Goal: Use online tool/utility: Use online tool/utility

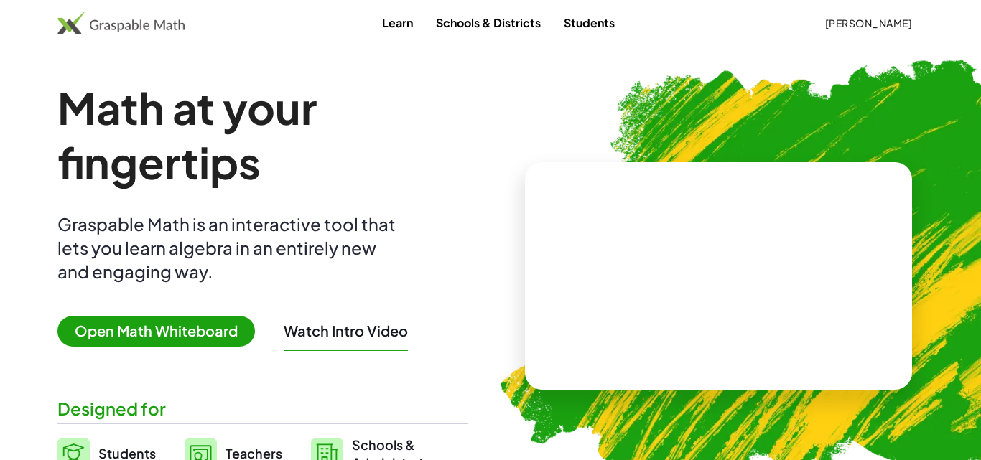
click at [185, 337] on span "Open Math Whiteboard" at bounding box center [155, 331] width 197 height 31
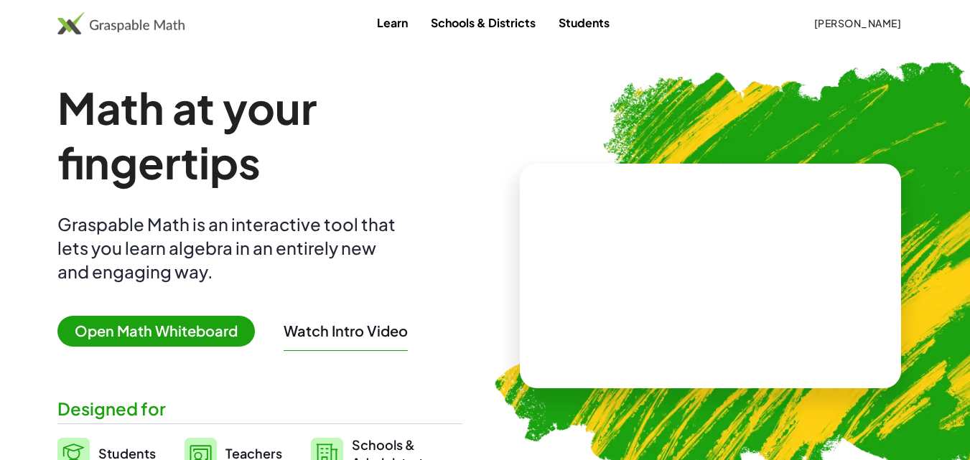
click at [193, 341] on span "Open Math Whiteboard" at bounding box center [155, 331] width 197 height 31
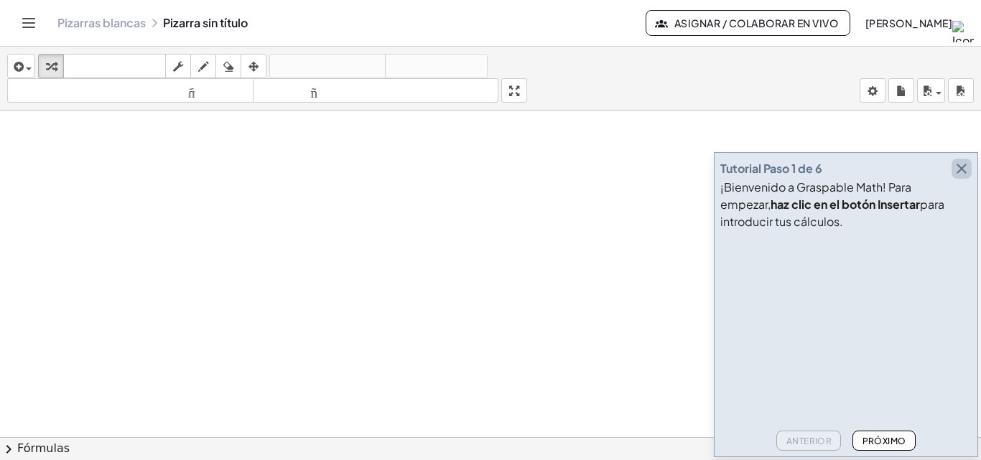
click at [959, 167] on icon "button" at bounding box center [961, 168] width 17 height 17
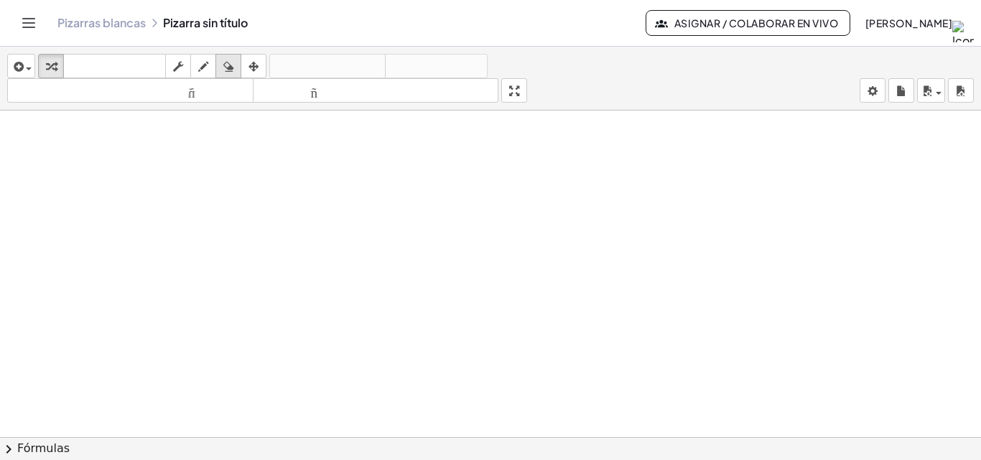
click at [217, 65] on button "borrar" at bounding box center [228, 66] width 26 height 24
click at [215, 60] on button "dibujar" at bounding box center [203, 66] width 26 height 24
drag, startPoint x: 164, startPoint y: 157, endPoint x: 167, endPoint y: 183, distance: 26.8
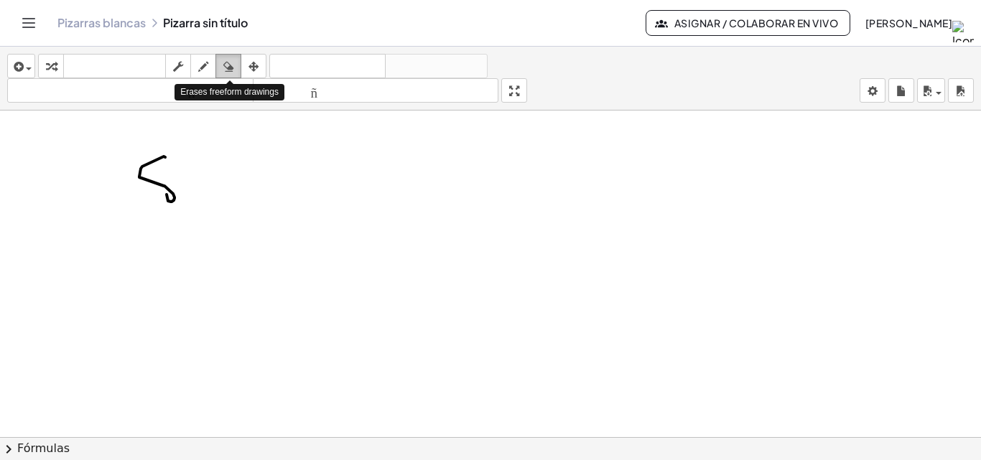
click at [226, 59] on icon "button" at bounding box center [228, 66] width 10 height 17
drag, startPoint x: 247, startPoint y: 185, endPoint x: 148, endPoint y: 176, distance: 99.5
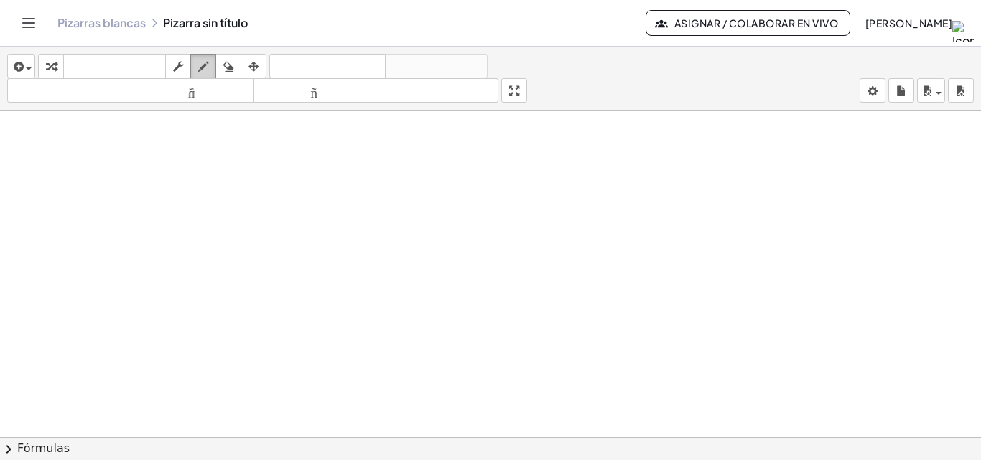
click at [208, 60] on icon "button" at bounding box center [203, 66] width 10 height 17
drag, startPoint x: 287, startPoint y: 145, endPoint x: 301, endPoint y: 158, distance: 19.3
drag, startPoint x: 301, startPoint y: 158, endPoint x: 293, endPoint y: 147, distance: 13.4
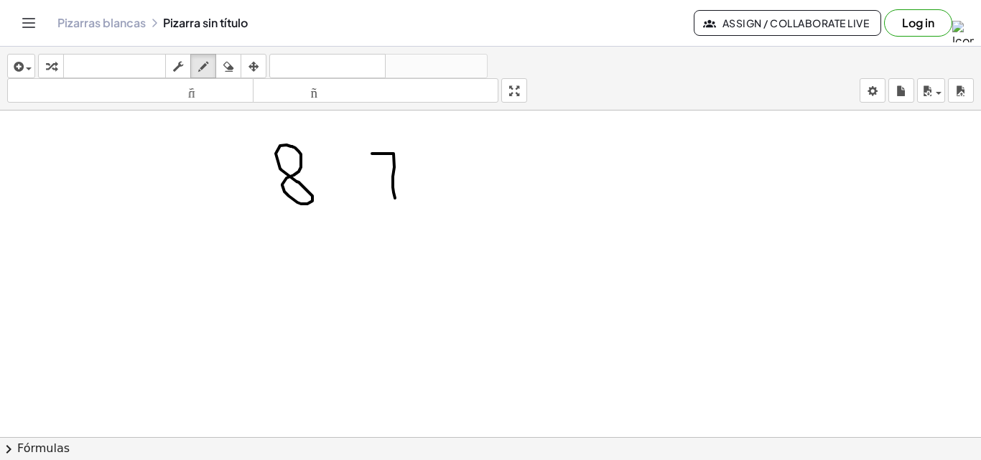
drag, startPoint x: 372, startPoint y: 154, endPoint x: 394, endPoint y: 198, distance: 49.5
drag, startPoint x: 395, startPoint y: 182, endPoint x: 403, endPoint y: 183, distance: 7.9
drag, startPoint x: 304, startPoint y: 248, endPoint x: 307, endPoint y: 290, distance: 42.5
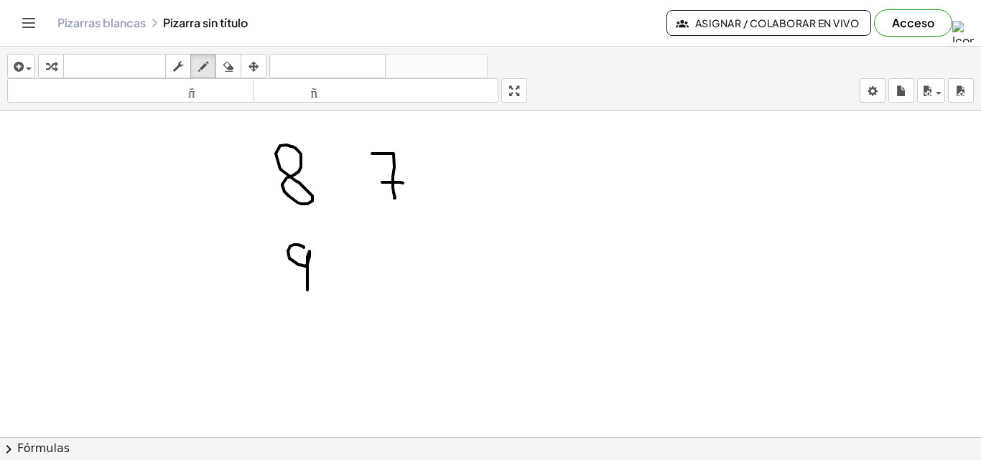
drag, startPoint x: 387, startPoint y: 234, endPoint x: 369, endPoint y: 265, distance: 35.7
drag, startPoint x: 256, startPoint y: 287, endPoint x: 429, endPoint y: 282, distance: 173.1
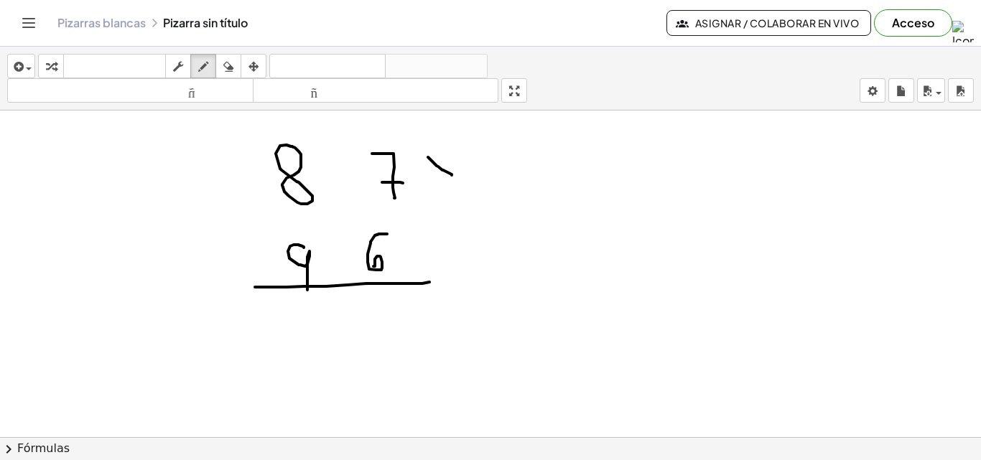
drag, startPoint x: 429, startPoint y: 158, endPoint x: 452, endPoint y: 175, distance: 28.7
drag, startPoint x: 447, startPoint y: 161, endPoint x: 436, endPoint y: 167, distance: 12.2
click at [231, 68] on icon "button" at bounding box center [228, 66] width 10 height 17
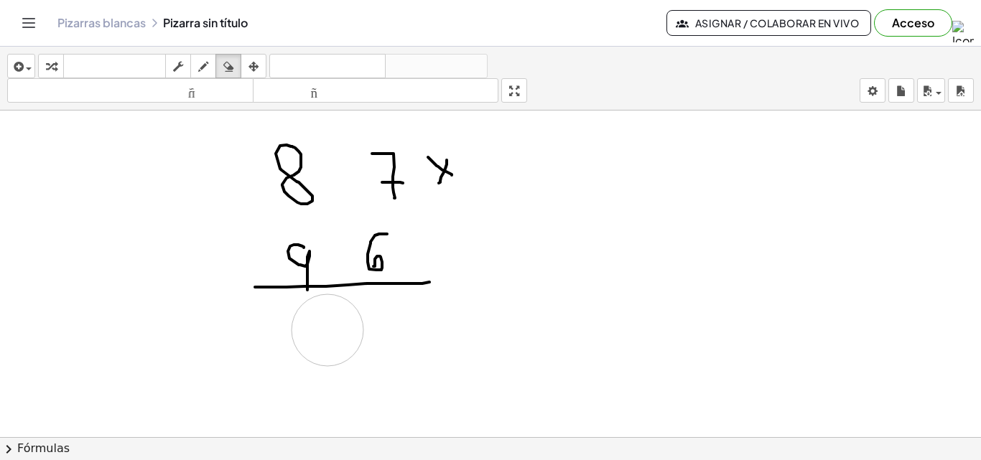
drag, startPoint x: 332, startPoint y: 333, endPoint x: 317, endPoint y: 323, distance: 17.1
drag, startPoint x: 317, startPoint y: 323, endPoint x: 311, endPoint y: 313, distance: 12.0
drag, startPoint x: 311, startPoint y: 313, endPoint x: 291, endPoint y: 267, distance: 50.2
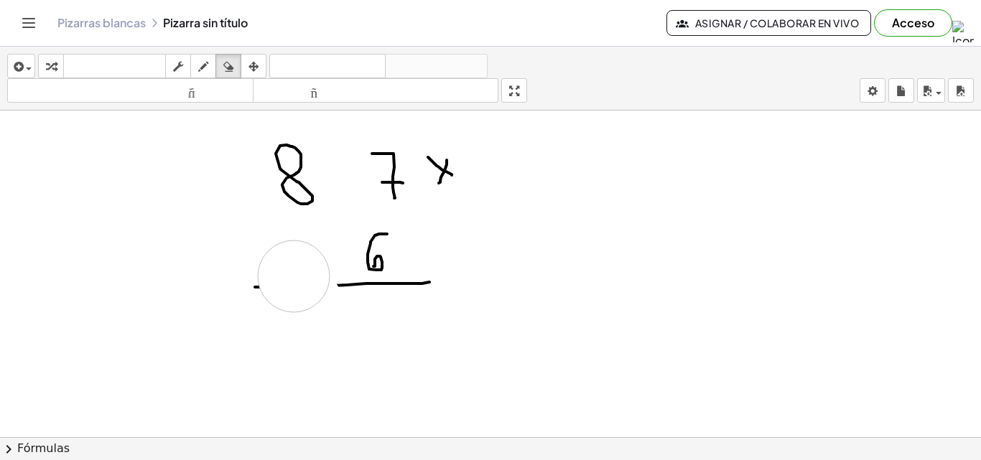
click at [199, 70] on icon "button" at bounding box center [203, 66] width 10 height 17
drag, startPoint x: 322, startPoint y: 240, endPoint x: 312, endPoint y: 269, distance: 30.2
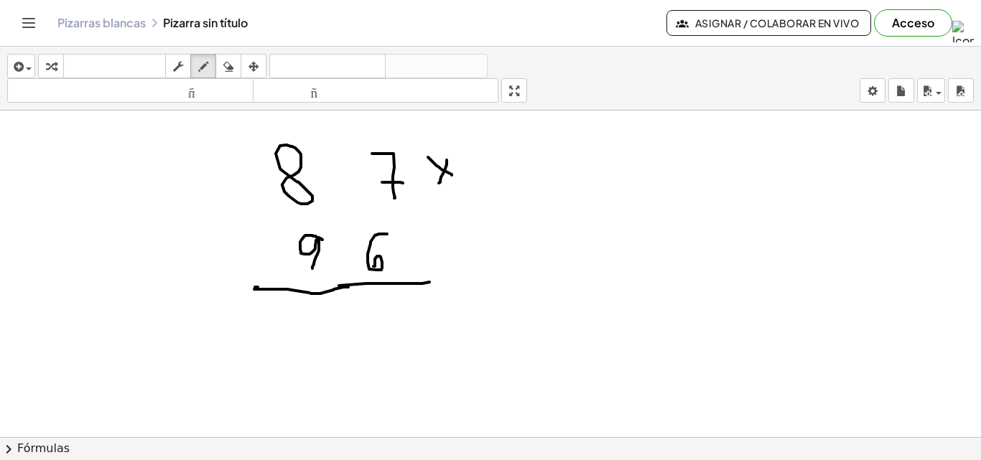
drag, startPoint x: 254, startPoint y: 289, endPoint x: 352, endPoint y: 280, distance: 98.1
drag, startPoint x: 381, startPoint y: 302, endPoint x: 371, endPoint y: 302, distance: 10.1
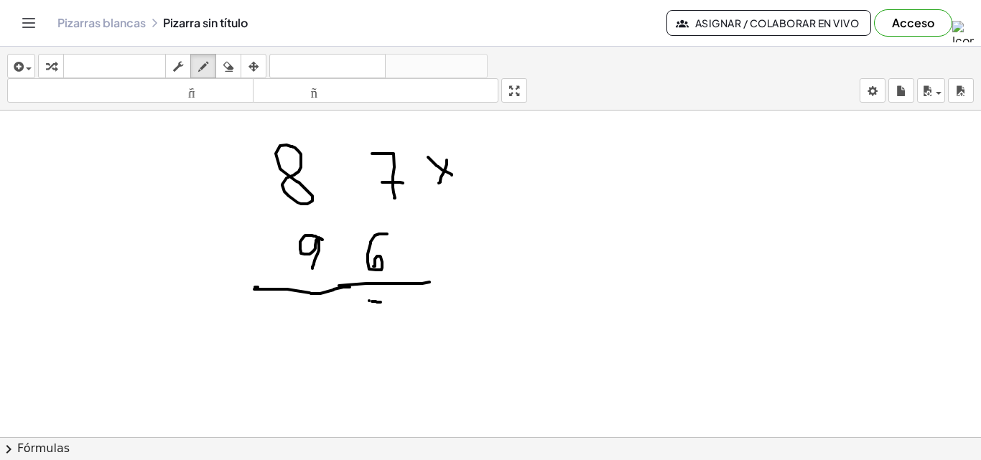
drag, startPoint x: 368, startPoint y: 292, endPoint x: 386, endPoint y: 322, distance: 35.7
drag, startPoint x: 386, startPoint y: 322, endPoint x: 379, endPoint y: 326, distance: 7.4
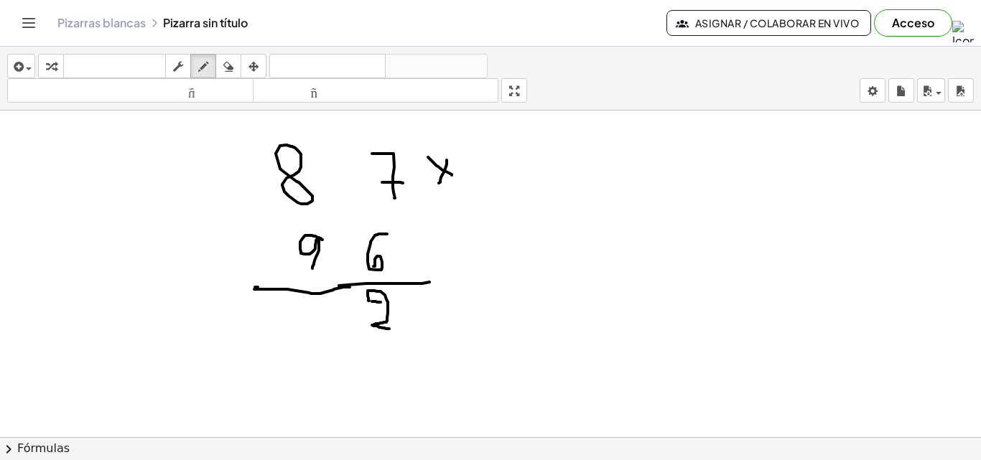
drag, startPoint x: 375, startPoint y: 326, endPoint x: 389, endPoint y: 329, distance: 14.6
drag, startPoint x: 287, startPoint y: 120, endPoint x: 302, endPoint y: 132, distance: 18.9
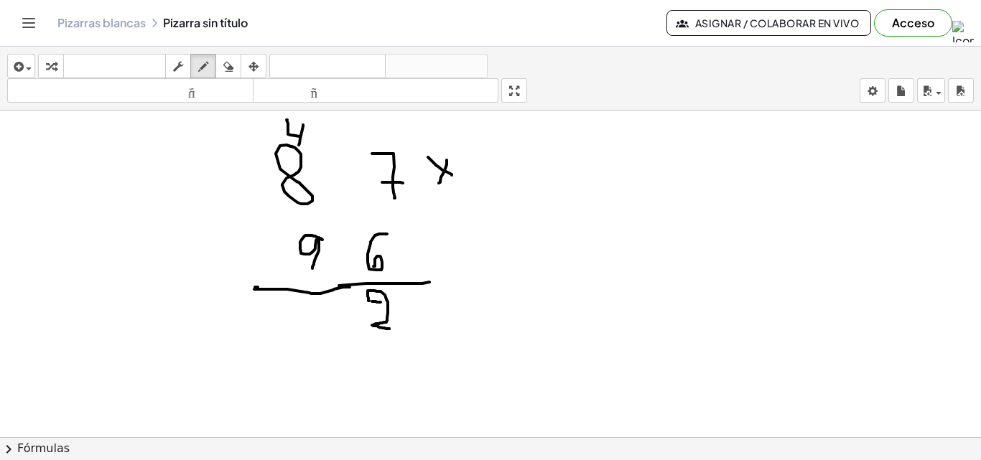
drag, startPoint x: 303, startPoint y: 125, endPoint x: 299, endPoint y: 145, distance: 20.6
drag, startPoint x: 325, startPoint y: 208, endPoint x: 343, endPoint y: 226, distance: 25.9
drag, startPoint x: 345, startPoint y: 234, endPoint x: 350, endPoint y: 219, distance: 15.9
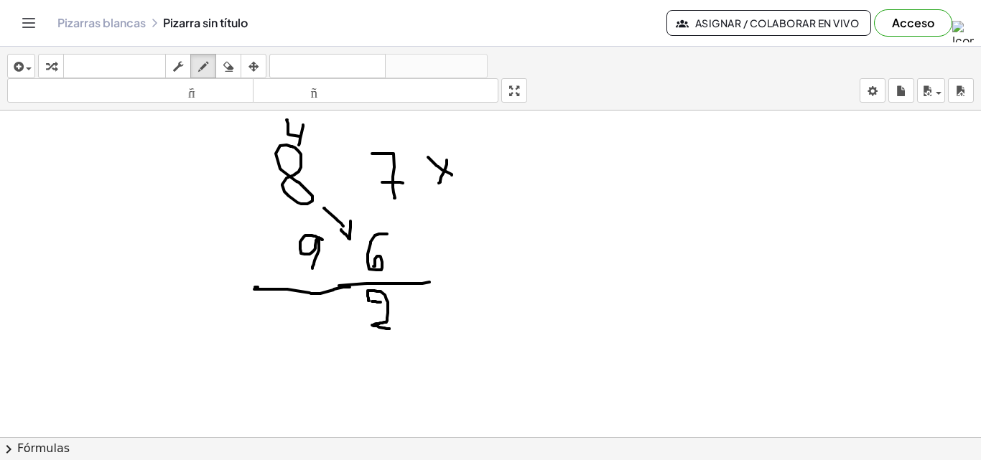
click at [233, 73] on icon "button" at bounding box center [228, 66] width 10 height 17
drag, startPoint x: 352, startPoint y: 175, endPoint x: 350, endPoint y: 221, distance: 46.7
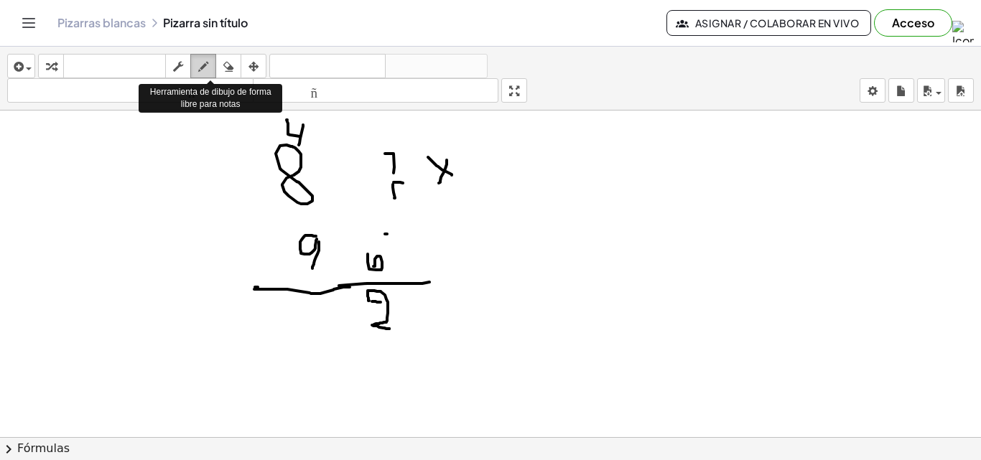
click at [212, 69] on div "button" at bounding box center [203, 65] width 19 height 17
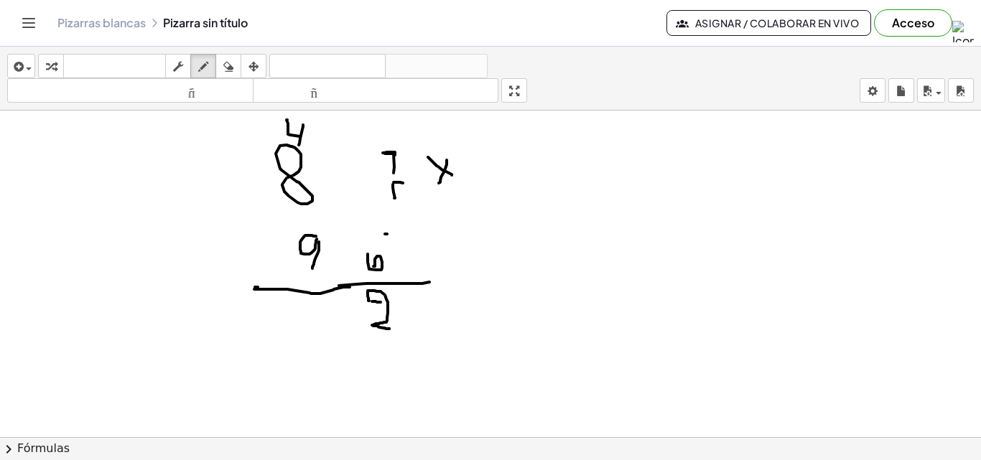
drag, startPoint x: 383, startPoint y: 153, endPoint x: 394, endPoint y: 155, distance: 11.7
drag, startPoint x: 392, startPoint y: 167, endPoint x: 387, endPoint y: 193, distance: 26.3
drag, startPoint x: 388, startPoint y: 182, endPoint x: 373, endPoint y: 180, distance: 14.4
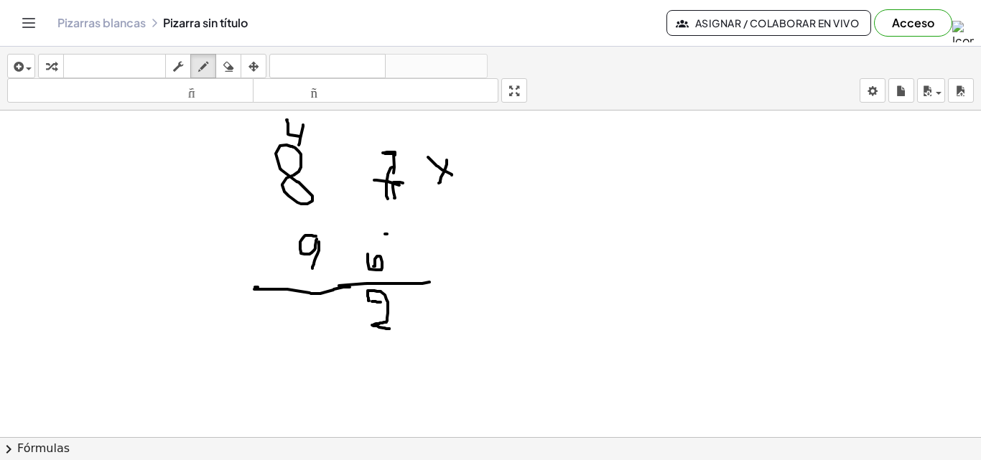
drag, startPoint x: 383, startPoint y: 234, endPoint x: 366, endPoint y: 254, distance: 25.5
click at [230, 62] on icon "button" at bounding box center [228, 66] width 10 height 17
drag, startPoint x: 372, startPoint y: 163, endPoint x: 329, endPoint y: 144, distance: 47.0
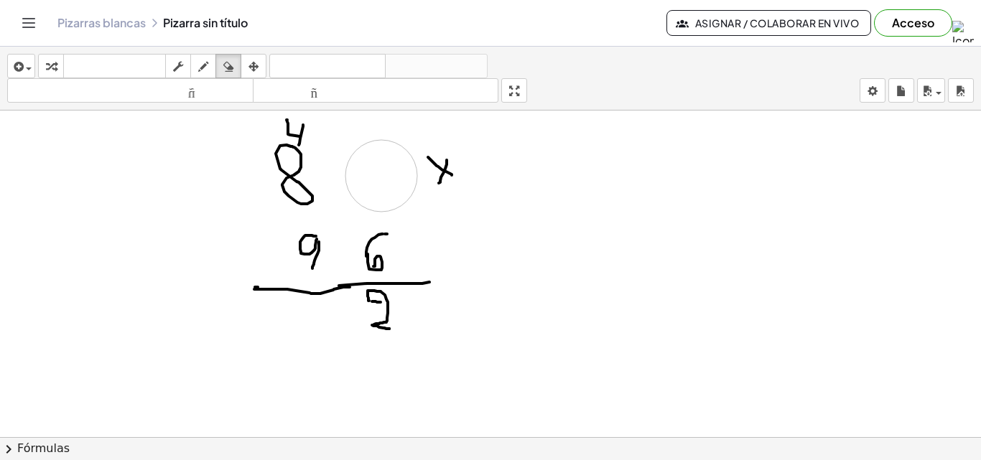
drag, startPoint x: 206, startPoint y: 63, endPoint x: 422, endPoint y: 131, distance: 226.7
click at [207, 62] on icon "button" at bounding box center [203, 66] width 10 height 17
drag, startPoint x: 355, startPoint y: 157, endPoint x: 377, endPoint y: 200, distance: 49.1
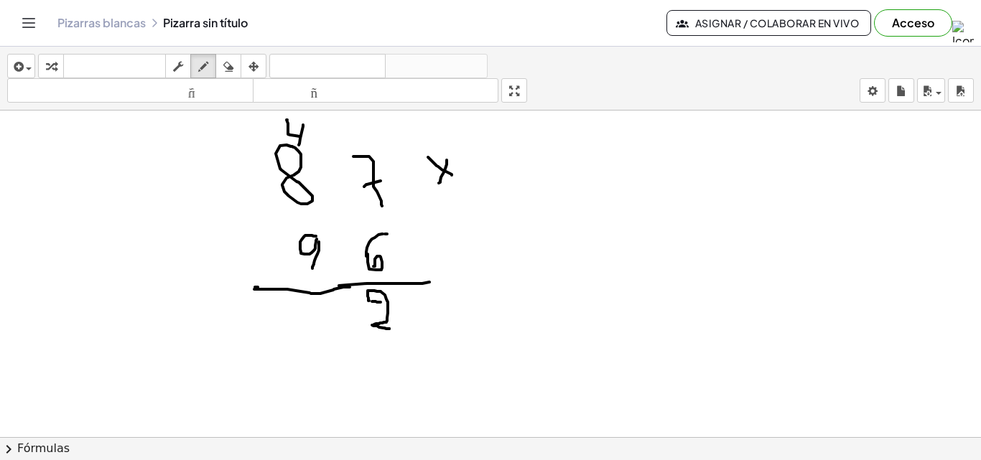
drag, startPoint x: 364, startPoint y: 187, endPoint x: 382, endPoint y: 181, distance: 18.9
drag, startPoint x: 543, startPoint y: 182, endPoint x: 558, endPoint y: 205, distance: 28.1
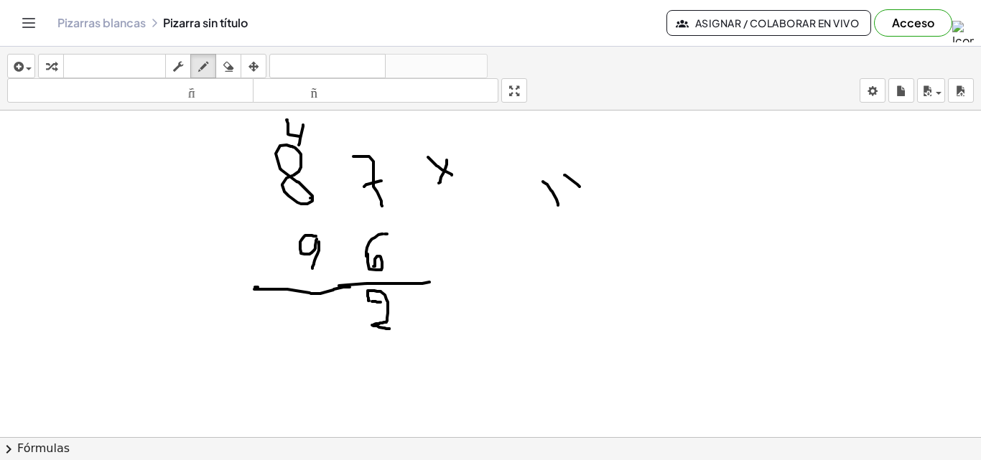
drag, startPoint x: 564, startPoint y: 175, endPoint x: 580, endPoint y: 189, distance: 20.9
drag, startPoint x: 573, startPoint y: 163, endPoint x: 590, endPoint y: 167, distance: 17.8
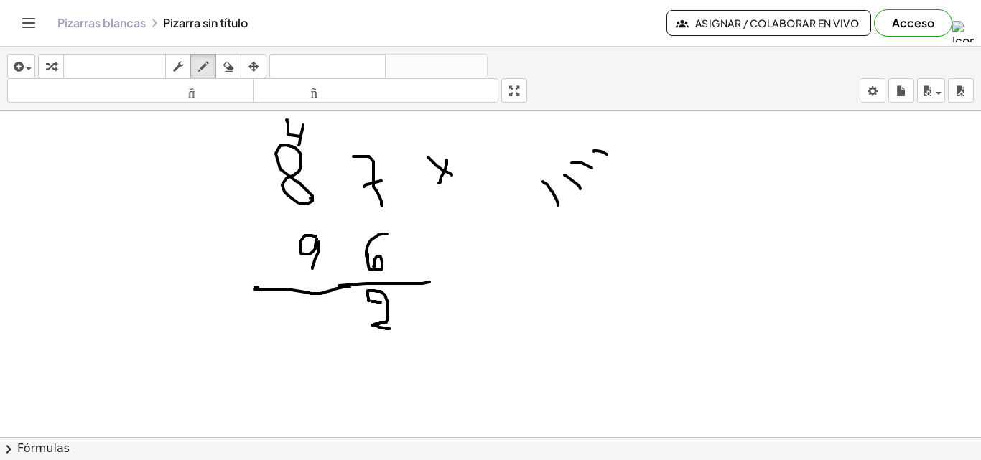
drag, startPoint x: 594, startPoint y: 152, endPoint x: 607, endPoint y: 154, distance: 13.2
drag, startPoint x: 314, startPoint y: 324, endPoint x: 276, endPoint y: 325, distance: 37.4
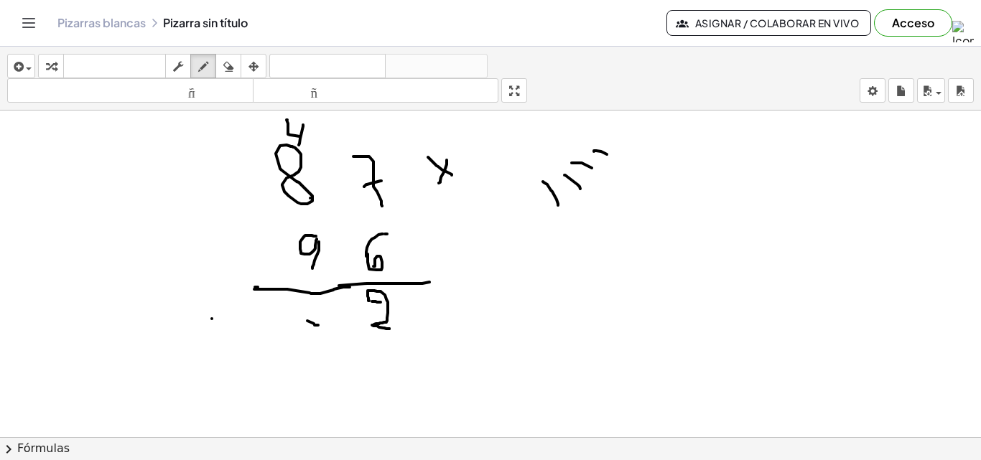
drag, startPoint x: 308, startPoint y: 325, endPoint x: 304, endPoint y: 313, distance: 12.7
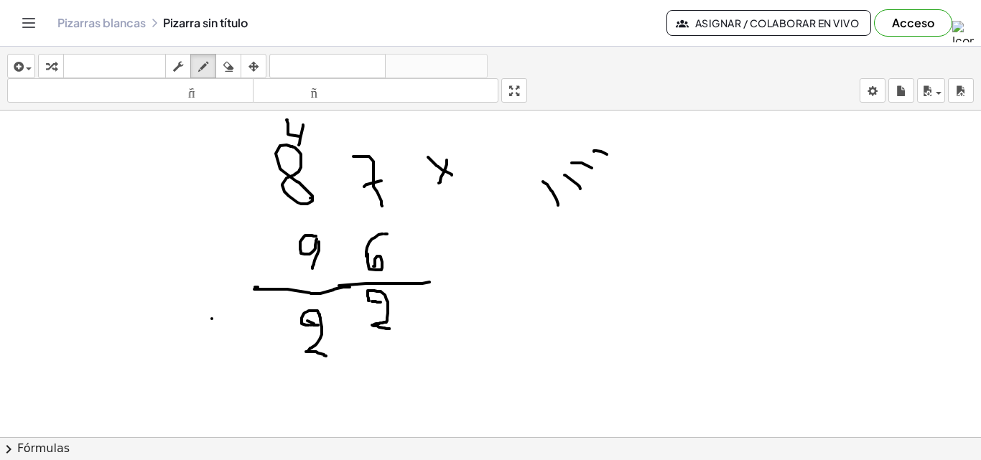
drag, startPoint x: 309, startPoint y: 311, endPoint x: 326, endPoint y: 356, distance: 48.4
drag, startPoint x: 228, startPoint y: 318, endPoint x: 205, endPoint y: 346, distance: 36.2
drag, startPoint x: 227, startPoint y: 61, endPoint x: 153, endPoint y: 167, distance: 129.5
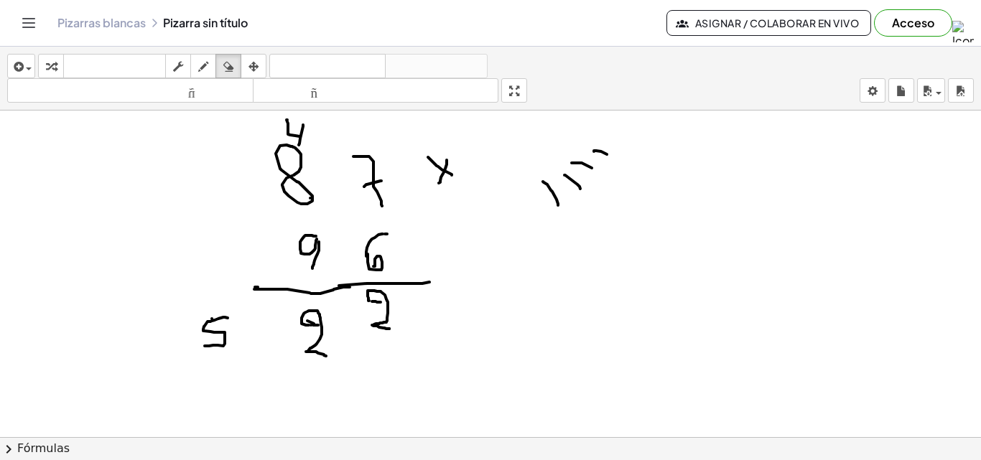
click at [226, 61] on icon "button" at bounding box center [228, 66] width 10 height 17
drag, startPoint x: 203, startPoint y: 344, endPoint x: 231, endPoint y: 167, distance: 179.5
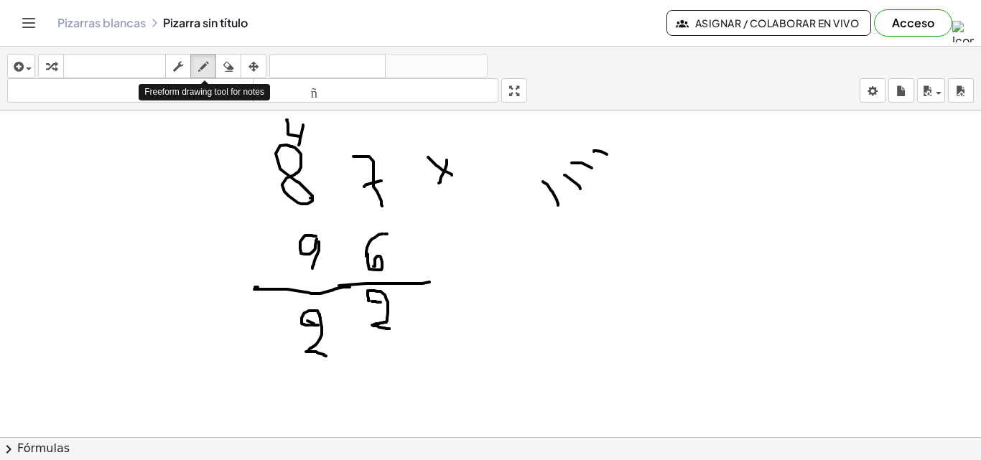
drag, startPoint x: 206, startPoint y: 65, endPoint x: 131, endPoint y: 325, distance: 271.2
click at [206, 70] on icon "button" at bounding box center [203, 66] width 10 height 17
drag, startPoint x: 246, startPoint y: 320, endPoint x: 264, endPoint y: 321, distance: 18.7
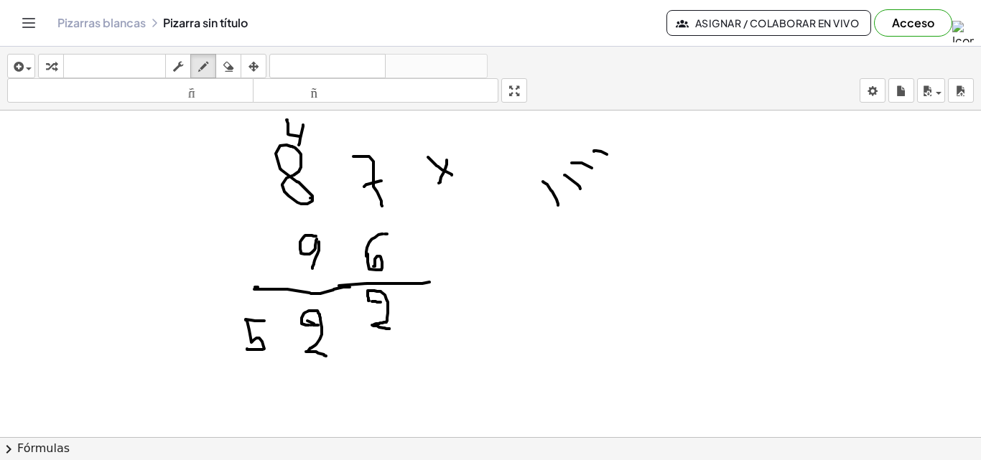
drag, startPoint x: 247, startPoint y: 320, endPoint x: 247, endPoint y: 349, distance: 28.7
drag, startPoint x: 235, startPoint y: 67, endPoint x: 201, endPoint y: 170, distance: 108.8
click at [232, 69] on div "button" at bounding box center [228, 65] width 19 height 17
drag, startPoint x: 224, startPoint y: 338, endPoint x: 210, endPoint y: 239, distance: 100.0
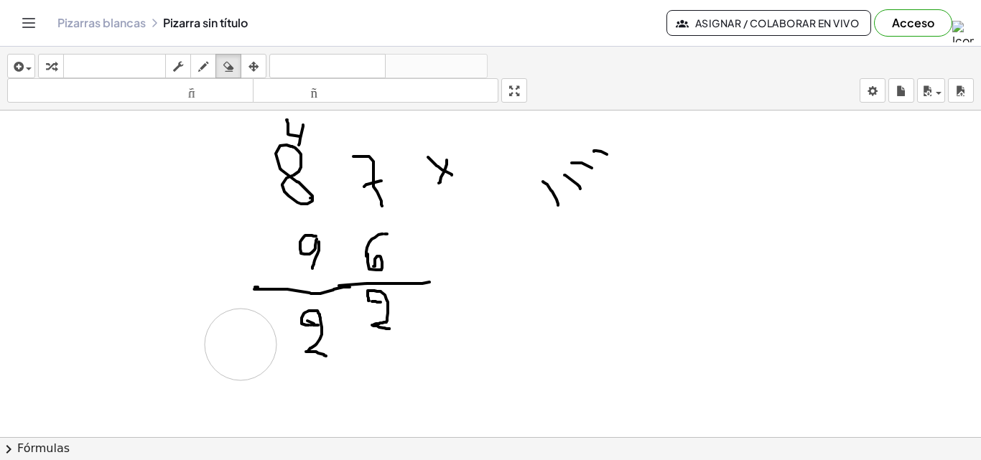
click at [205, 63] on icon "button" at bounding box center [203, 66] width 10 height 17
drag, startPoint x: 277, startPoint y: 322, endPoint x: 251, endPoint y: 357, distance: 43.7
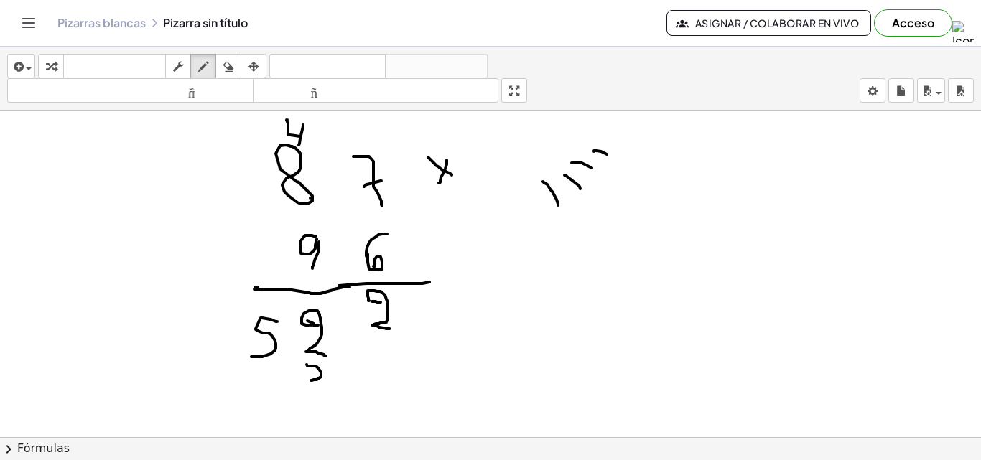
drag, startPoint x: 307, startPoint y: 366, endPoint x: 311, endPoint y: 381, distance: 14.8
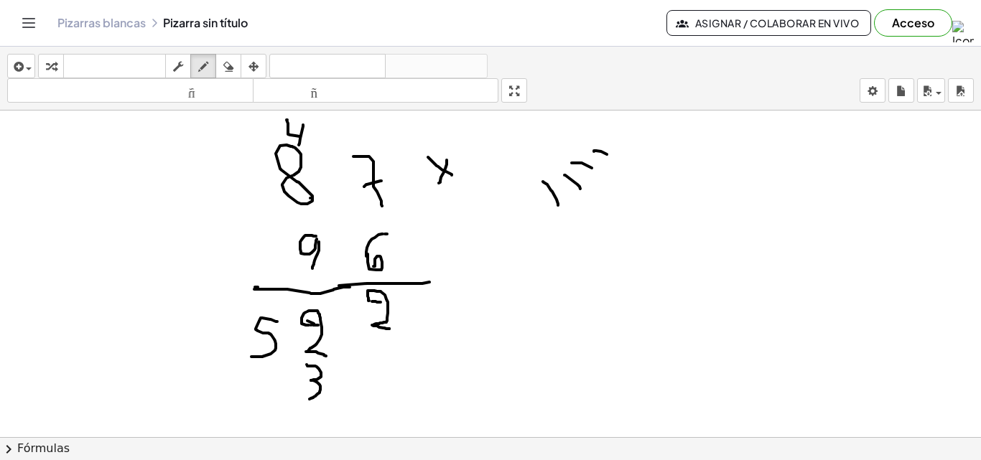
drag, startPoint x: 317, startPoint y: 383, endPoint x: 310, endPoint y: 399, distance: 18.3
click at [272, 121] on div at bounding box center [490, 438] width 981 height 654
click at [264, 121] on div at bounding box center [490, 438] width 981 height 654
click at [263, 125] on div at bounding box center [490, 438] width 981 height 654
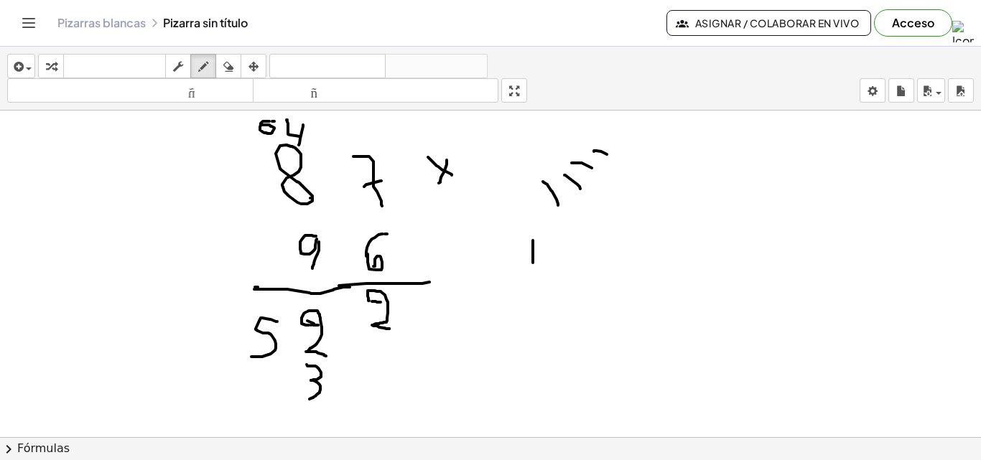
drag, startPoint x: 533, startPoint y: 254, endPoint x: 533, endPoint y: 263, distance: 9.3
click at [533, 263] on div at bounding box center [490, 438] width 981 height 654
drag, startPoint x: 558, startPoint y: 240, endPoint x: 557, endPoint y: 259, distance: 18.7
click at [557, 259] on div at bounding box center [490, 438] width 981 height 654
drag, startPoint x: 572, startPoint y: 240, endPoint x: 572, endPoint y: 259, distance: 19.4
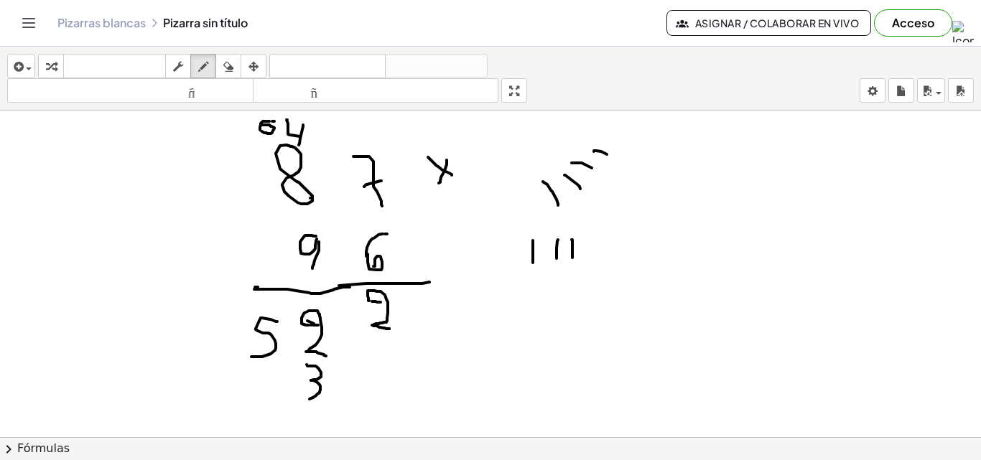
click at [572, 259] on div at bounding box center [490, 438] width 981 height 654
drag, startPoint x: 586, startPoint y: 243, endPoint x: 586, endPoint y: 258, distance: 15.1
click at [586, 258] on div at bounding box center [490, 438] width 981 height 654
drag, startPoint x: 595, startPoint y: 237, endPoint x: 597, endPoint y: 269, distance: 32.3
click at [597, 269] on div at bounding box center [490, 438] width 981 height 654
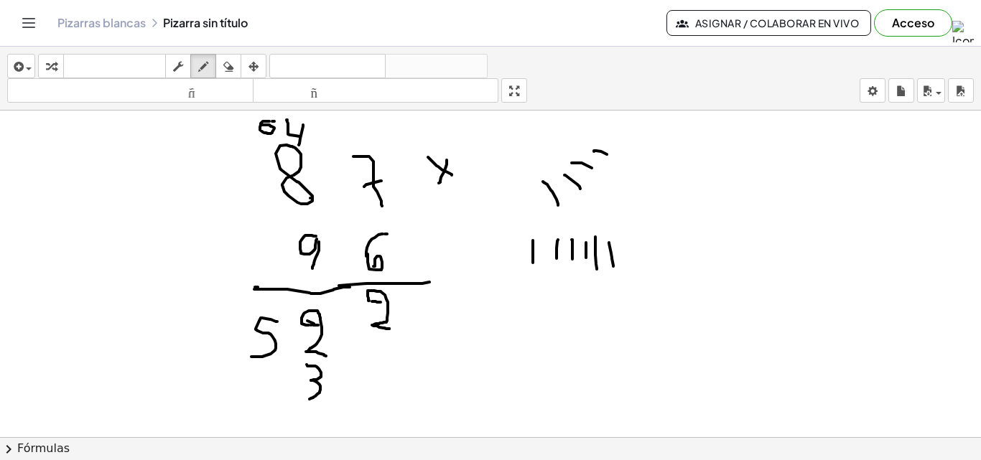
drag, startPoint x: 609, startPoint y: 243, endPoint x: 613, endPoint y: 266, distance: 23.4
click at [613, 266] on div at bounding box center [490, 438] width 981 height 654
click at [259, 381] on div at bounding box center [490, 438] width 981 height 654
click at [207, 377] on div at bounding box center [490, 438] width 981 height 654
click at [255, 380] on div at bounding box center [490, 438] width 981 height 654
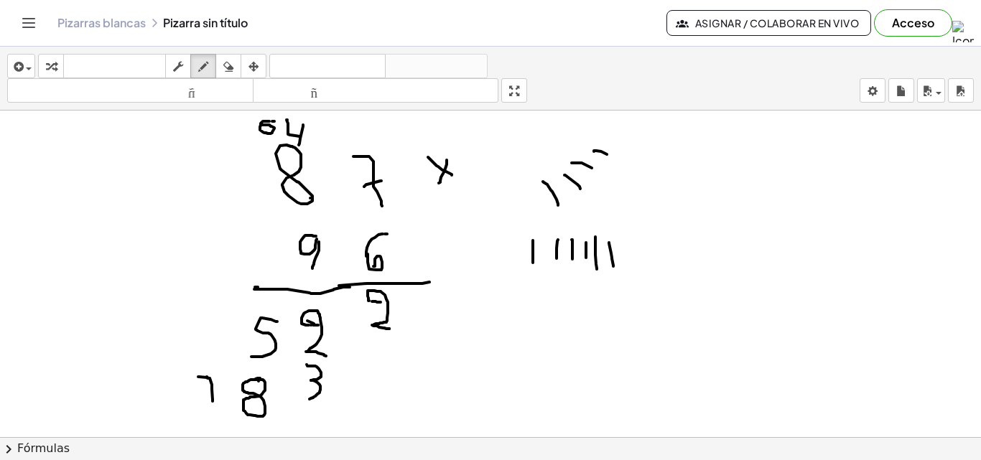
drag, startPoint x: 198, startPoint y: 377, endPoint x: 213, endPoint y: 410, distance: 36.0
click at [213, 411] on div at bounding box center [490, 438] width 981 height 654
drag, startPoint x: 198, startPoint y: 396, endPoint x: 208, endPoint y: 396, distance: 9.3
click at [205, 396] on div at bounding box center [490, 438] width 981 height 654
click at [210, 396] on div at bounding box center [490, 438] width 981 height 654
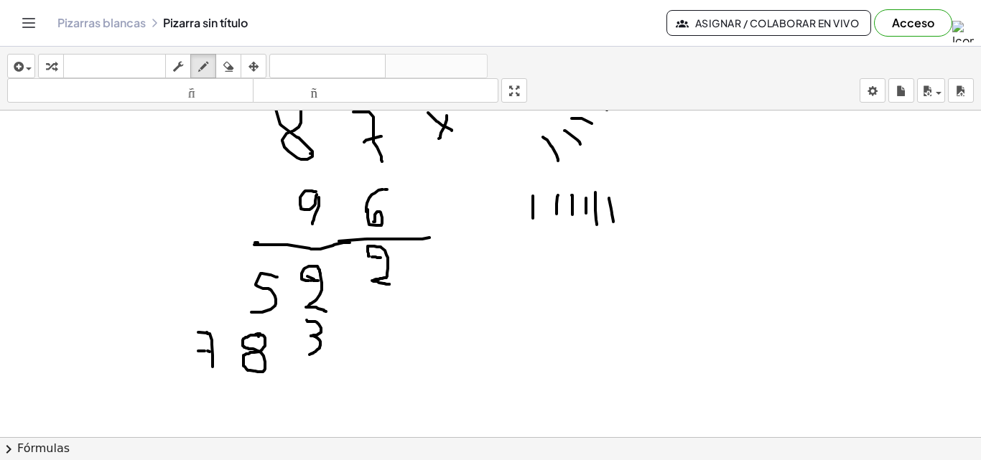
scroll to position [72, 0]
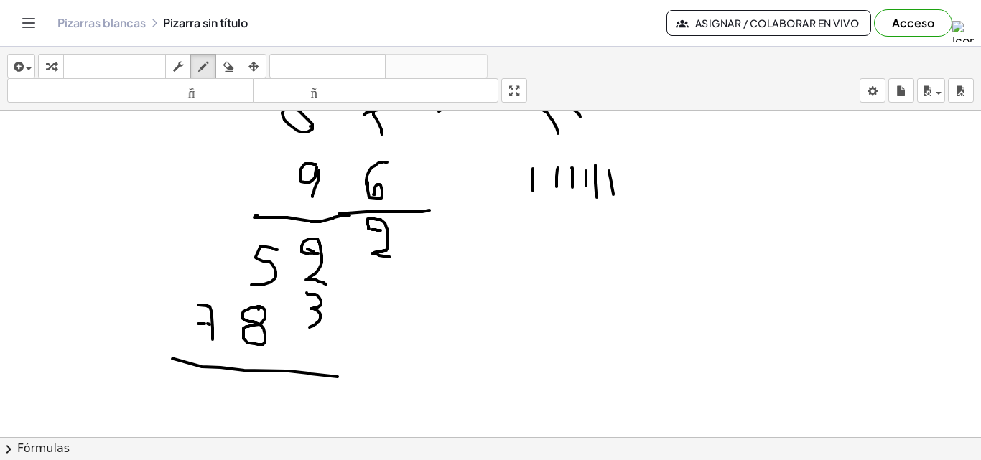
drag, startPoint x: 172, startPoint y: 359, endPoint x: 365, endPoint y: 378, distance: 193.4
click at [342, 377] on div at bounding box center [490, 366] width 981 height 654
click at [356, 378] on div at bounding box center [490, 366] width 981 height 654
drag, startPoint x: 347, startPoint y: 376, endPoint x: 409, endPoint y: 383, distance: 62.2
click at [408, 383] on div at bounding box center [490, 366] width 981 height 654
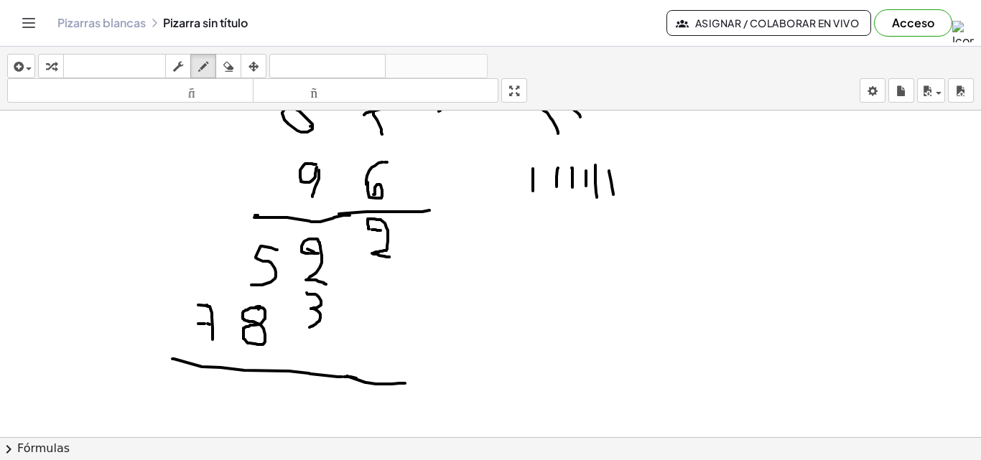
click at [408, 383] on div at bounding box center [490, 366] width 981 height 654
drag, startPoint x: 411, startPoint y: 238, endPoint x: 432, endPoint y: 239, distance: 20.8
click at [432, 239] on div at bounding box center [490, 366] width 981 height 654
drag, startPoint x: 423, startPoint y: 226, endPoint x: 417, endPoint y: 266, distance: 39.9
click at [417, 266] on div at bounding box center [490, 366] width 981 height 654
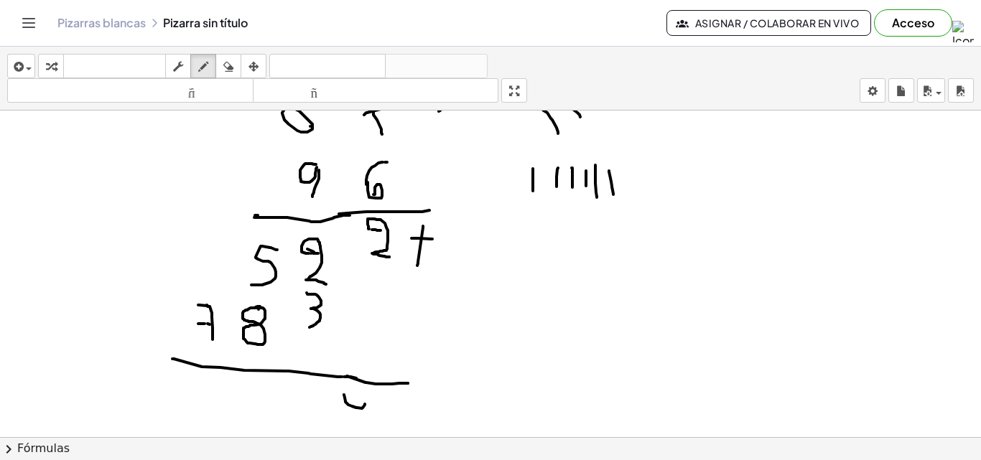
drag, startPoint x: 365, startPoint y: 404, endPoint x: 347, endPoint y: 393, distance: 21.3
click at [346, 394] on div at bounding box center [490, 366] width 981 height 654
drag, startPoint x: 347, startPoint y: 393, endPoint x: 372, endPoint y: 419, distance: 36.6
click at [372, 419] on div at bounding box center [490, 366] width 981 height 654
drag, startPoint x: 312, startPoint y: 399, endPoint x: 307, endPoint y: 419, distance: 21.4
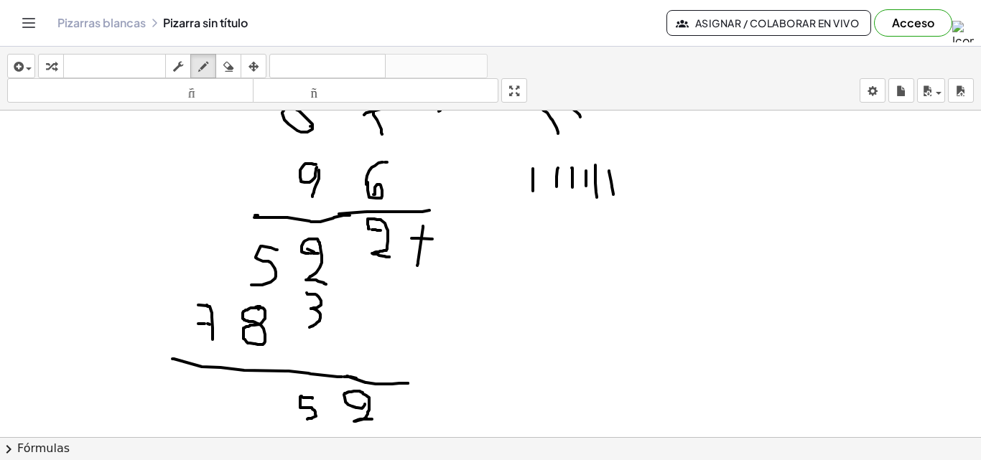
click at [307, 419] on div at bounding box center [490, 366] width 981 height 654
drag, startPoint x: 243, startPoint y: 396, endPoint x: 257, endPoint y: 431, distance: 37.1
click at [257, 431] on div at bounding box center [490, 366] width 981 height 654
click at [208, 294] on div at bounding box center [490, 366] width 981 height 654
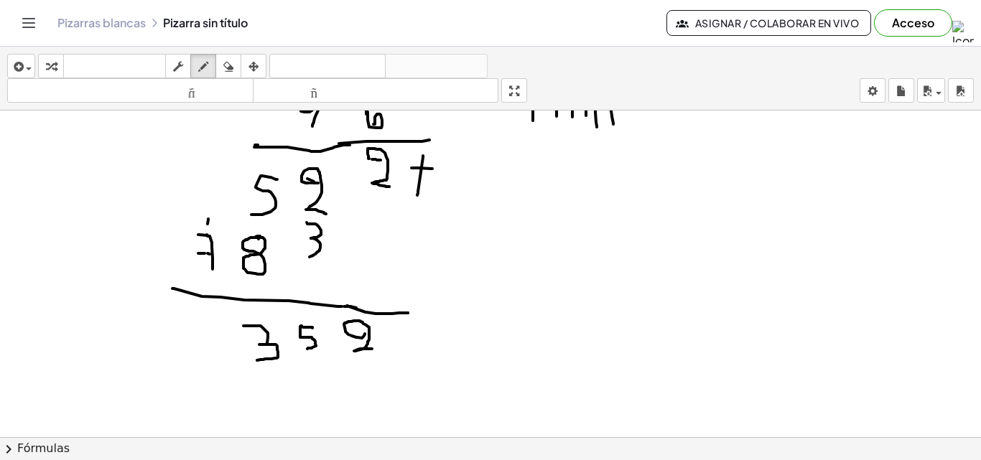
scroll to position [144, 0]
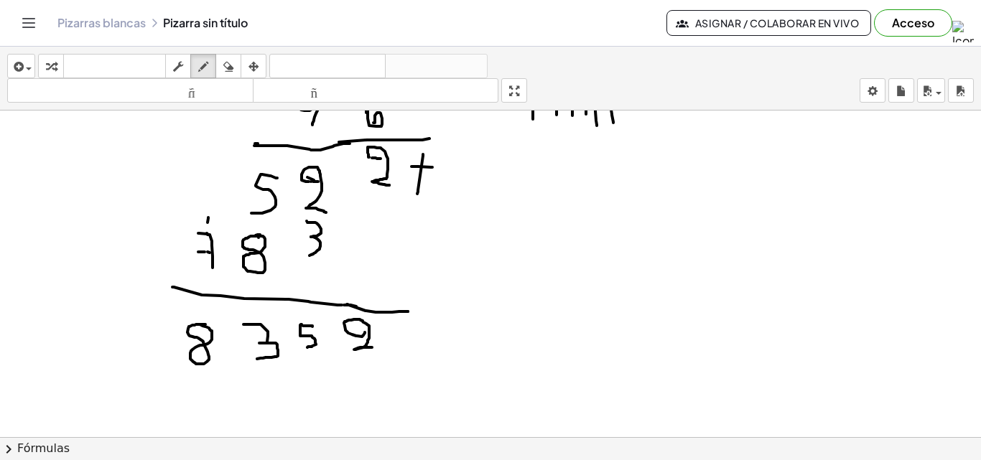
click at [201, 325] on div at bounding box center [490, 294] width 981 height 654
drag, startPoint x: 233, startPoint y: 329, endPoint x: 233, endPoint y: 349, distance: 20.1
click at [233, 349] on div at bounding box center [490, 294] width 981 height 654
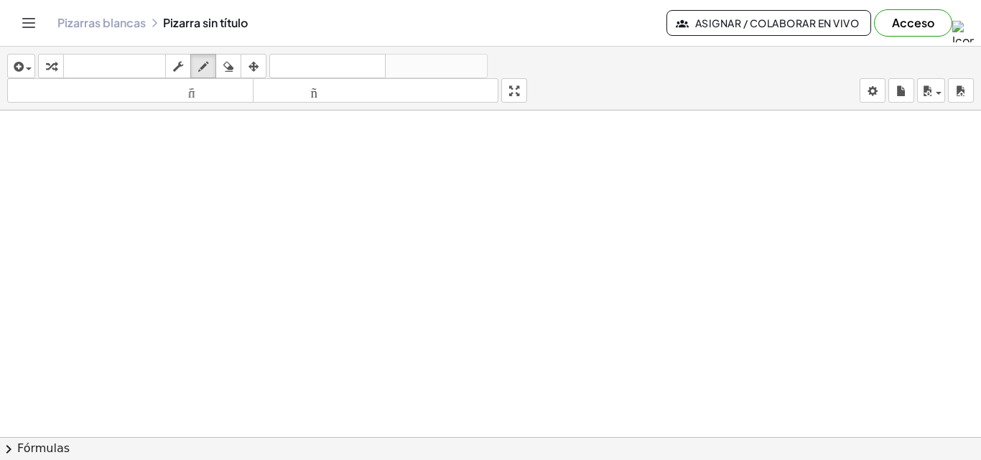
scroll to position [470, 0]
click at [327, 169] on div at bounding box center [490, 130] width 981 height 980
drag, startPoint x: 345, startPoint y: 177, endPoint x: 343, endPoint y: 213, distance: 36.0
click at [343, 213] on div at bounding box center [490, 130] width 981 height 980
drag, startPoint x: 371, startPoint y: 178, endPoint x: 386, endPoint y: 204, distance: 29.9
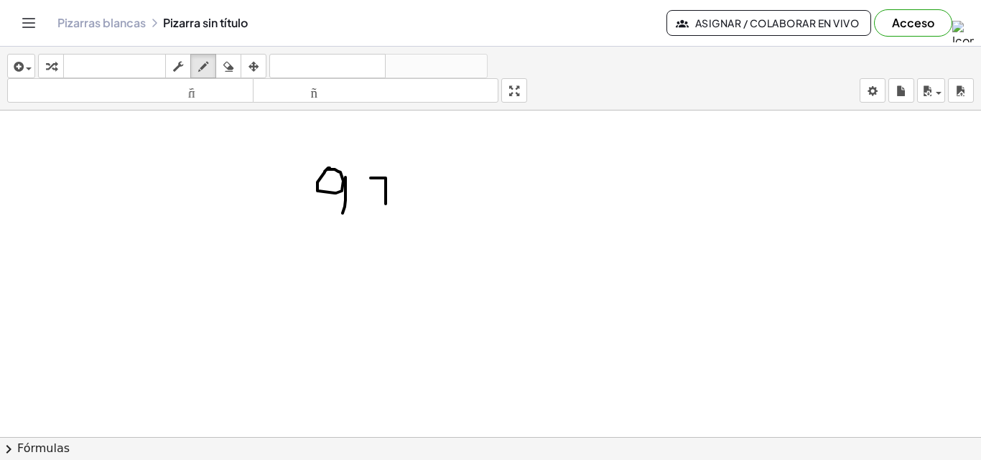
click at [386, 204] on div at bounding box center [490, 130] width 981 height 980
drag, startPoint x: 378, startPoint y: 192, endPoint x: 396, endPoint y: 193, distance: 18.0
click at [396, 193] on div at bounding box center [490, 130] width 981 height 980
drag, startPoint x: 422, startPoint y: 187, endPoint x: 426, endPoint y: 178, distance: 9.3
click at [434, 191] on div at bounding box center [490, 130] width 981 height 980
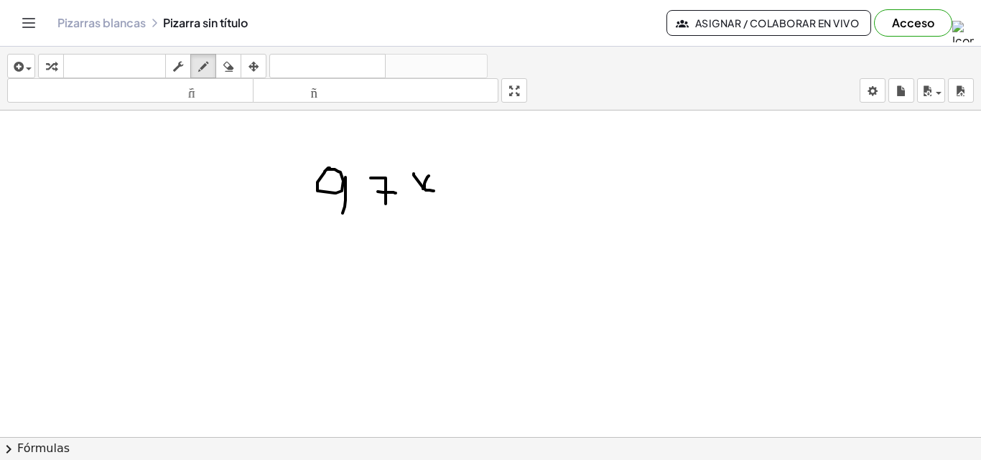
drag, startPoint x: 429, startPoint y: 176, endPoint x: 416, endPoint y: 189, distance: 18.3
click at [421, 195] on div at bounding box center [490, 130] width 981 height 980
drag, startPoint x: 335, startPoint y: 245, endPoint x: 321, endPoint y: 266, distance: 25.3
click at [333, 277] on div at bounding box center [490, 130] width 981 height 980
drag, startPoint x: 335, startPoint y: 264, endPoint x: 344, endPoint y: 266, distance: 8.9
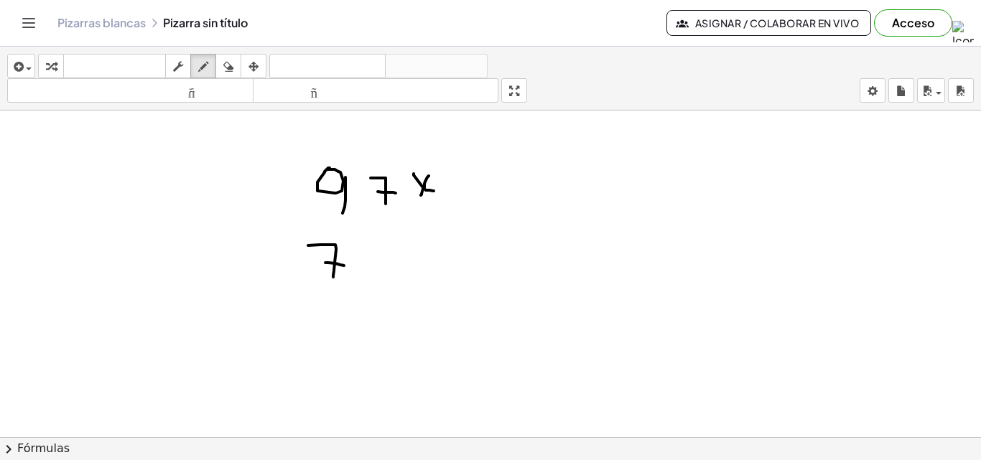
click at [344, 266] on div at bounding box center [490, 130] width 981 height 980
drag, startPoint x: 387, startPoint y: 234, endPoint x: 342, endPoint y: 252, distance: 48.7
click at [384, 235] on div at bounding box center [490, 130] width 981 height 980
drag, startPoint x: 336, startPoint y: 288, endPoint x: 470, endPoint y: 292, distance: 134.4
click at [470, 292] on div at bounding box center [490, 130] width 981 height 980
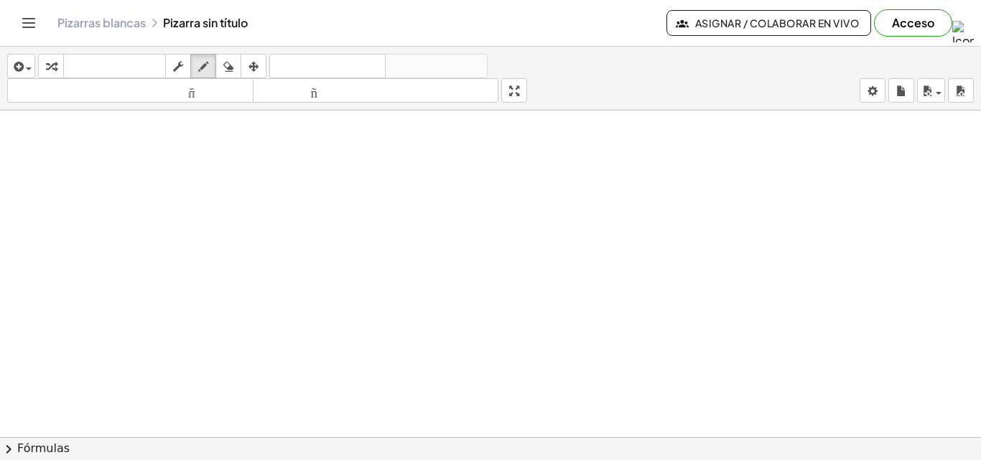
scroll to position [438, 0]
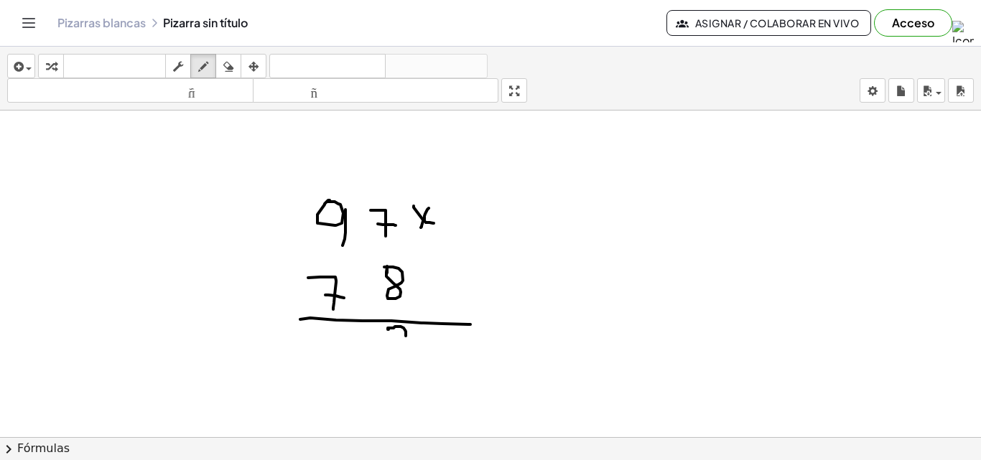
drag, startPoint x: 389, startPoint y: 330, endPoint x: 406, endPoint y: 342, distance: 21.1
click at [406, 338] on div at bounding box center [490, 163] width 981 height 980
click at [406, 343] on div at bounding box center [490, 163] width 981 height 980
click at [404, 344] on div at bounding box center [490, 163] width 981 height 980
click at [403, 345] on div at bounding box center [490, 163] width 981 height 980
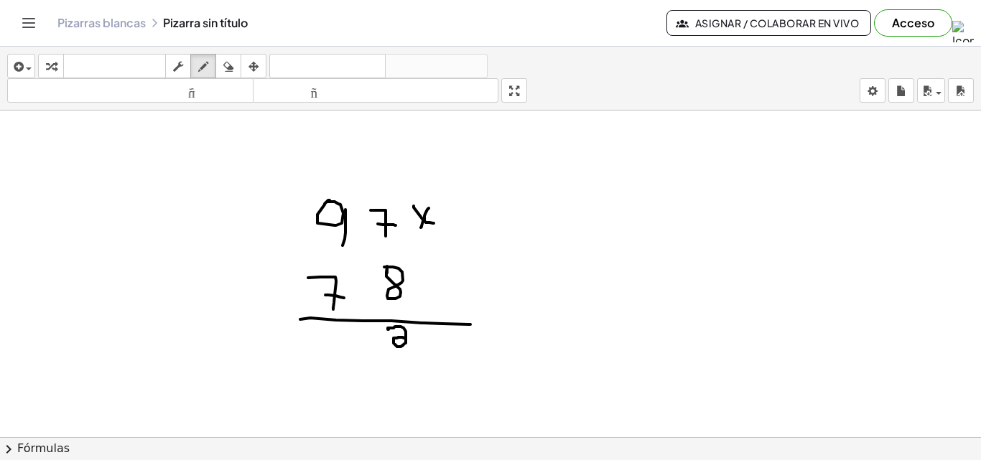
drag, startPoint x: 403, startPoint y: 345, endPoint x: 404, endPoint y: 338, distance: 7.2
click at [404, 338] on div at bounding box center [490, 163] width 981 height 980
drag, startPoint x: 337, startPoint y: 180, endPoint x: 335, endPoint y: 192, distance: 12.4
click at [335, 192] on div at bounding box center [490, 163] width 981 height 980
drag, startPoint x: 334, startPoint y: 192, endPoint x: 326, endPoint y: 192, distance: 7.9
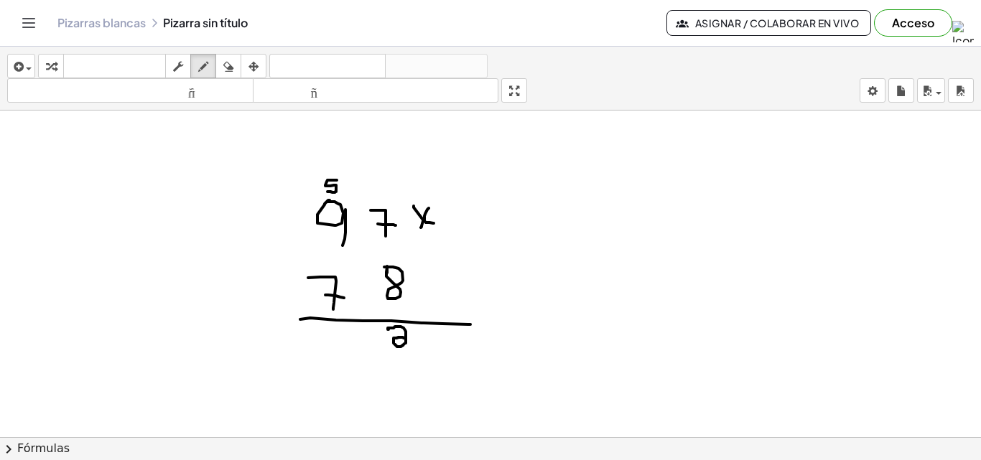
click at [326, 192] on div at bounding box center [490, 163] width 981 height 980
click at [521, 292] on div at bounding box center [490, 163] width 981 height 980
drag, startPoint x: 714, startPoint y: 195, endPoint x: 550, endPoint y: 312, distance: 200.9
click at [681, 246] on div at bounding box center [490, 163] width 981 height 980
drag, startPoint x: 238, startPoint y: 58, endPoint x: 320, endPoint y: 317, distance: 271.7
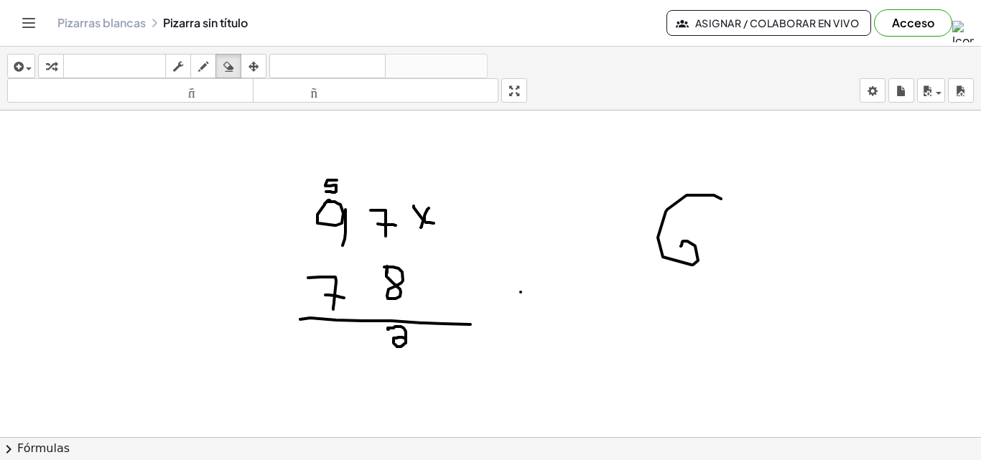
click at [238, 59] on div "button" at bounding box center [228, 65] width 19 height 17
drag, startPoint x: 422, startPoint y: 403, endPoint x: 389, endPoint y: 381, distance: 40.4
click at [389, 381] on div at bounding box center [490, 163] width 981 height 980
drag, startPoint x: 203, startPoint y: 65, endPoint x: 246, endPoint y: 222, distance: 163.3
click at [203, 67] on icon "button" at bounding box center [203, 66] width 10 height 17
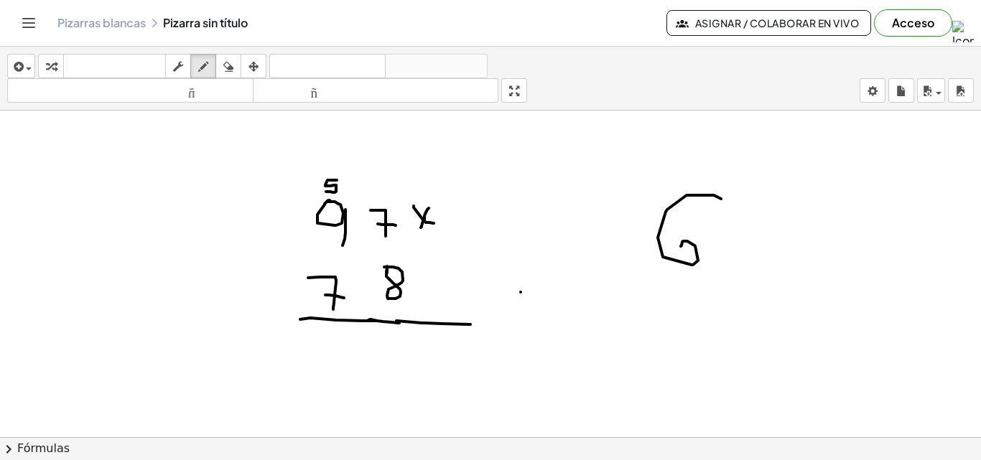
drag, startPoint x: 377, startPoint y: 321, endPoint x: 385, endPoint y: 317, distance: 8.7
click at [402, 324] on div at bounding box center [490, 163] width 981 height 980
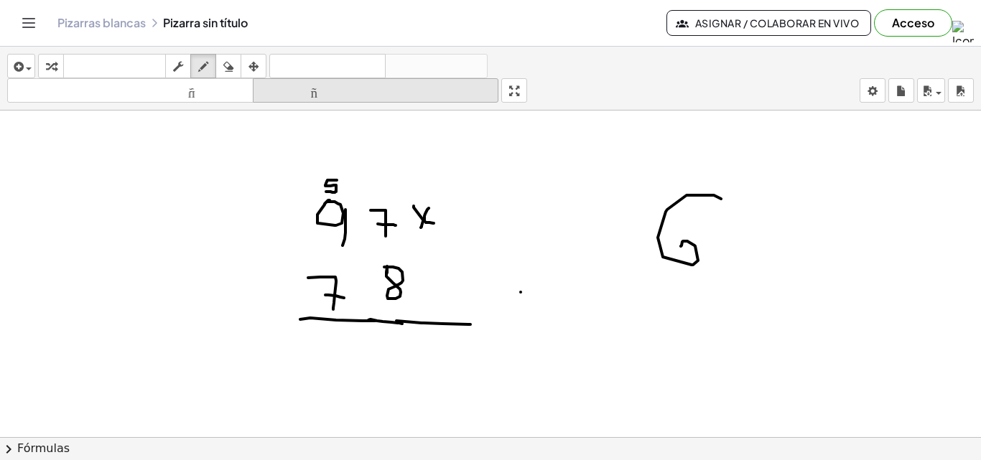
drag, startPoint x: 233, startPoint y: 62, endPoint x: 371, endPoint y: 90, distance: 140.6
click at [236, 60] on div "button" at bounding box center [228, 65] width 19 height 17
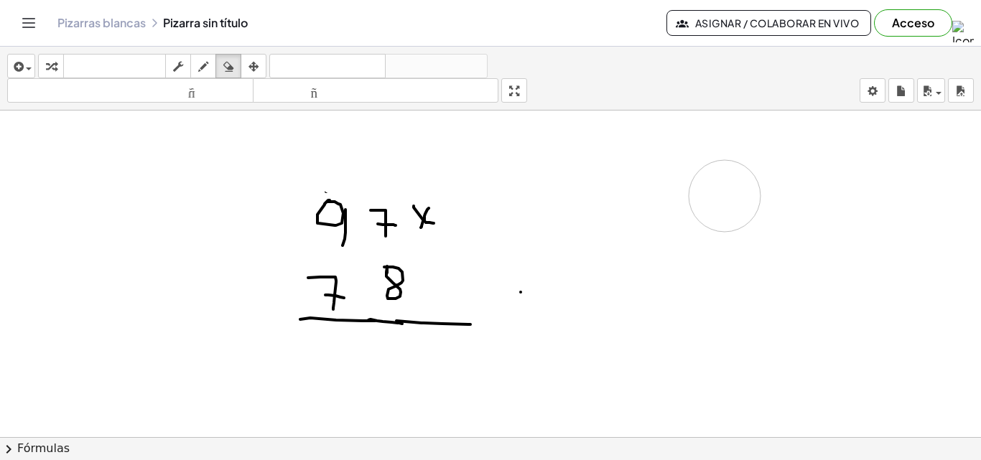
drag, startPoint x: 489, startPoint y: 147, endPoint x: 559, endPoint y: 254, distance: 128.1
click at [684, 223] on div at bounding box center [490, 163] width 981 height 980
click at [404, 331] on div at bounding box center [490, 163] width 981 height 980
drag, startPoint x: 204, startPoint y: 65, endPoint x: 270, endPoint y: 126, distance: 90.4
click at [205, 65] on icon "button" at bounding box center [203, 66] width 10 height 17
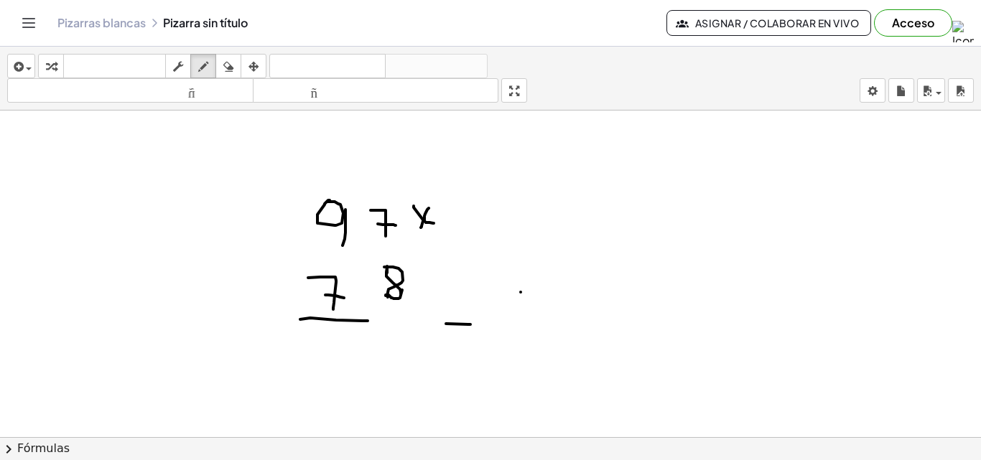
drag, startPoint x: 386, startPoint y: 296, endPoint x: 402, endPoint y: 290, distance: 17.5
click at [402, 290] on div at bounding box center [490, 163] width 981 height 980
drag, startPoint x: 370, startPoint y: 320, endPoint x: 442, endPoint y: 327, distance: 72.2
click at [441, 327] on div at bounding box center [490, 163] width 981 height 980
click at [443, 327] on div at bounding box center [490, 163] width 981 height 980
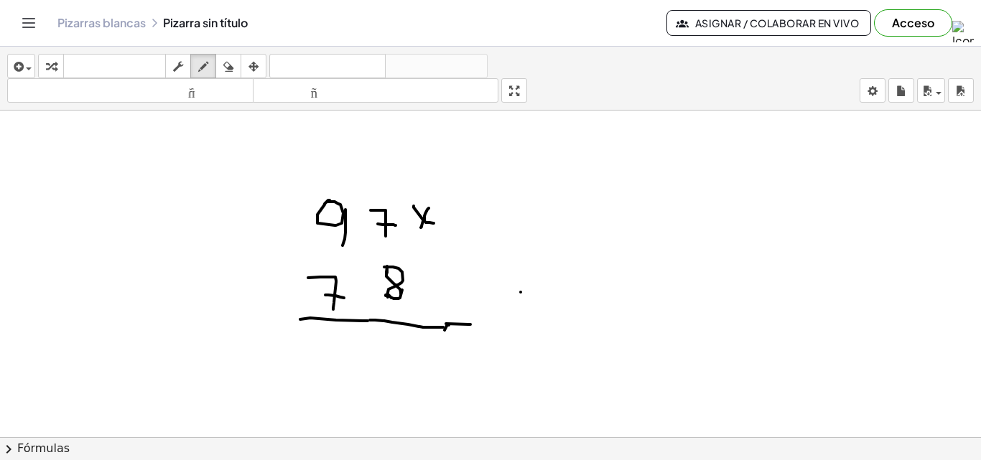
drag, startPoint x: 449, startPoint y: 325, endPoint x: 438, endPoint y: 331, distance: 12.2
click at [444, 331] on div at bounding box center [490, 163] width 981 height 980
drag, startPoint x: 401, startPoint y: 334, endPoint x: 390, endPoint y: 353, distance: 21.9
click at [390, 353] on div at bounding box center [490, 163] width 981 height 980
drag, startPoint x: 344, startPoint y: 172, endPoint x: 343, endPoint y: 179, distance: 7.3
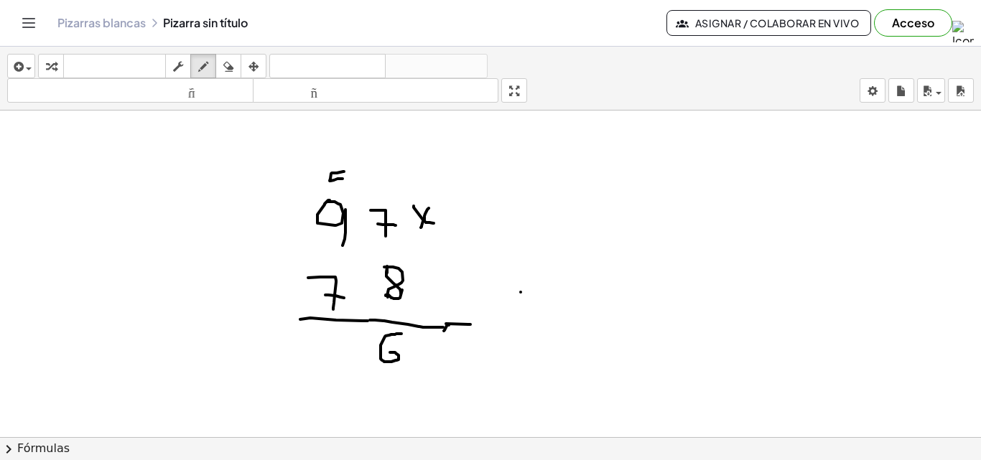
click at [343, 179] on div at bounding box center [490, 163] width 981 height 980
drag, startPoint x: 345, startPoint y: 184, endPoint x: 333, endPoint y: 188, distance: 12.3
click at [333, 188] on div at bounding box center [490, 163] width 981 height 980
drag, startPoint x: 521, startPoint y: 293, endPoint x: 519, endPoint y: 306, distance: 13.0
click at [519, 306] on div at bounding box center [490, 163] width 981 height 980
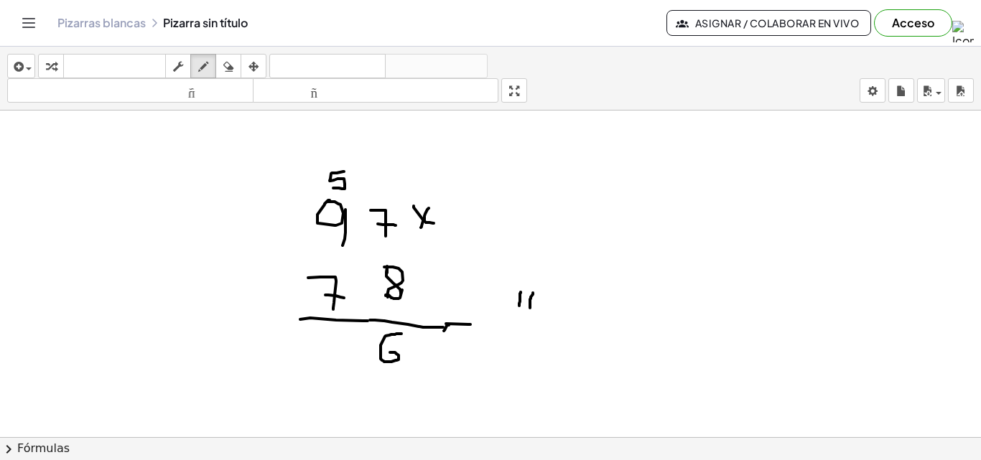
drag, startPoint x: 533, startPoint y: 293, endPoint x: 530, endPoint y: 308, distance: 15.4
click at [530, 308] on div at bounding box center [490, 163] width 981 height 980
drag, startPoint x: 552, startPoint y: 292, endPoint x: 551, endPoint y: 312, distance: 20.8
click at [551, 312] on div at bounding box center [490, 163] width 981 height 980
drag, startPoint x: 567, startPoint y: 290, endPoint x: 572, endPoint y: 315, distance: 25.5
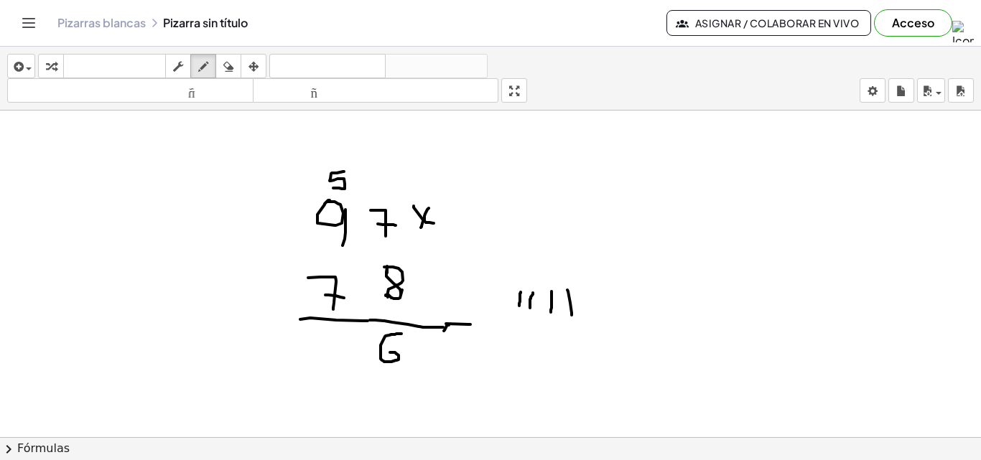
click at [572, 315] on div at bounding box center [490, 163] width 981 height 980
drag, startPoint x: 590, startPoint y: 291, endPoint x: 590, endPoint y: 310, distance: 19.4
click at [590, 310] on div at bounding box center [490, 163] width 981 height 980
drag, startPoint x: 335, startPoint y: 336, endPoint x: 357, endPoint y: 376, distance: 45.3
click at [357, 376] on div at bounding box center [490, 163] width 981 height 980
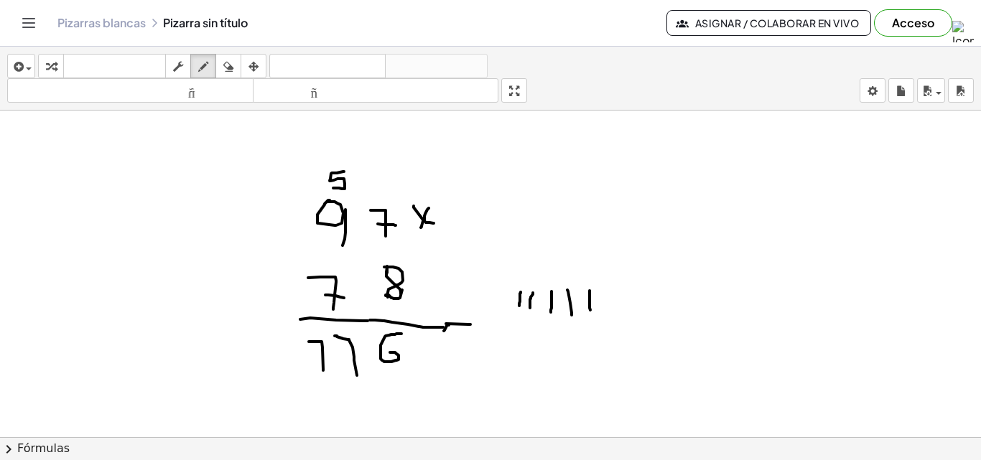
drag, startPoint x: 310, startPoint y: 342, endPoint x: 323, endPoint y: 371, distance: 32.5
click at [323, 371] on div at bounding box center [490, 163] width 981 height 980
drag, startPoint x: 307, startPoint y: 355, endPoint x: 328, endPoint y: 354, distance: 20.9
click at [328, 354] on div at bounding box center [490, 163] width 981 height 980
drag, startPoint x: 335, startPoint y: 353, endPoint x: 354, endPoint y: 353, distance: 19.4
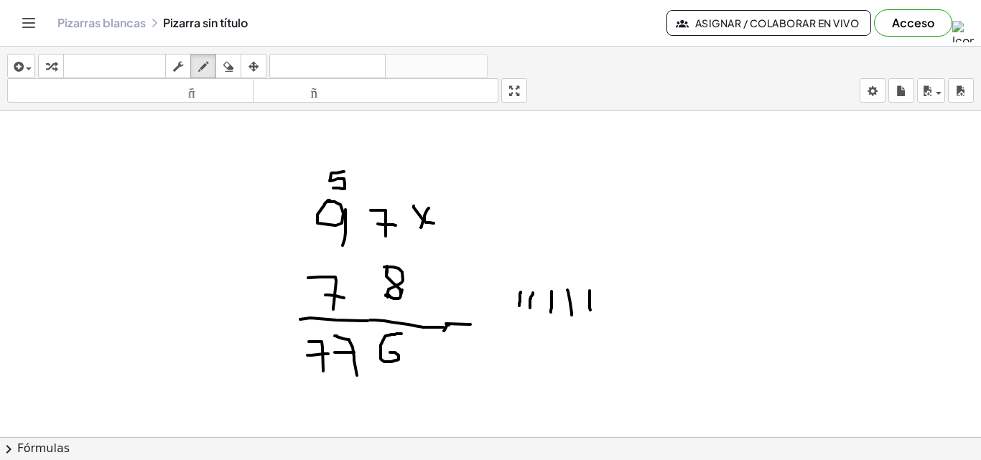
click at [354, 353] on div at bounding box center [490, 163] width 981 height 980
click at [230, 64] on icon "button" at bounding box center [228, 66] width 10 height 17
drag, startPoint x: 144, startPoint y: 382, endPoint x: 300, endPoint y: 187, distance: 249.9
click at [336, 366] on div at bounding box center [490, 163] width 981 height 980
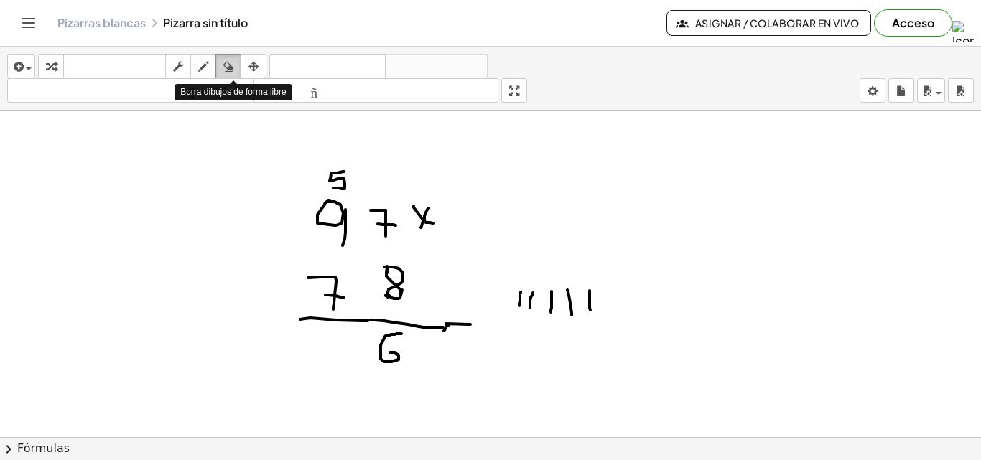
click at [229, 66] on icon "button" at bounding box center [228, 66] width 10 height 17
click at [208, 60] on icon "button" at bounding box center [203, 66] width 10 height 17
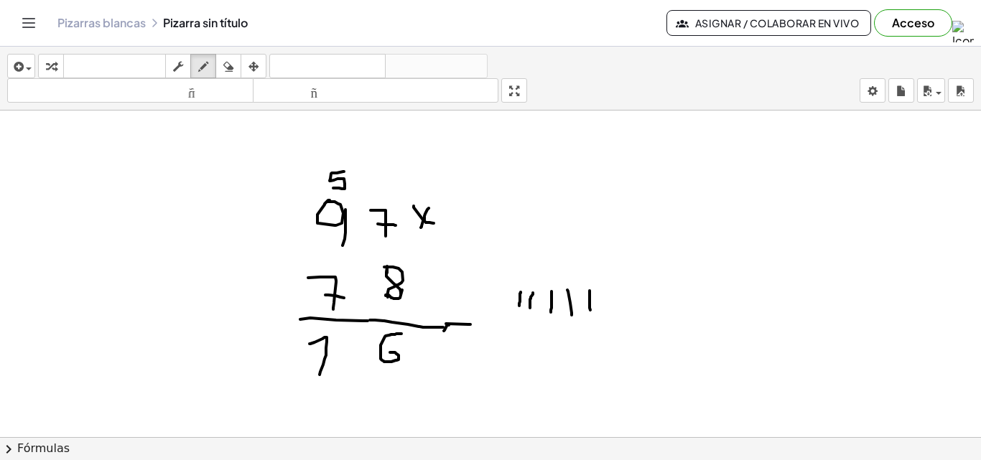
drag, startPoint x: 310, startPoint y: 344, endPoint x: 320, endPoint y: 375, distance: 32.5
click at [320, 375] on div at bounding box center [490, 163] width 981 height 980
drag, startPoint x: 312, startPoint y: 360, endPoint x: 343, endPoint y: 363, distance: 31.1
click at [343, 363] on div at bounding box center [490, 163] width 981 height 980
click at [255, 353] on div at bounding box center [490, 163] width 981 height 980
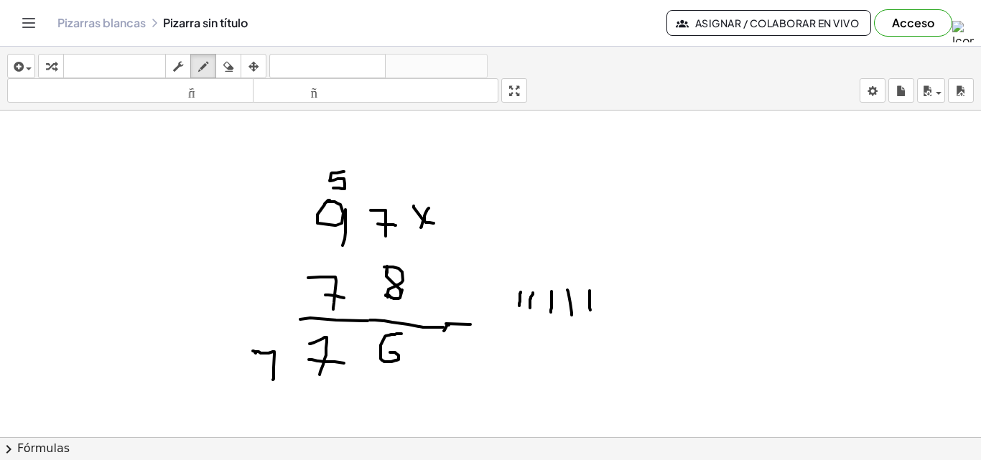
drag, startPoint x: 253, startPoint y: 351, endPoint x: 266, endPoint y: 367, distance: 20.4
click at [272, 380] on div at bounding box center [490, 163] width 981 height 980
drag, startPoint x: 263, startPoint y: 362, endPoint x: 279, endPoint y: 362, distance: 15.8
click at [279, 362] on div at bounding box center [490, 163] width 981 height 980
drag, startPoint x: 325, startPoint y: 389, endPoint x: 314, endPoint y: 387, distance: 10.9
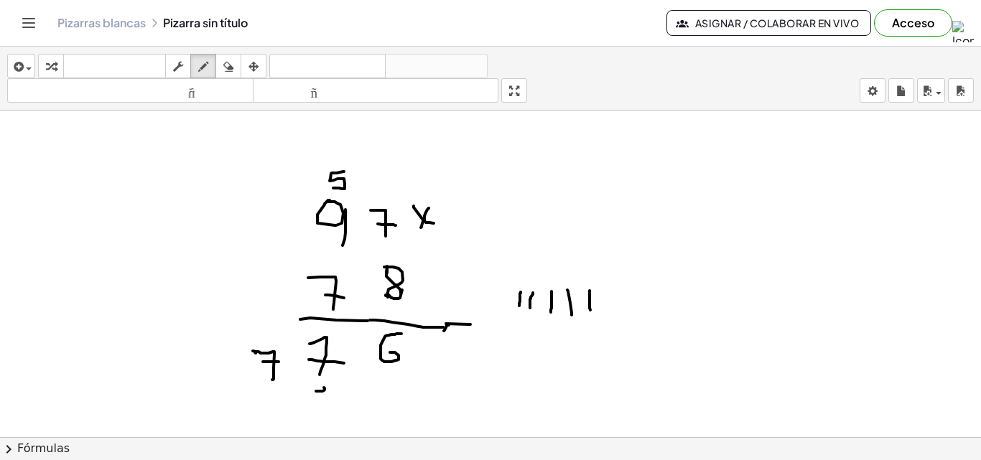
click at [315, 389] on div at bounding box center [490, 163] width 981 height 980
click at [315, 388] on div at bounding box center [490, 163] width 981 height 980
drag, startPoint x: 314, startPoint y: 387, endPoint x: 335, endPoint y: 411, distance: 32.0
click at [335, 411] on div at bounding box center [490, 163] width 981 height 980
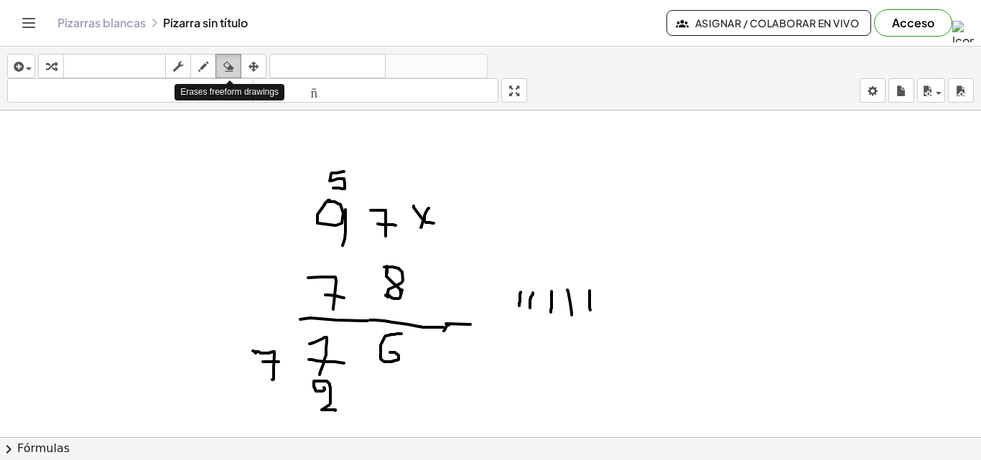
click at [231, 66] on icon "button" at bounding box center [228, 66] width 10 height 17
drag, startPoint x: 373, startPoint y: 401, endPoint x: 337, endPoint y: 417, distance: 39.5
click at [339, 417] on div at bounding box center [490, 163] width 981 height 980
click at [333, 415] on div at bounding box center [490, 163] width 981 height 980
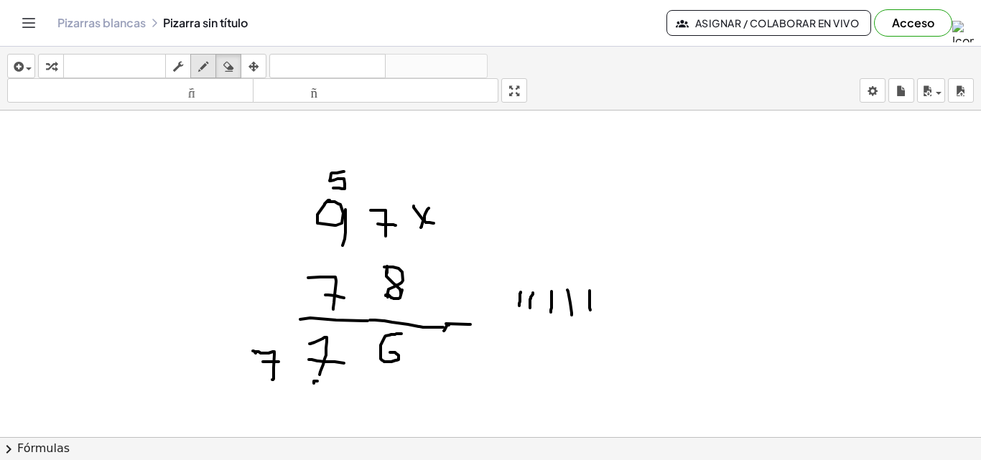
click at [205, 76] on button "dibujar" at bounding box center [203, 66] width 26 height 24
click at [314, 390] on div at bounding box center [490, 163] width 981 height 980
drag, startPoint x: 315, startPoint y: 391, endPoint x: 330, endPoint y: 392, distance: 15.1
click at [330, 392] on div at bounding box center [490, 163] width 981 height 980
click at [330, 391] on div at bounding box center [490, 163] width 981 height 980
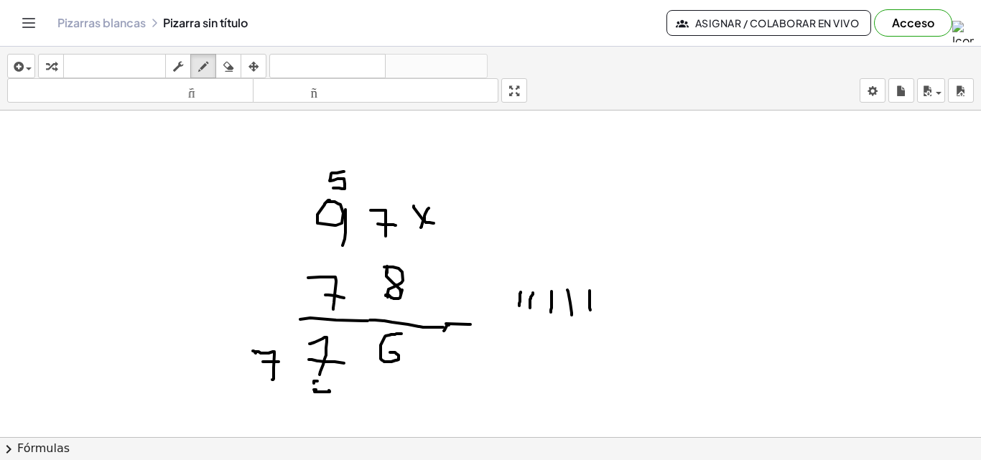
click at [329, 390] on div at bounding box center [490, 163] width 981 height 980
click at [327, 393] on div at bounding box center [490, 163] width 981 height 980
drag, startPoint x: 330, startPoint y: 393, endPoint x: 325, endPoint y: 411, distance: 19.2
click at [325, 411] on div at bounding box center [490, 163] width 981 height 980
drag, startPoint x: 313, startPoint y: 173, endPoint x: 325, endPoint y: 180, distance: 13.2
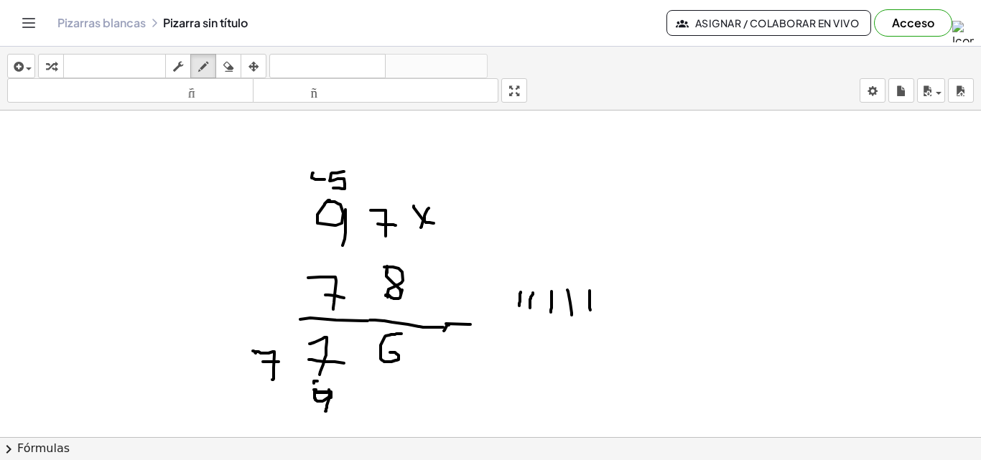
click at [325, 180] on div at bounding box center [490, 163] width 981 height 980
drag, startPoint x: 325, startPoint y: 175, endPoint x: 325, endPoint y: 186, distance: 10.8
click at [325, 186] on div at bounding box center [490, 163] width 981 height 980
drag, startPoint x: 330, startPoint y: 392, endPoint x: 316, endPoint y: 393, distance: 14.4
click at [316, 393] on div at bounding box center [490, 163] width 981 height 980
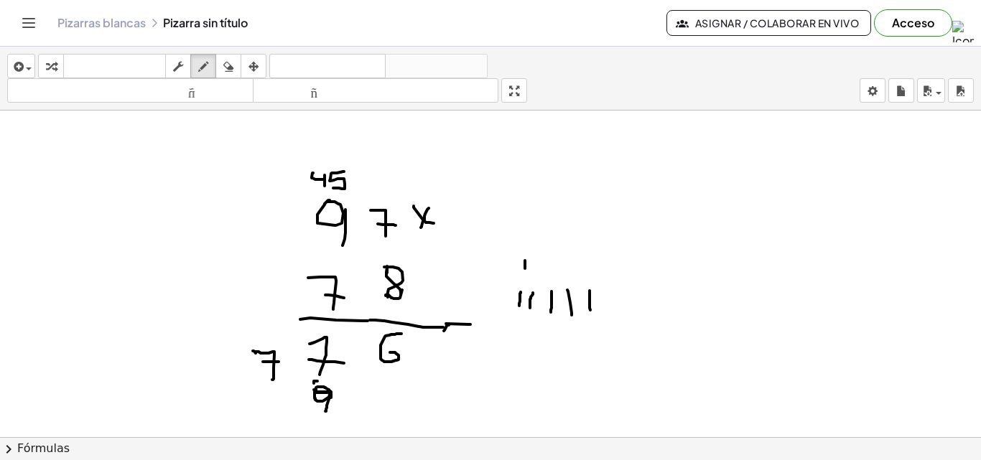
drag, startPoint x: 525, startPoint y: 261, endPoint x: 525, endPoint y: 269, distance: 7.9
click at [525, 269] on div at bounding box center [490, 163] width 981 height 980
drag, startPoint x: 536, startPoint y: 259, endPoint x: 536, endPoint y: 268, distance: 9.3
click at [536, 268] on div at bounding box center [490, 163] width 981 height 980
click at [545, 266] on div at bounding box center [490, 163] width 981 height 980
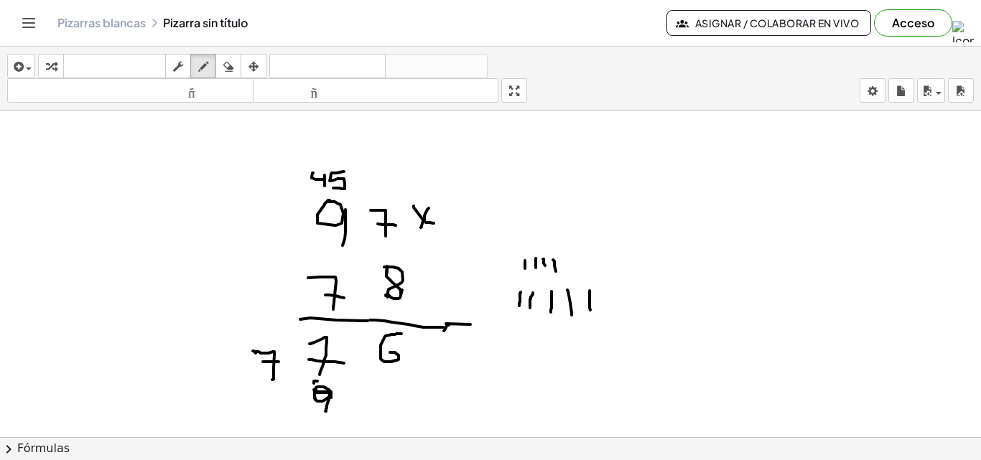
drag, startPoint x: 553, startPoint y: 260, endPoint x: 556, endPoint y: 271, distance: 11.8
click at [556, 271] on div at bounding box center [490, 163] width 981 height 980
click at [269, 395] on div at bounding box center [490, 163] width 981 height 980
click at [222, 391] on div at bounding box center [490, 163] width 981 height 980
drag, startPoint x: 256, startPoint y: 395, endPoint x: 271, endPoint y: 410, distance: 21.3
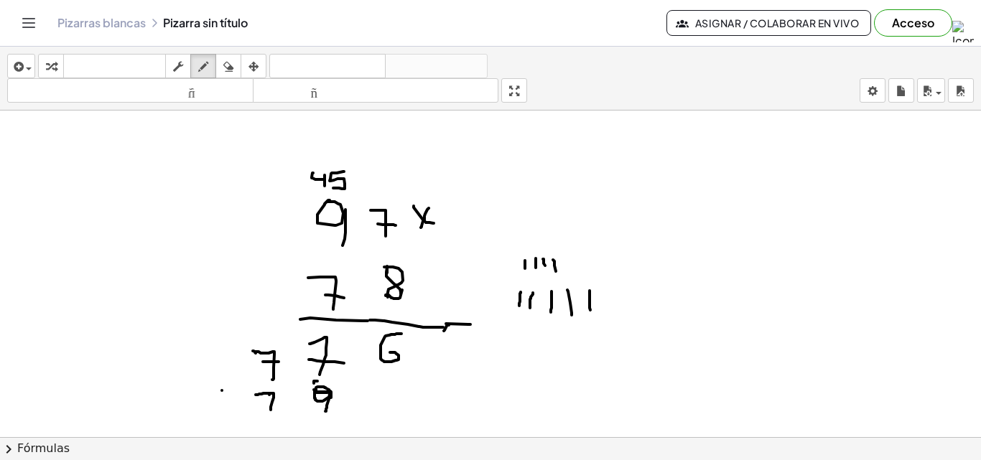
click at [271, 410] on div at bounding box center [490, 163] width 981 height 980
drag, startPoint x: 263, startPoint y: 399, endPoint x: 272, endPoint y: 400, distance: 9.4
click at [272, 400] on div at bounding box center [490, 163] width 981 height 980
drag, startPoint x: 228, startPoint y: 389, endPoint x: 221, endPoint y: 404, distance: 16.7
click at [221, 404] on div at bounding box center [490, 163] width 981 height 980
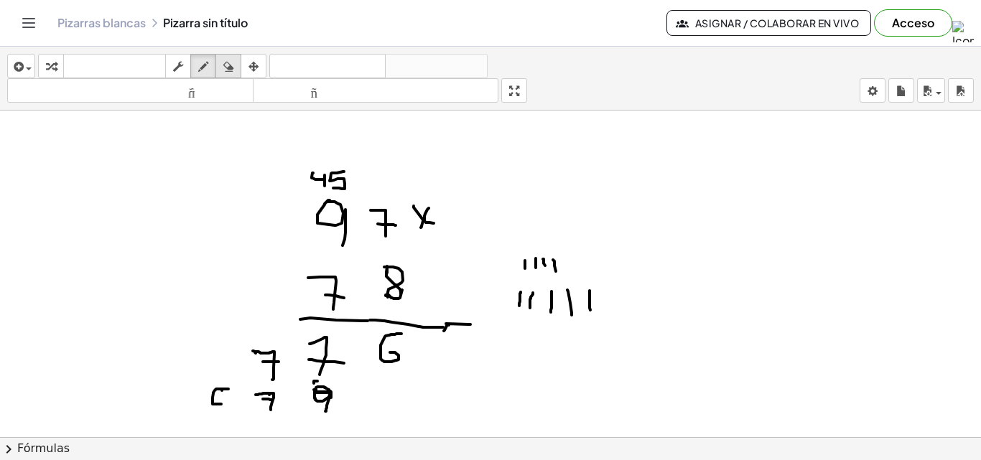
click at [225, 63] on div "button" at bounding box center [228, 65] width 19 height 17
click at [201, 399] on div at bounding box center [490, 163] width 981 height 980
click at [205, 61] on icon "button" at bounding box center [203, 66] width 10 height 17
click at [209, 404] on div at bounding box center [490, 163] width 981 height 980
click at [220, 399] on div at bounding box center [490, 163] width 981 height 980
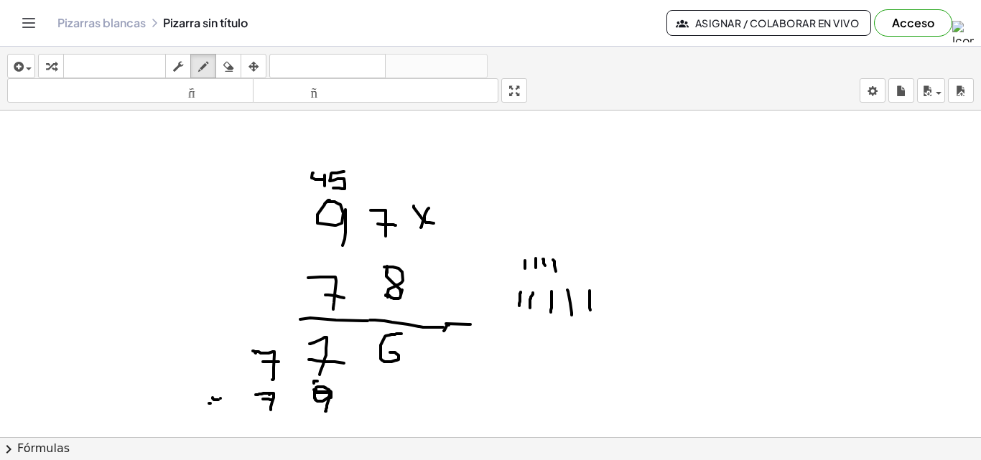
drag, startPoint x: 213, startPoint y: 398, endPoint x: 221, endPoint y: 400, distance: 8.9
click at [221, 400] on div at bounding box center [490, 163] width 981 height 980
drag, startPoint x: 221, startPoint y: 400, endPoint x: 211, endPoint y: 411, distance: 15.3
click at [220, 417] on div at bounding box center [490, 163] width 981 height 980
click at [220, 407] on div at bounding box center [490, 163] width 981 height 980
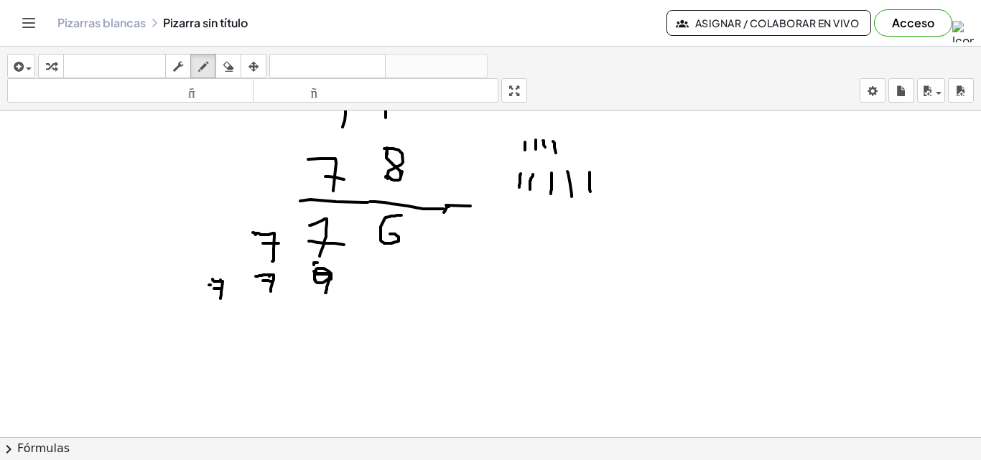
scroll to position [582, 0]
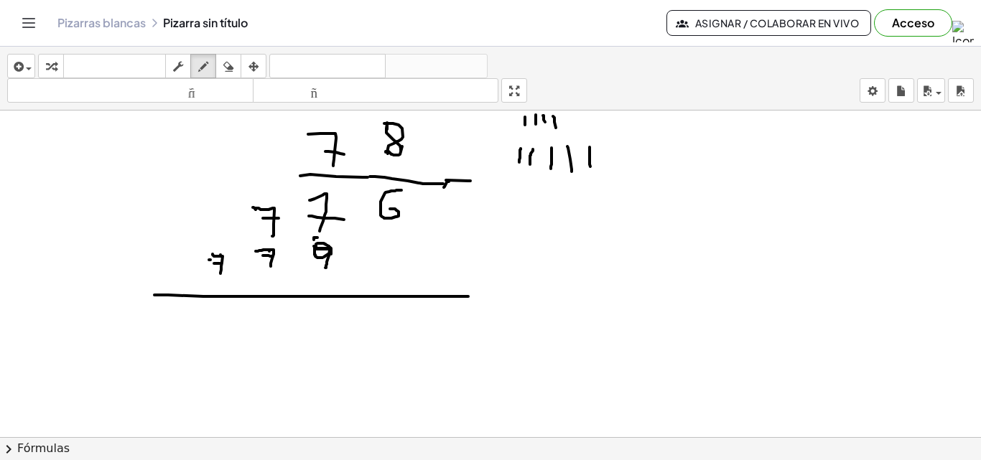
drag, startPoint x: 206, startPoint y: 297, endPoint x: 513, endPoint y: 271, distance: 307.7
click at [505, 297] on div at bounding box center [490, 19] width 981 height 980
drag, startPoint x: 450, startPoint y: 204, endPoint x: 485, endPoint y: 203, distance: 35.2
click at [485, 203] on div at bounding box center [490, 19] width 981 height 980
drag, startPoint x: 467, startPoint y: 187, endPoint x: 459, endPoint y: 233, distance: 47.3
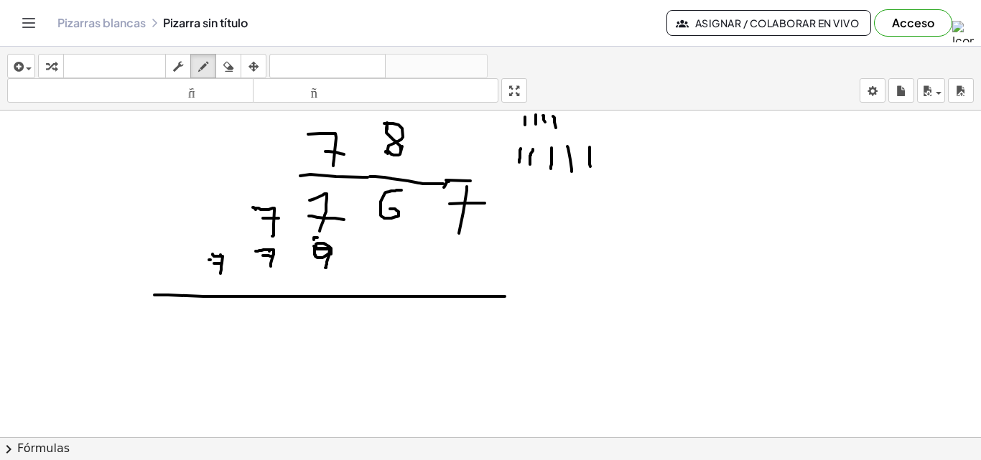
click at [459, 233] on div at bounding box center [490, 19] width 981 height 980
drag, startPoint x: 397, startPoint y: 304, endPoint x: 378, endPoint y: 315, distance: 22.2
click at [378, 315] on div at bounding box center [490, 19] width 981 height 980
drag, startPoint x: 563, startPoint y: 274, endPoint x: 562, endPoint y: 303, distance: 29.5
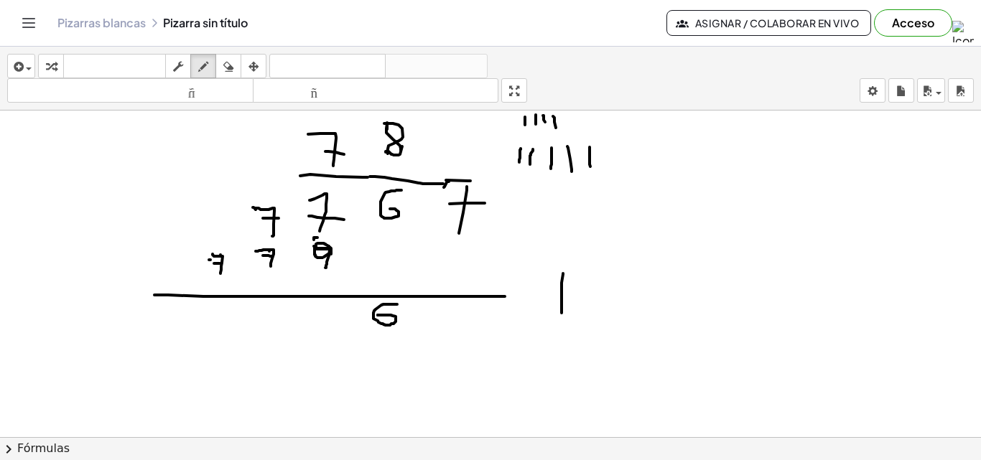
click at [562, 314] on div at bounding box center [490, 19] width 981 height 980
drag, startPoint x: 580, startPoint y: 272, endPoint x: 583, endPoint y: 318, distance: 46.1
click at [583, 318] on div at bounding box center [490, 19] width 981 height 980
drag, startPoint x: 604, startPoint y: 271, endPoint x: 599, endPoint y: 329, distance: 58.4
click at [599, 329] on div at bounding box center [490, 19] width 981 height 980
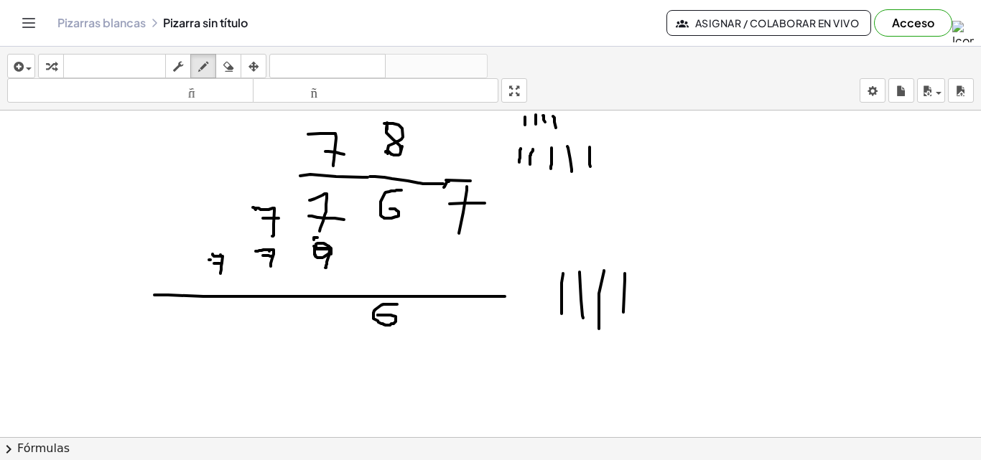
drag, startPoint x: 625, startPoint y: 274, endPoint x: 623, endPoint y: 312, distance: 38.8
click at [623, 312] on div at bounding box center [490, 19] width 981 height 980
drag, startPoint x: 647, startPoint y: 266, endPoint x: 649, endPoint y: 314, distance: 47.4
click at [649, 314] on div at bounding box center [490, 19] width 981 height 980
drag, startPoint x: 678, startPoint y: 274, endPoint x: 681, endPoint y: 316, distance: 41.8
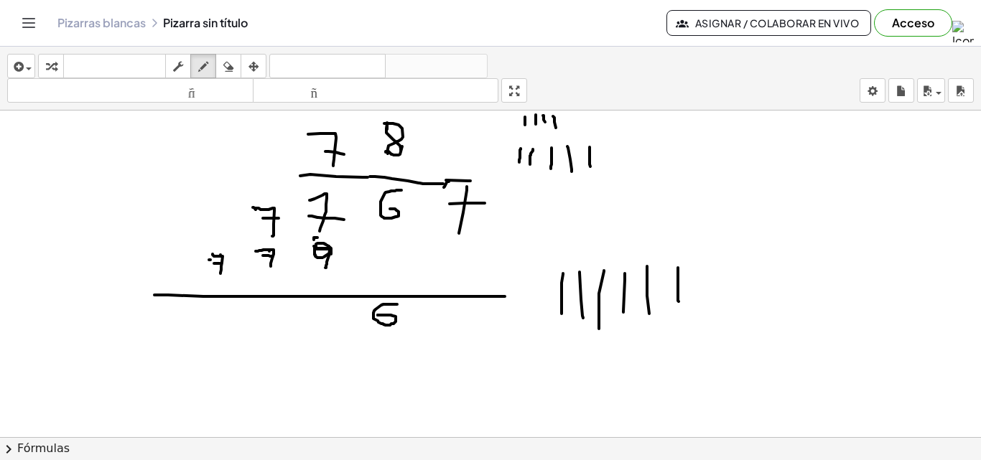
click at [681, 316] on div at bounding box center [490, 19] width 981 height 980
drag, startPoint x: 700, startPoint y: 272, endPoint x: 704, endPoint y: 308, distance: 36.1
click at [704, 308] on div at bounding box center [490, 19] width 981 height 980
click at [317, 329] on div at bounding box center [490, 19] width 981 height 980
drag, startPoint x: 326, startPoint y: 325, endPoint x: 310, endPoint y: 341, distance: 22.3
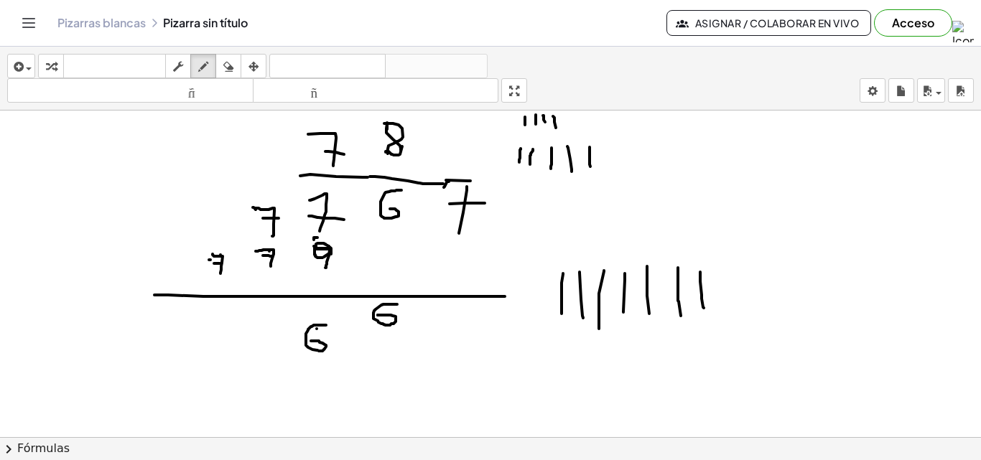
click at [310, 341] on div at bounding box center [490, 19] width 981 height 980
drag, startPoint x: 266, startPoint y: 187, endPoint x: 265, endPoint y: 202, distance: 14.4
click at [265, 202] on div at bounding box center [490, 19] width 981 height 980
drag, startPoint x: 265, startPoint y: 331, endPoint x: 252, endPoint y: 361, distance: 32.8
click at [253, 361] on div at bounding box center [490, 19] width 981 height 980
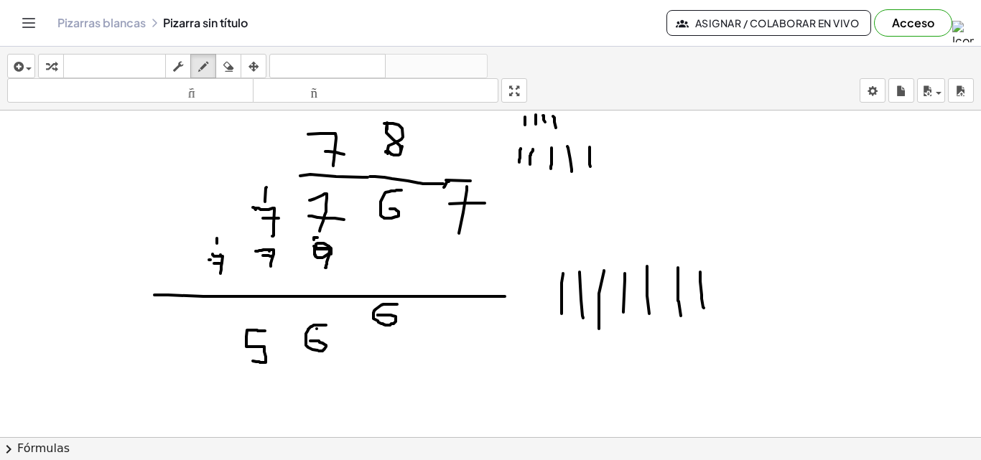
drag, startPoint x: 217, startPoint y: 238, endPoint x: 217, endPoint y: 252, distance: 13.6
click at [217, 252] on div at bounding box center [490, 19] width 981 height 980
drag, startPoint x: 220, startPoint y: 329, endPoint x: 207, endPoint y: 369, distance: 42.2
click at [208, 372] on div at bounding box center [490, 19] width 981 height 980
click at [207, 370] on div at bounding box center [490, 19] width 981 height 980
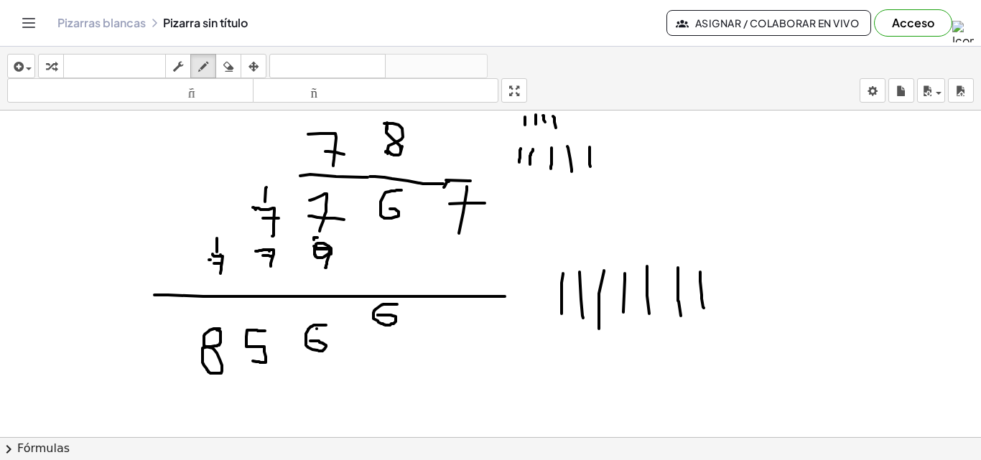
drag, startPoint x: 207, startPoint y: 369, endPoint x: 217, endPoint y: 330, distance: 40.1
click at [217, 330] on div at bounding box center [490, 19] width 981 height 980
drag, startPoint x: 233, startPoint y: 338, endPoint x: 233, endPoint y: 363, distance: 24.4
click at [233, 363] on div at bounding box center [490, 19] width 981 height 980
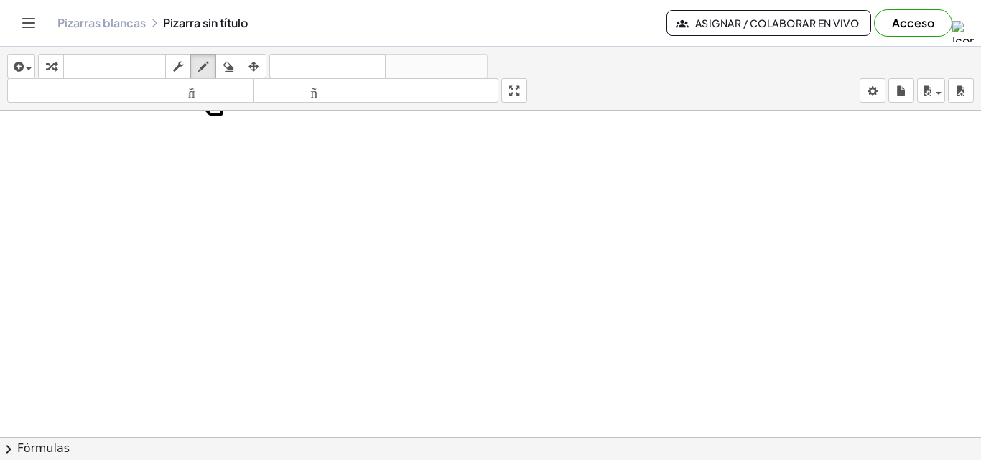
scroll to position [869, 0]
drag, startPoint x: 318, startPoint y: 186, endPoint x: 343, endPoint y: 234, distance: 54.0
drag, startPoint x: 327, startPoint y: 220, endPoint x: 363, endPoint y: 220, distance: 35.2
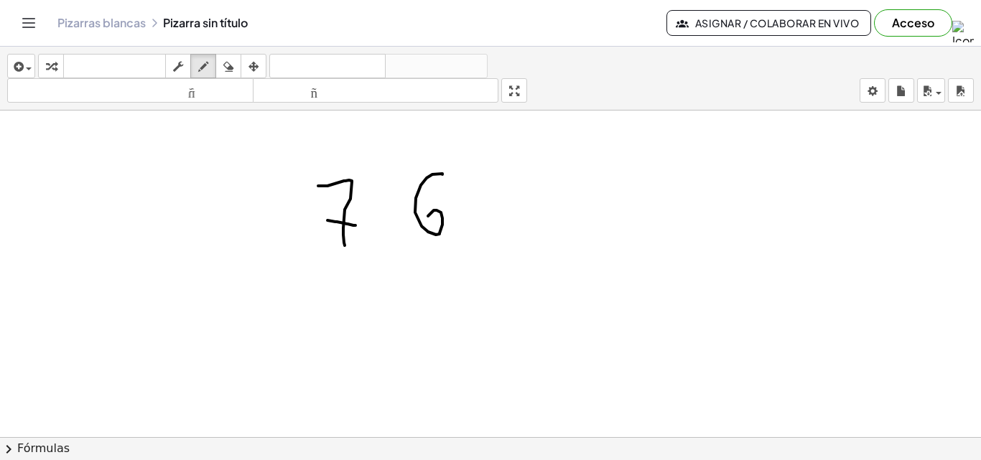
drag, startPoint x: 442, startPoint y: 175, endPoint x: 417, endPoint y: 224, distance: 55.6
drag, startPoint x: 347, startPoint y: 279, endPoint x: 360, endPoint y: 343, distance: 65.2
drag, startPoint x: 431, startPoint y: 274, endPoint x: 422, endPoint y: 274, distance: 9.4
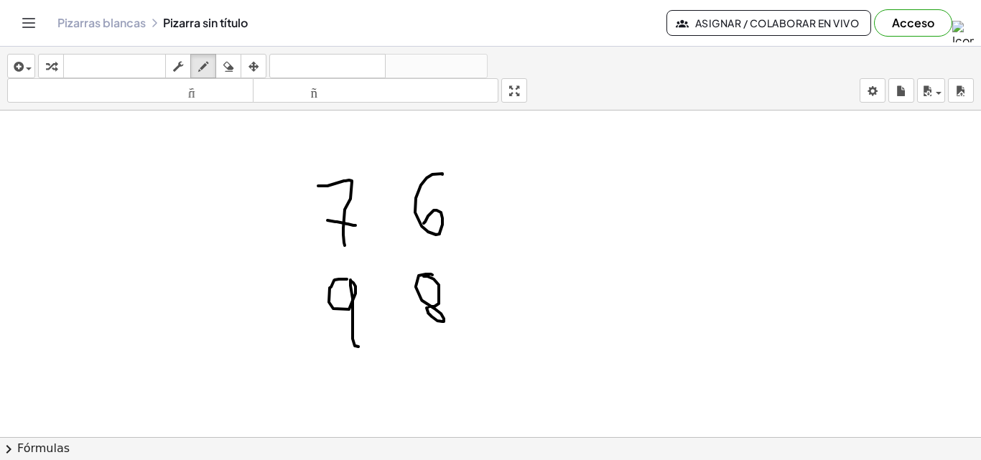
drag, startPoint x: 234, startPoint y: 61, endPoint x: 299, endPoint y: 225, distance: 176.0
click at [233, 63] on icon "button" at bounding box center [228, 66] width 10 height 17
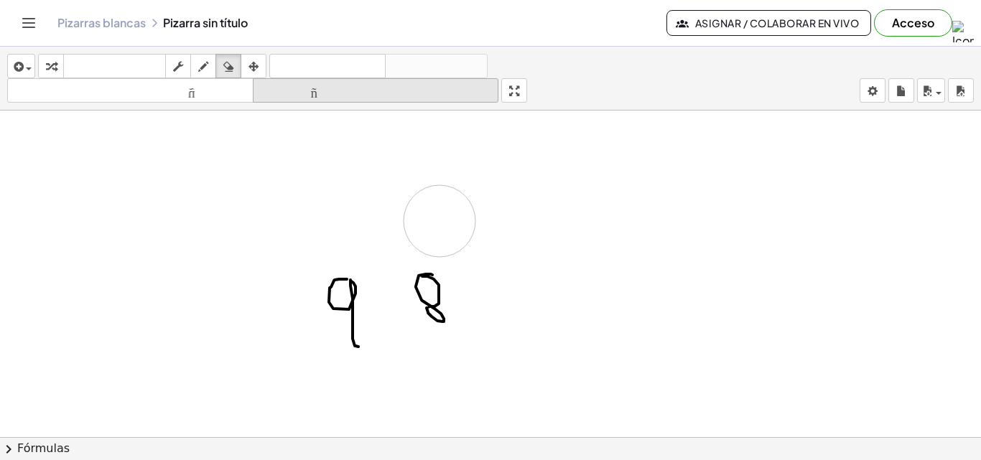
drag, startPoint x: 508, startPoint y: 208, endPoint x: 289, endPoint y: 95, distance: 247.0
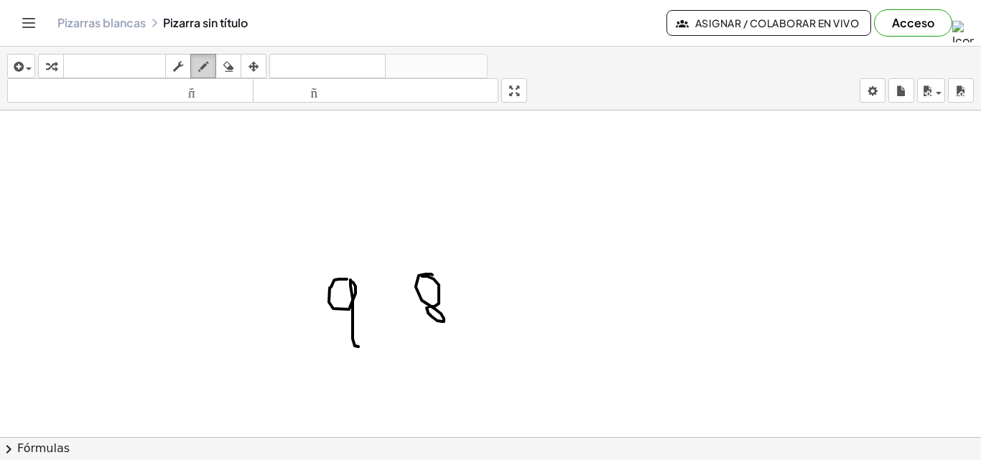
click at [210, 62] on div "button" at bounding box center [203, 65] width 19 height 17
drag, startPoint x: 353, startPoint y: 157, endPoint x: 369, endPoint y: 191, distance: 37.3
drag, startPoint x: 361, startPoint y: 169, endPoint x: 422, endPoint y: 164, distance: 61.9
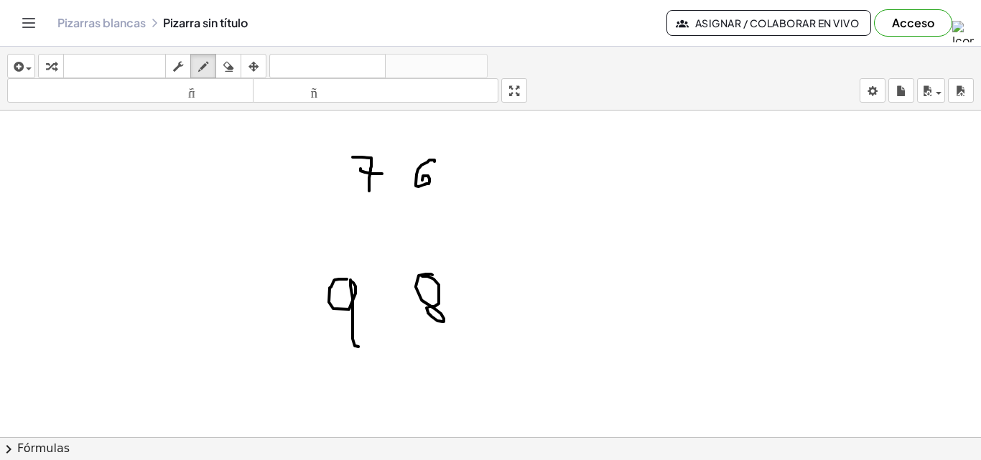
drag, startPoint x: 434, startPoint y: 162, endPoint x: 422, endPoint y: 181, distance: 22.9
click at [236, 93] on div "insertar Seleccione uno: Expresión matemática Función Texto Vídeo de YouTube Gr…" at bounding box center [490, 79] width 981 height 64
drag, startPoint x: 299, startPoint y: 417, endPoint x: 338, endPoint y: 215, distance: 205.6
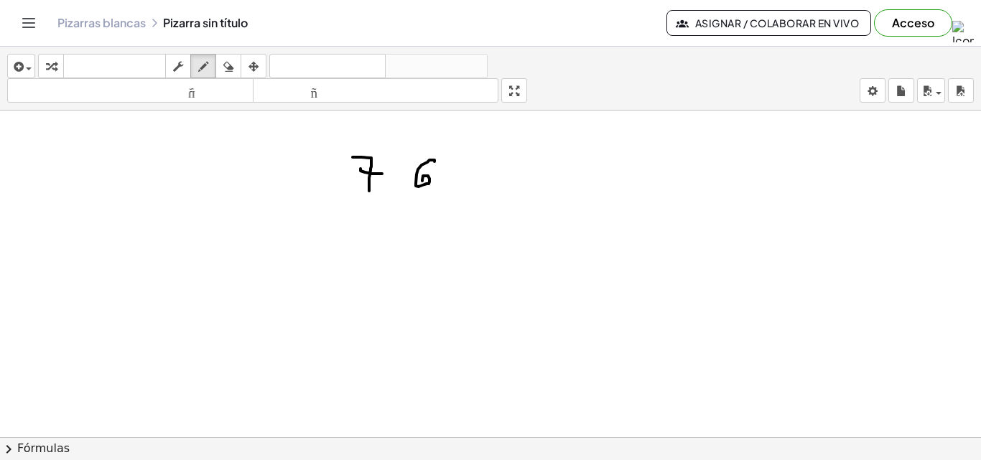
drag, startPoint x: 206, startPoint y: 62, endPoint x: 236, endPoint y: 172, distance: 114.4
click at [208, 63] on icon "button" at bounding box center [203, 66] width 10 height 17
drag, startPoint x: 367, startPoint y: 215, endPoint x: 365, endPoint y: 248, distance: 32.4
drag, startPoint x: 422, startPoint y: 216, endPoint x: 409, endPoint y: 230, distance: 18.8
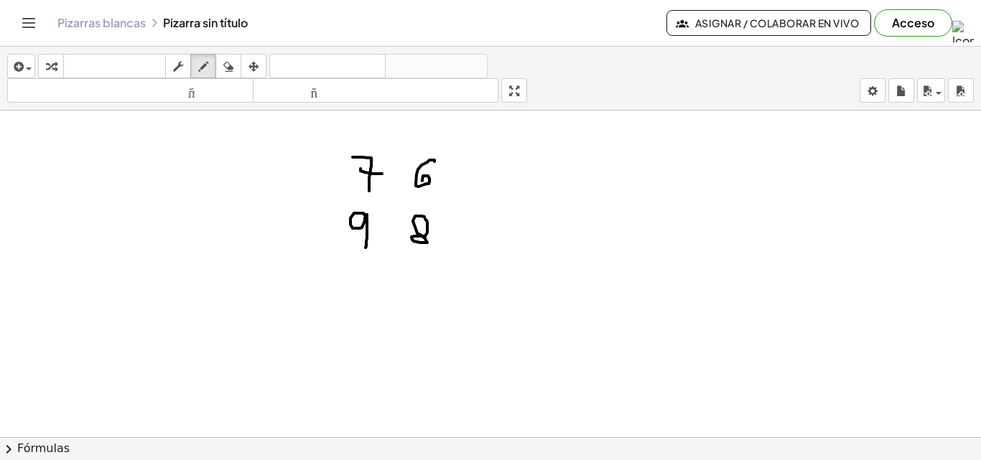
drag, startPoint x: 335, startPoint y: 253, endPoint x: 498, endPoint y: 238, distance: 163.7
drag, startPoint x: 478, startPoint y: 168, endPoint x: 518, endPoint y: 174, distance: 40.6
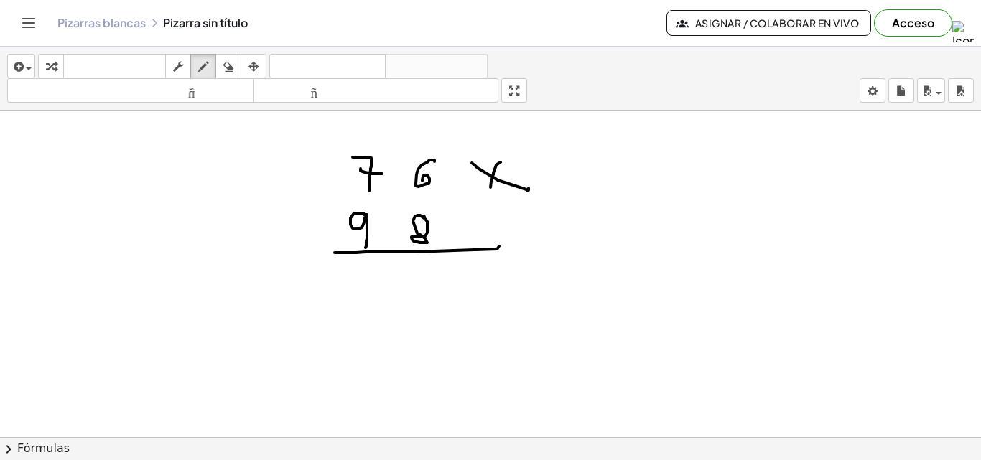
drag, startPoint x: 493, startPoint y: 175, endPoint x: 488, endPoint y: 192, distance: 18.2
drag, startPoint x: 261, startPoint y: 200, endPoint x: 304, endPoint y: 155, distance: 61.5
click at [228, 57] on div "button" at bounding box center [228, 65] width 19 height 17
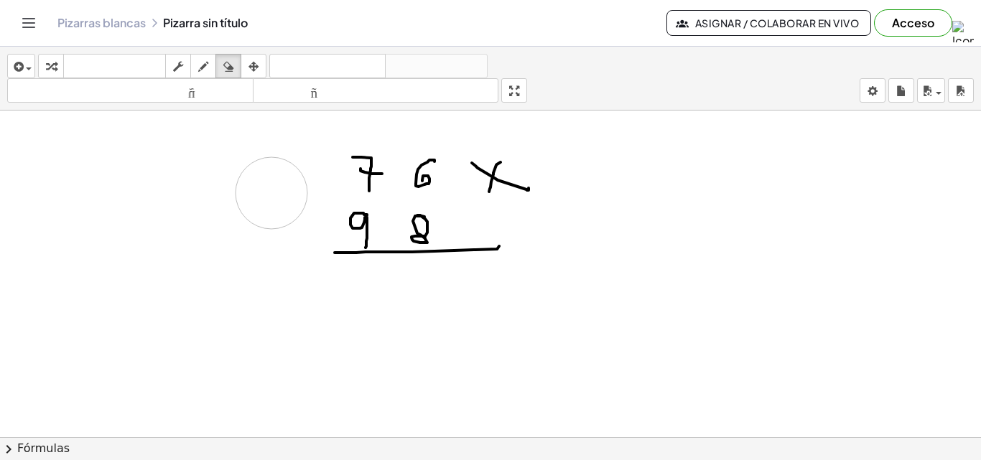
drag, startPoint x: 307, startPoint y: 157, endPoint x: 228, endPoint y: 119, distance: 86.7
click at [213, 53] on div "insertar Seleccione uno: Expresión matemática Función Texto Vídeo de YouTube Gr…" at bounding box center [490, 79] width 981 height 64
click at [203, 73] on icon "button" at bounding box center [203, 66] width 10 height 17
drag, startPoint x: 419, startPoint y: 262, endPoint x: 411, endPoint y: 262, distance: 7.9
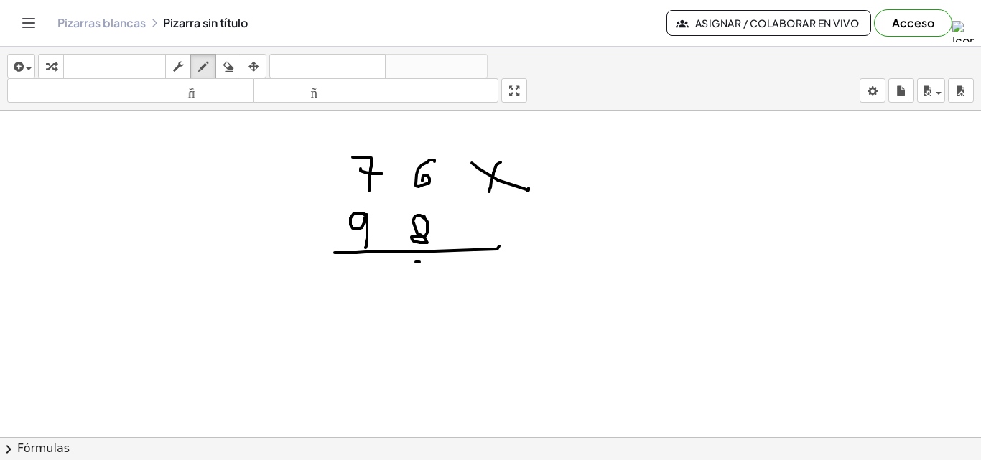
drag, startPoint x: 409, startPoint y: 262, endPoint x: 411, endPoint y: 290, distance: 28.0
drag, startPoint x: 411, startPoint y: 290, endPoint x: 404, endPoint y: 278, distance: 13.8
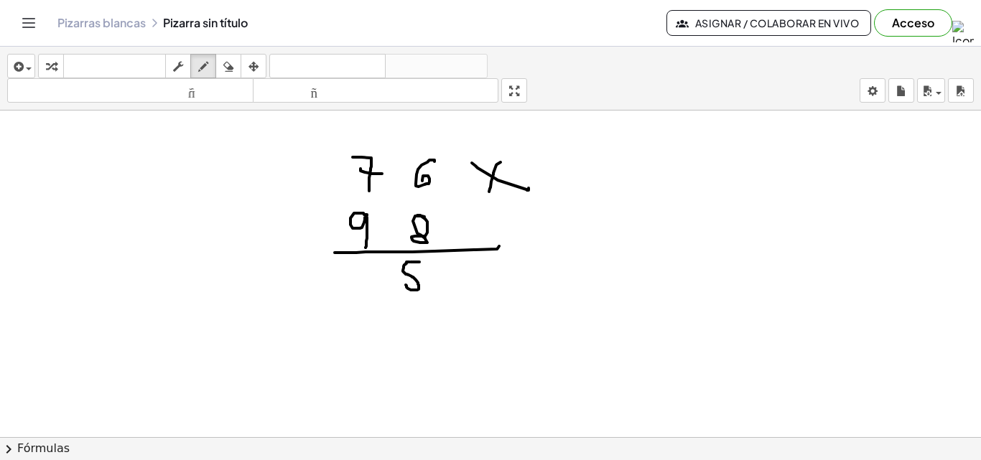
drag, startPoint x: 404, startPoint y: 281, endPoint x: 417, endPoint y: 264, distance: 21.1
drag, startPoint x: 364, startPoint y: 136, endPoint x: 370, endPoint y: 146, distance: 11.0
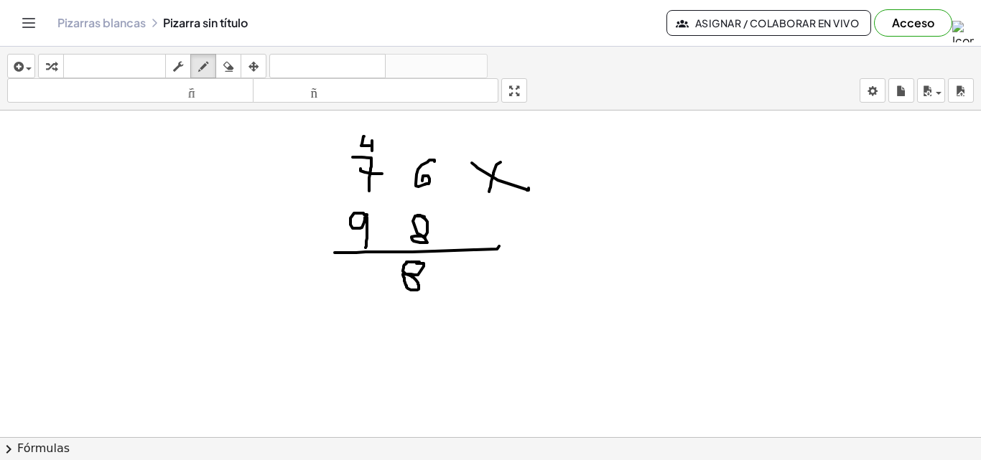
drag, startPoint x: 372, startPoint y: 141, endPoint x: 372, endPoint y: 151, distance: 10.1
drag, startPoint x: 570, startPoint y: 221, endPoint x: 566, endPoint y: 238, distance: 17.1
drag, startPoint x: 587, startPoint y: 223, endPoint x: 589, endPoint y: 251, distance: 28.8
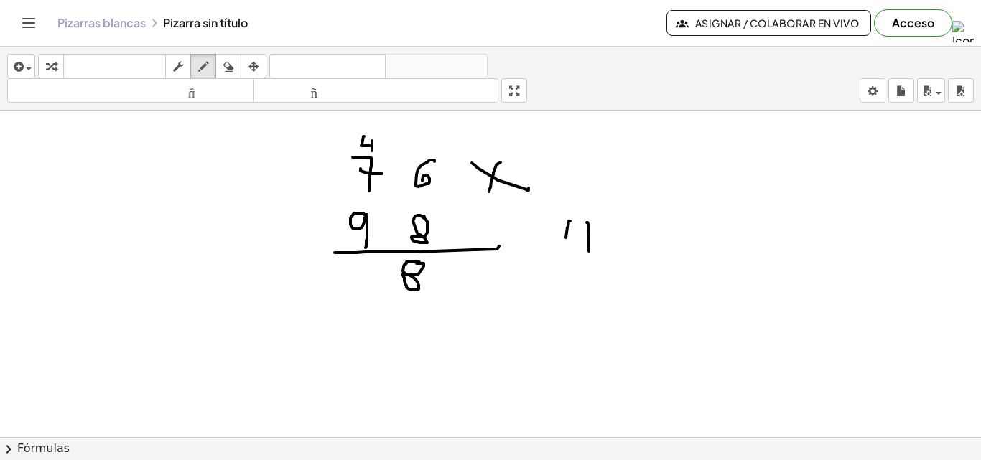
drag, startPoint x: 605, startPoint y: 225, endPoint x: 607, endPoint y: 256, distance: 31.7
drag, startPoint x: 617, startPoint y: 220, endPoint x: 618, endPoint y: 250, distance: 29.5
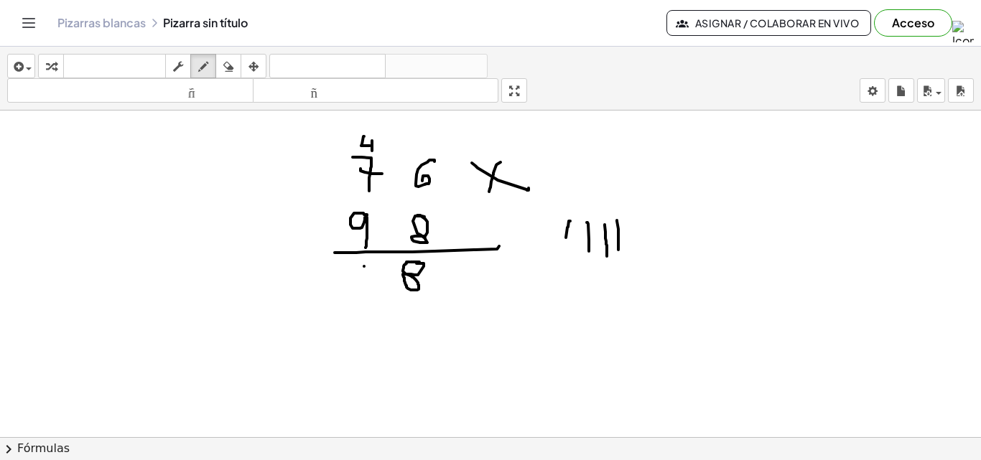
drag, startPoint x: 380, startPoint y: 265, endPoint x: 351, endPoint y: 275, distance: 30.4
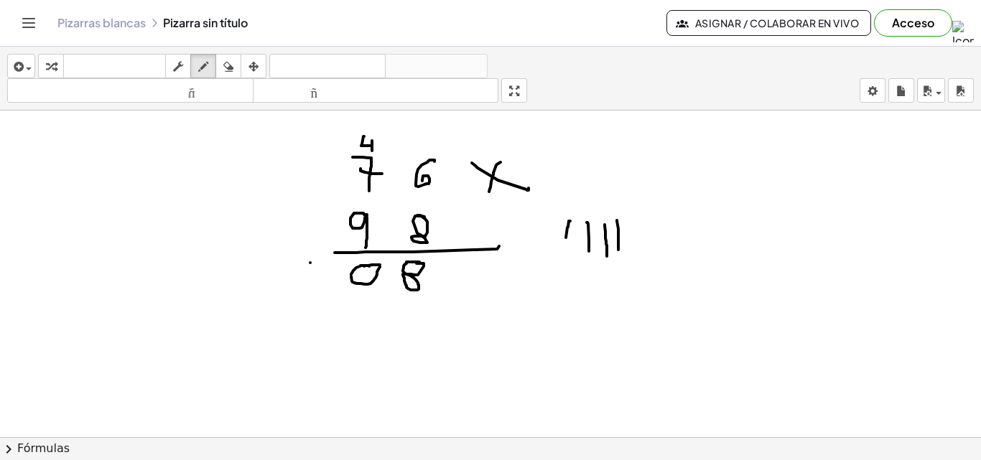
drag, startPoint x: 352, startPoint y: 282, endPoint x: 376, endPoint y: 265, distance: 29.5
drag, startPoint x: 317, startPoint y: 261, endPoint x: 304, endPoint y: 273, distance: 17.3
drag, startPoint x: 435, startPoint y: 230, endPoint x: 409, endPoint y: 266, distance: 44.2
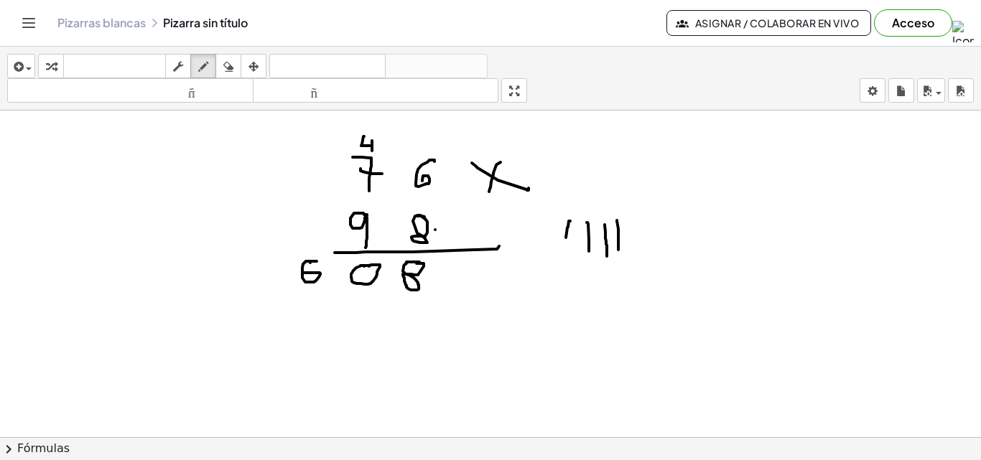
click at [635, 108] on div "insertar Seleccione uno: Expresión matemática Función Texto Vídeo de YouTube Gr…" at bounding box center [490, 254] width 981 height 414
drag, startPoint x: 358, startPoint y: 288, endPoint x: 368, endPoint y: 307, distance: 21.6
drag, startPoint x: 369, startPoint y: 308, endPoint x: 365, endPoint y: 340, distance: 32.6
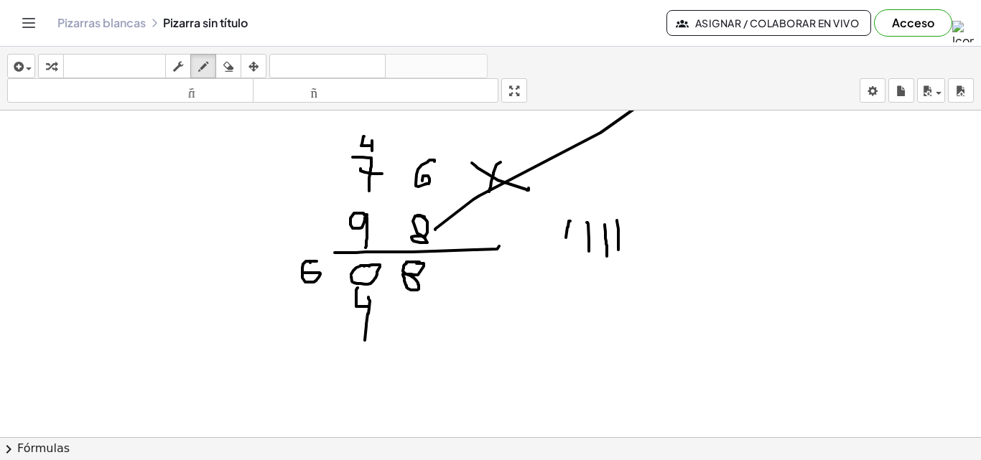
drag, startPoint x: 352, startPoint y: 136, endPoint x: 350, endPoint y: 155, distance: 19.4
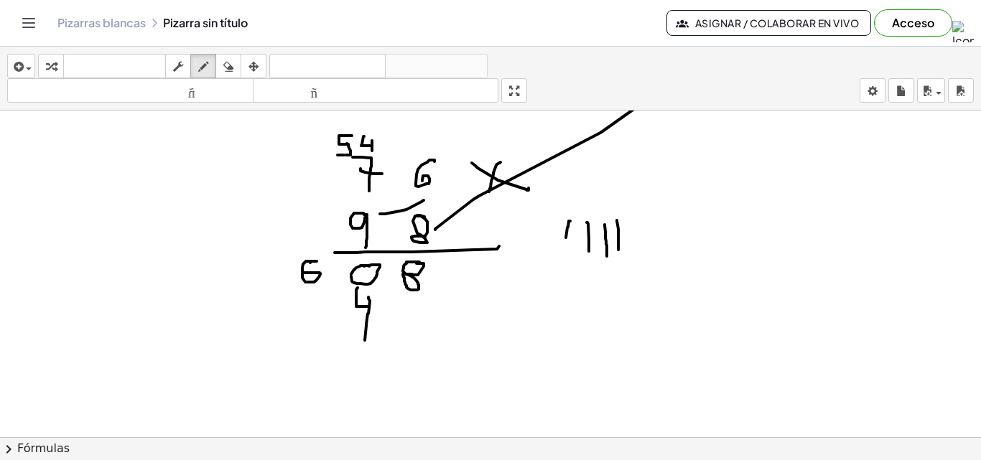
drag, startPoint x: 380, startPoint y: 214, endPoint x: 424, endPoint y: 200, distance: 45.9
drag, startPoint x: 366, startPoint y: 188, endPoint x: 366, endPoint y: 207, distance: 18.7
drag, startPoint x: 559, startPoint y: 276, endPoint x: 559, endPoint y: 294, distance: 18.0
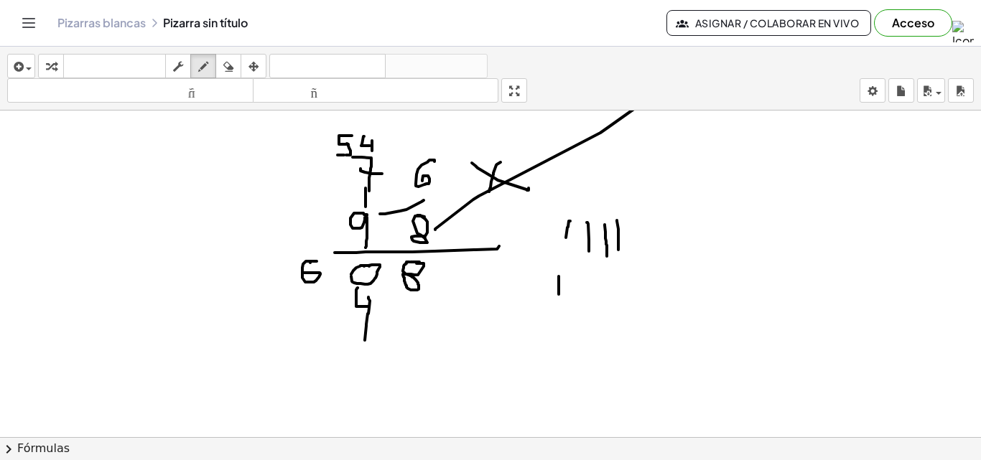
drag, startPoint x: 580, startPoint y: 270, endPoint x: 580, endPoint y: 289, distance: 18.7
drag, startPoint x: 610, startPoint y: 264, endPoint x: 608, endPoint y: 296, distance: 31.7
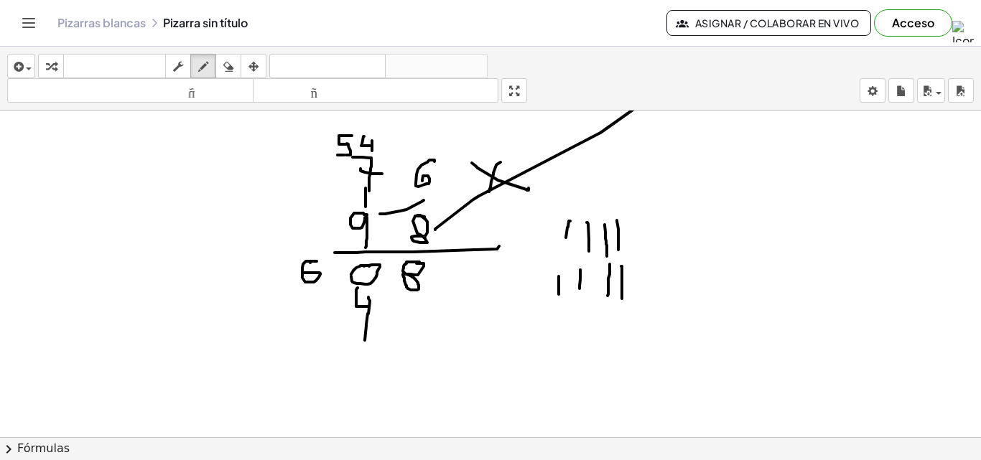
drag, startPoint x: 621, startPoint y: 266, endPoint x: 622, endPoint y: 299, distance: 33.0
drag, startPoint x: 637, startPoint y: 266, endPoint x: 637, endPoint y: 292, distance: 26.6
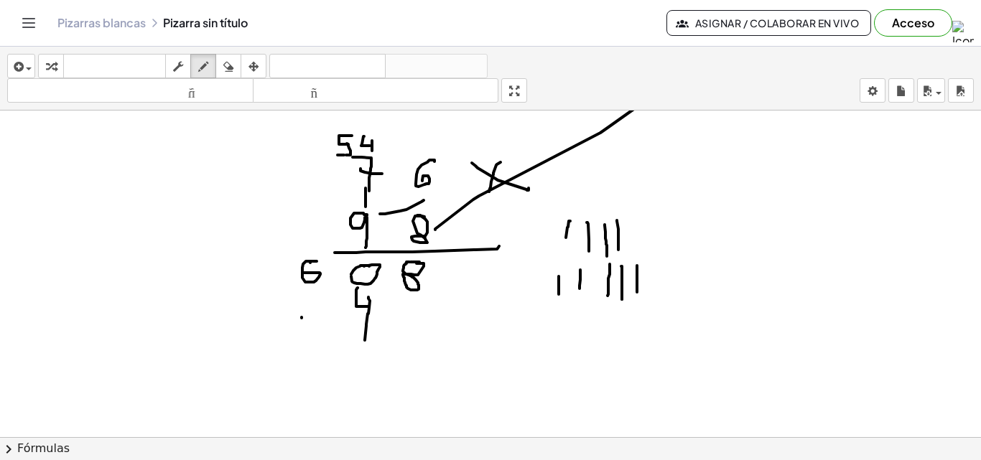
drag, startPoint x: 301, startPoint y: 319, endPoint x: 281, endPoint y: 357, distance: 43.0
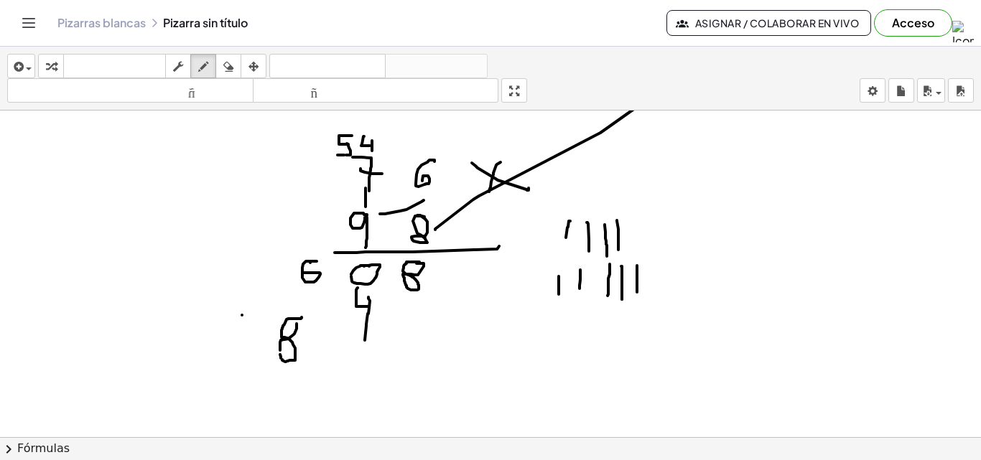
drag, startPoint x: 280, startPoint y: 348, endPoint x: 298, endPoint y: 322, distance: 31.5
drag, startPoint x: 255, startPoint y: 313, endPoint x: 237, endPoint y: 328, distance: 23.4
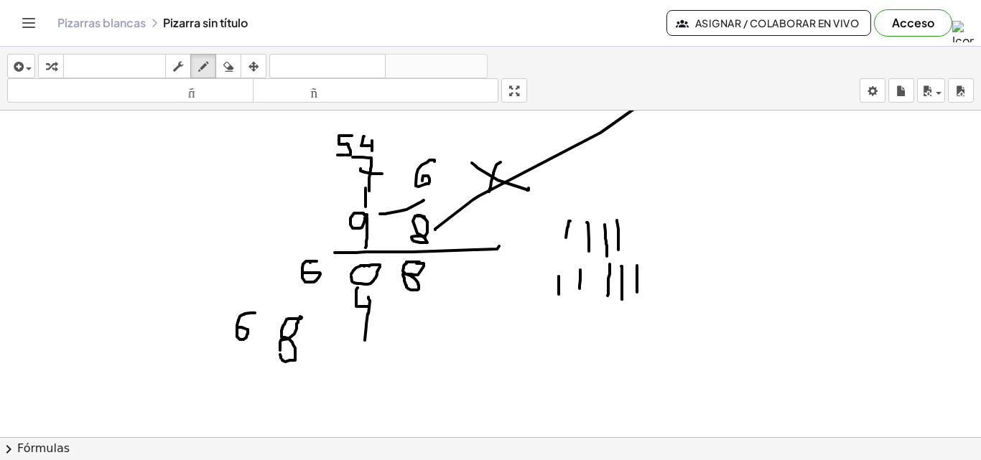
drag, startPoint x: 202, startPoint y: 346, endPoint x: 473, endPoint y: 377, distance: 272.5
drag, startPoint x: 433, startPoint y: 276, endPoint x: 480, endPoint y: 283, distance: 47.2
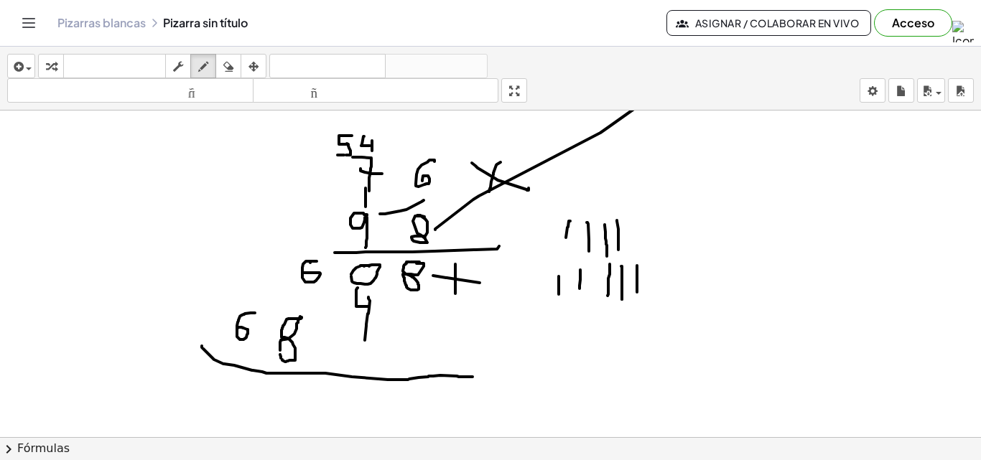
drag, startPoint x: 455, startPoint y: 264, endPoint x: 455, endPoint y: 335, distance: 71.1
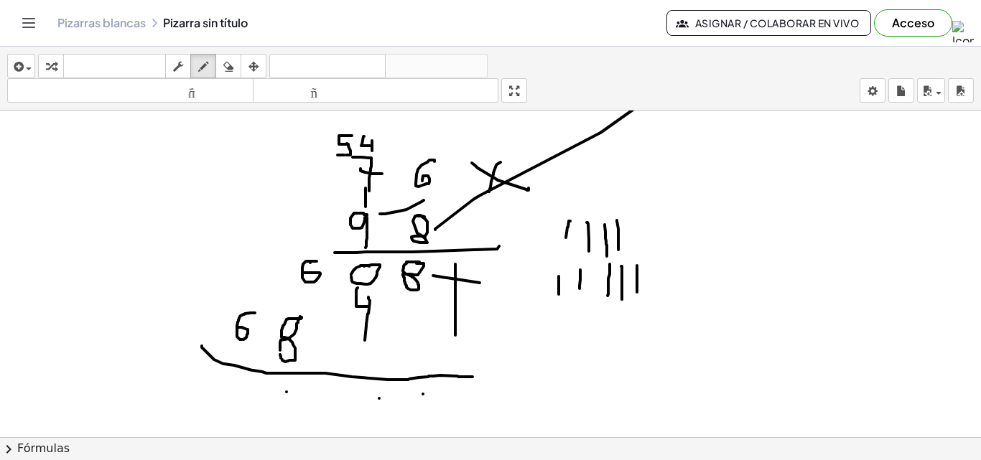
drag, startPoint x: 422, startPoint y: 394, endPoint x: 403, endPoint y: 415, distance: 28.0
drag, startPoint x: 403, startPoint y: 412, endPoint x: 422, endPoint y: 394, distance: 25.9
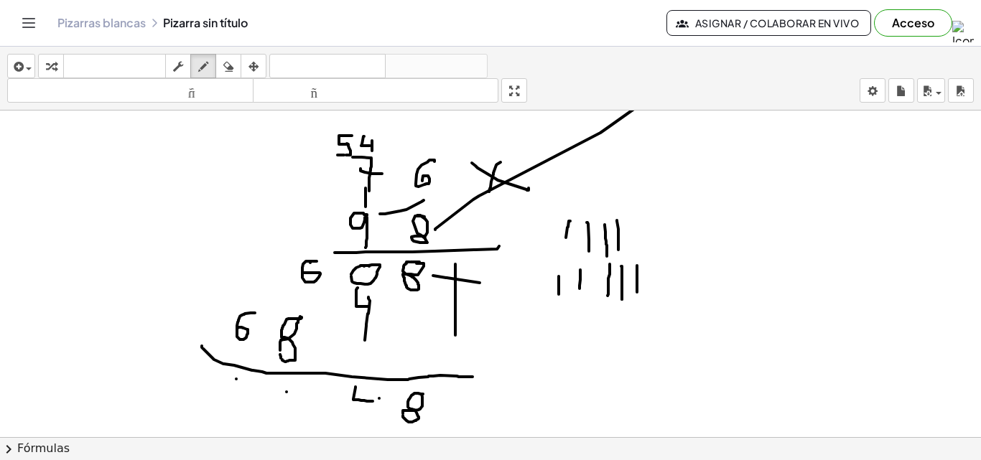
drag, startPoint x: 355, startPoint y: 387, endPoint x: 373, endPoint y: 401, distance: 22.4
drag, startPoint x: 371, startPoint y: 394, endPoint x: 373, endPoint y: 424, distance: 31.0
drag, startPoint x: 277, startPoint y: 383, endPoint x: 292, endPoint y: 394, distance: 19.0
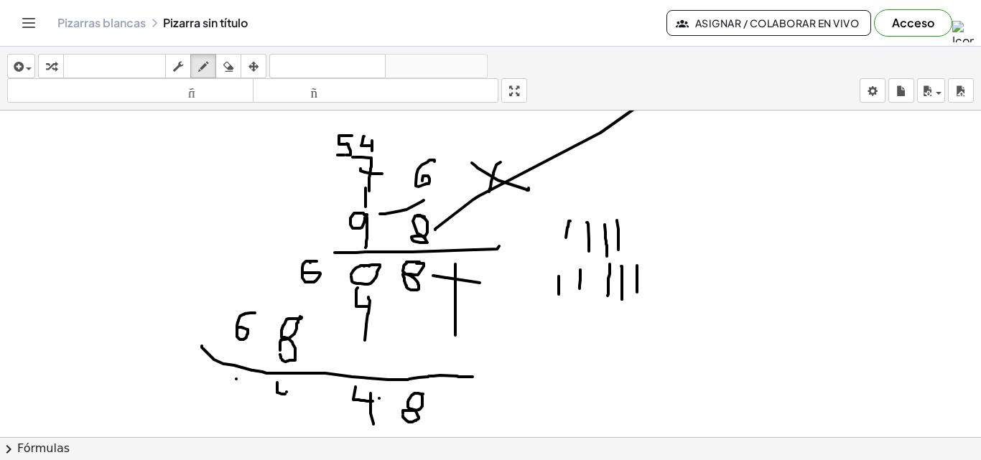
drag, startPoint x: 292, startPoint y: 380, endPoint x: 297, endPoint y: 430, distance: 50.5
drag, startPoint x: 251, startPoint y: 294, endPoint x: 251, endPoint y: 304, distance: 10.8
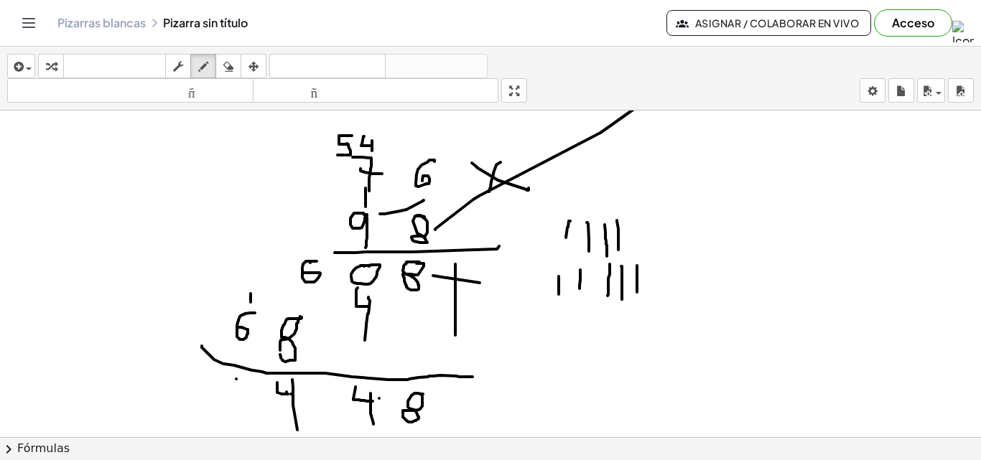
drag, startPoint x: 228, startPoint y: 374, endPoint x: 238, endPoint y: 405, distance: 32.3
drag, startPoint x: 233, startPoint y: 383, endPoint x: 243, endPoint y: 386, distance: 9.8
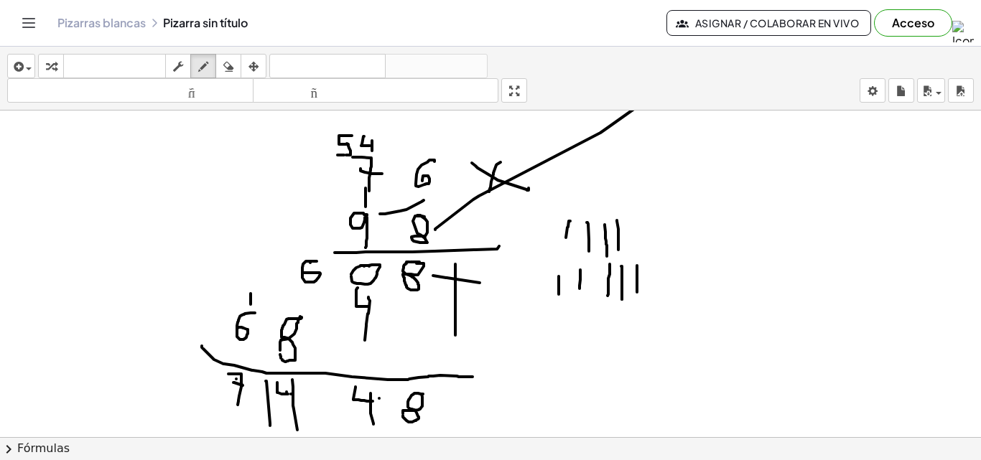
drag, startPoint x: 266, startPoint y: 381, endPoint x: 270, endPoint y: 426, distance: 44.7
drag, startPoint x: 250, startPoint y: 397, endPoint x: 246, endPoint y: 411, distance: 15.0
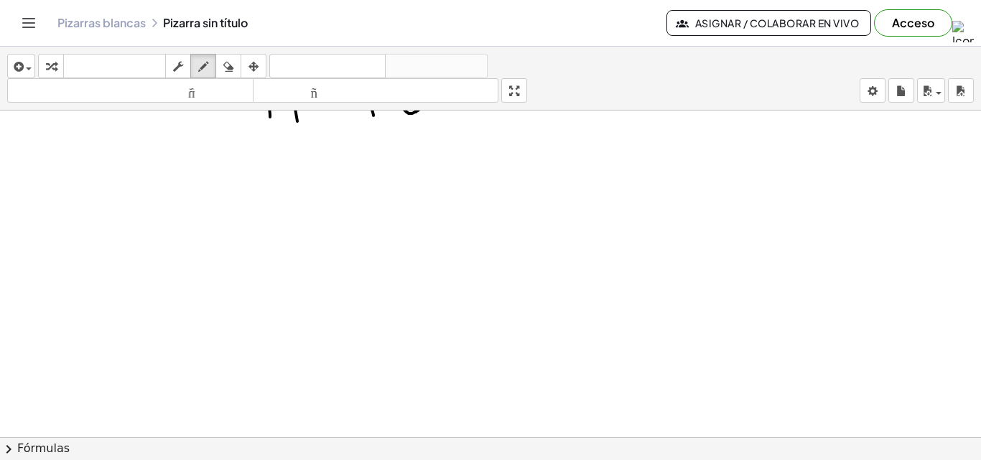
scroll to position [1196, 0]
drag, startPoint x: 321, startPoint y: 157, endPoint x: 309, endPoint y: 179, distance: 24.8
drag, startPoint x: 399, startPoint y: 168, endPoint x: 398, endPoint y: 208, distance: 40.2
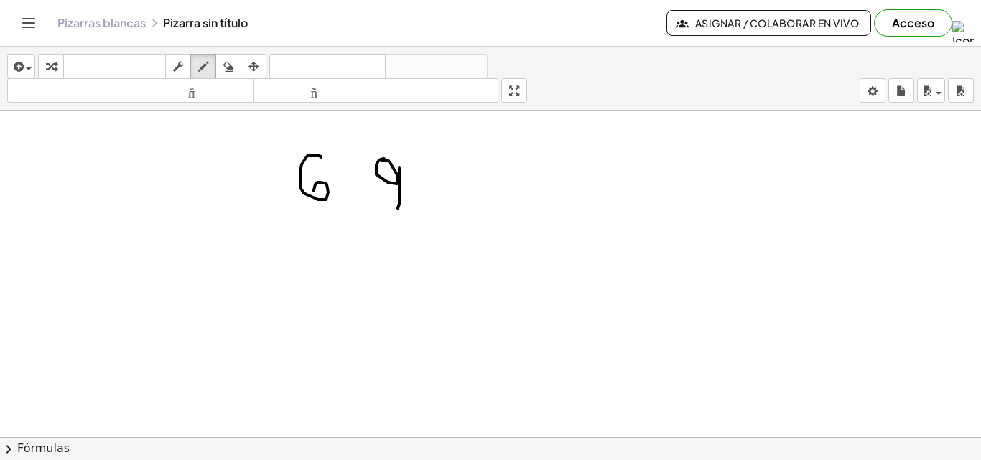
drag, startPoint x: 311, startPoint y: 245, endPoint x: 350, endPoint y: 231, distance: 42.0
drag, startPoint x: 371, startPoint y: 239, endPoint x: 386, endPoint y: 279, distance: 42.0
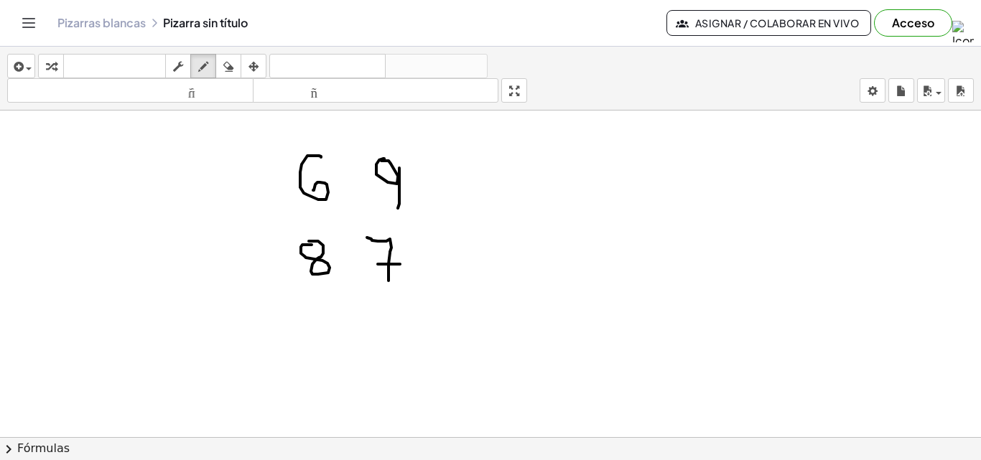
drag, startPoint x: 381, startPoint y: 264, endPoint x: 400, endPoint y: 264, distance: 18.7
drag, startPoint x: 317, startPoint y: 286, endPoint x: 462, endPoint y: 220, distance: 159.4
drag, startPoint x: 432, startPoint y: 168, endPoint x: 468, endPoint y: 173, distance: 36.3
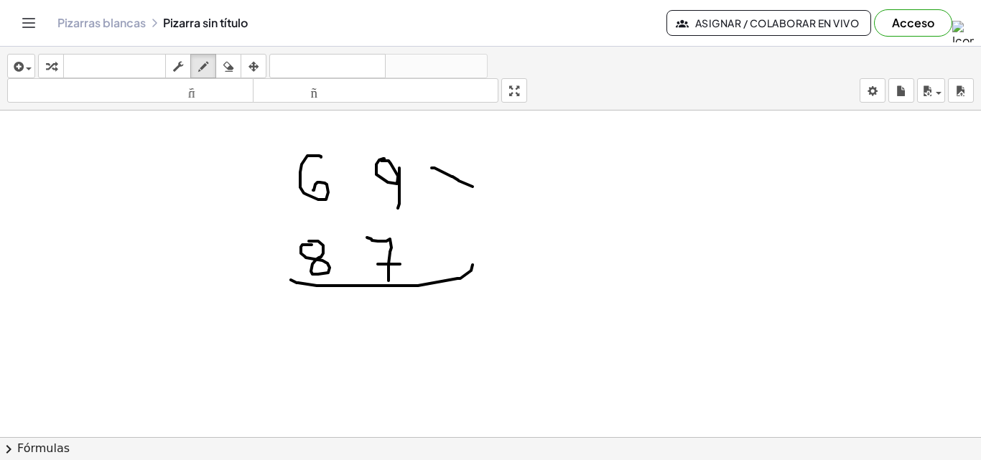
drag, startPoint x: 462, startPoint y: 164, endPoint x: 410, endPoint y: 246, distance: 97.4
drag, startPoint x: 381, startPoint y: 294, endPoint x: 391, endPoint y: 307, distance: 16.9
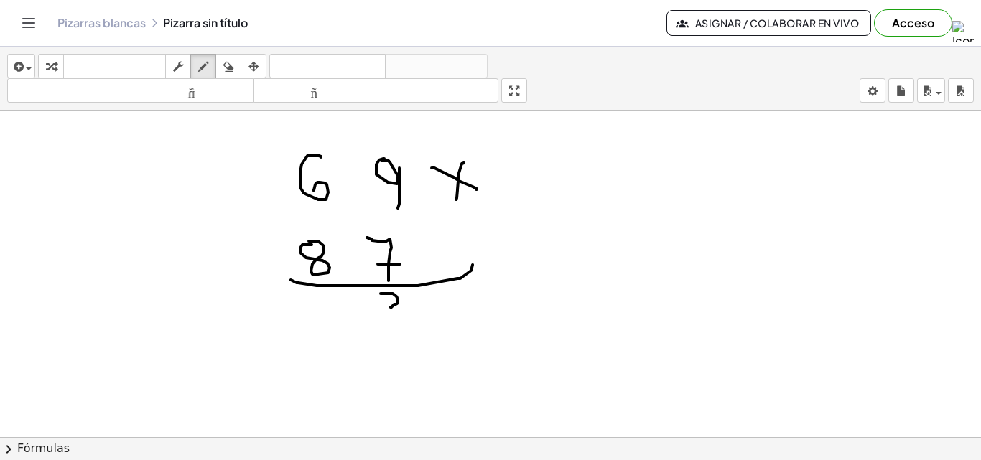
drag, startPoint x: 391, startPoint y: 307, endPoint x: 387, endPoint y: 321, distance: 14.1
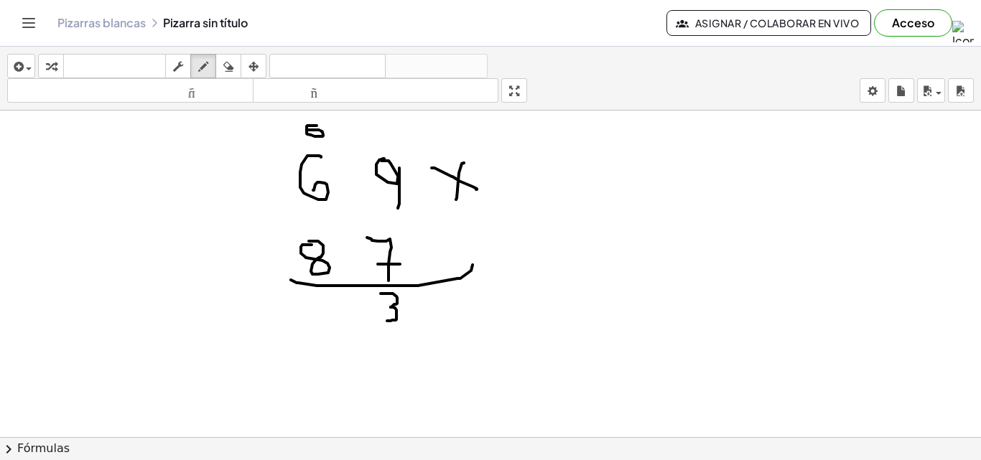
drag, startPoint x: 319, startPoint y: 130, endPoint x: 307, endPoint y: 130, distance: 11.5
drag, startPoint x: 567, startPoint y: 211, endPoint x: 567, endPoint y: 248, distance: 37.3
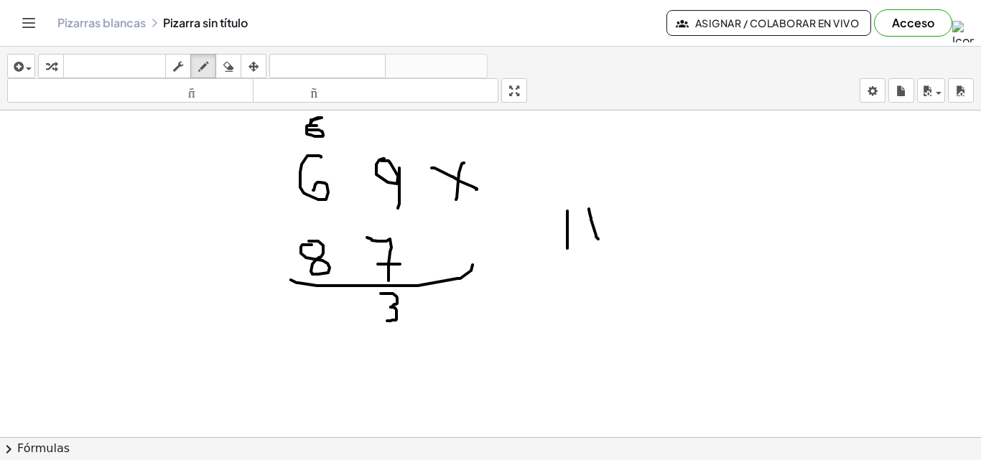
drag, startPoint x: 591, startPoint y: 220, endPoint x: 600, endPoint y: 240, distance: 21.9
drag, startPoint x: 628, startPoint y: 201, endPoint x: 633, endPoint y: 231, distance: 29.9
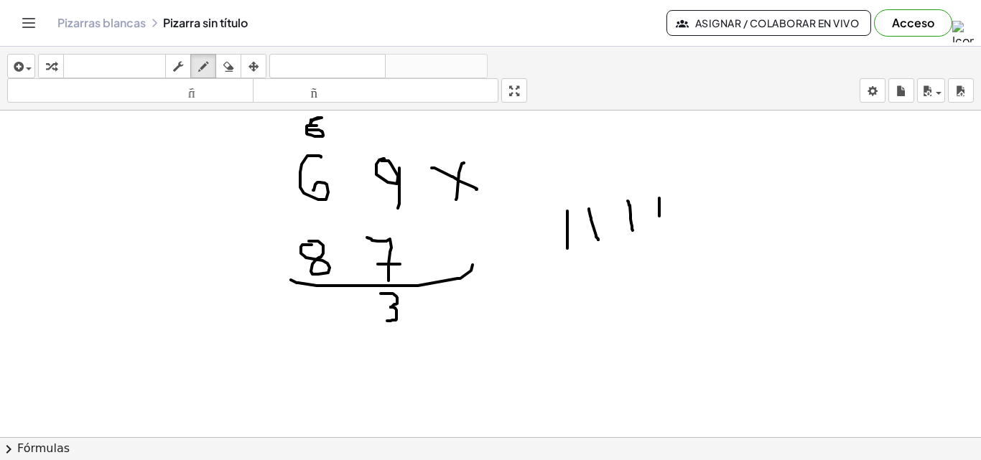
drag, startPoint x: 659, startPoint y: 198, endPoint x: 659, endPoint y: 218, distance: 19.4
drag, startPoint x: 673, startPoint y: 194, endPoint x: 673, endPoint y: 216, distance: 22.3
drag, startPoint x: 690, startPoint y: 192, endPoint x: 692, endPoint y: 217, distance: 25.2
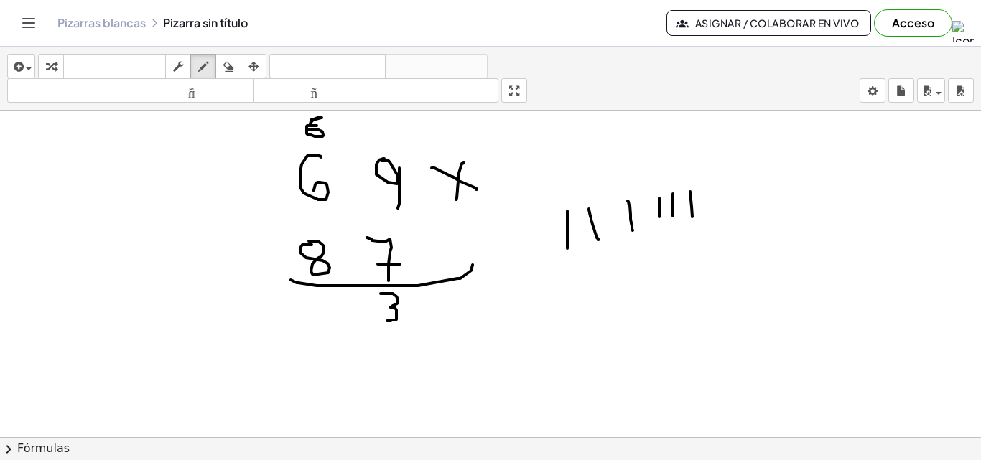
drag, startPoint x: 308, startPoint y: 319, endPoint x: 300, endPoint y: 322, distance: 8.4
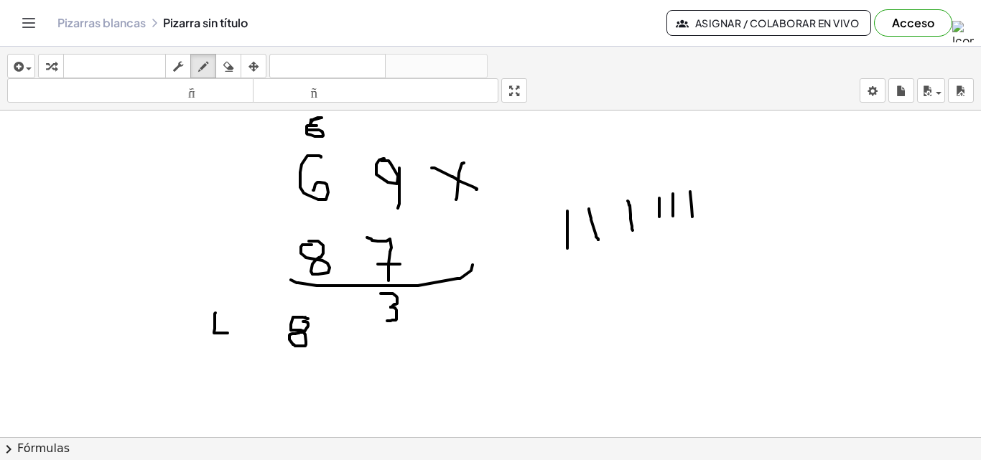
drag, startPoint x: 215, startPoint y: 314, endPoint x: 228, endPoint y: 333, distance: 23.3
drag, startPoint x: 231, startPoint y: 325, endPoint x: 231, endPoint y: 358, distance: 33.0
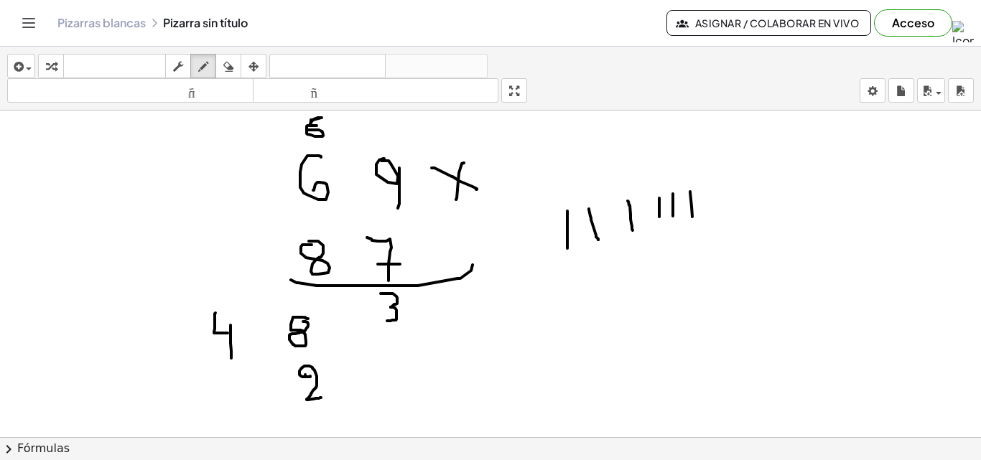
drag, startPoint x: 310, startPoint y: 376, endPoint x: 321, endPoint y: 398, distance: 24.1
drag, startPoint x: 292, startPoint y: 121, endPoint x: 299, endPoint y: 139, distance: 19.3
drag, startPoint x: 291, startPoint y: 126, endPoint x: 299, endPoint y: 129, distance: 8.9
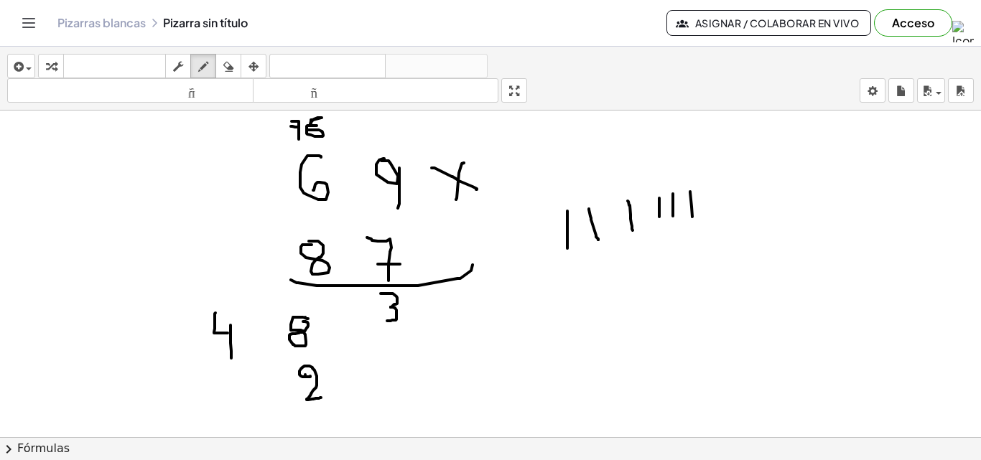
drag, startPoint x: 396, startPoint y: 231, endPoint x: 411, endPoint y: 211, distance: 24.6
drag, startPoint x: 389, startPoint y: 232, endPoint x: 320, endPoint y: 203, distance: 75.0
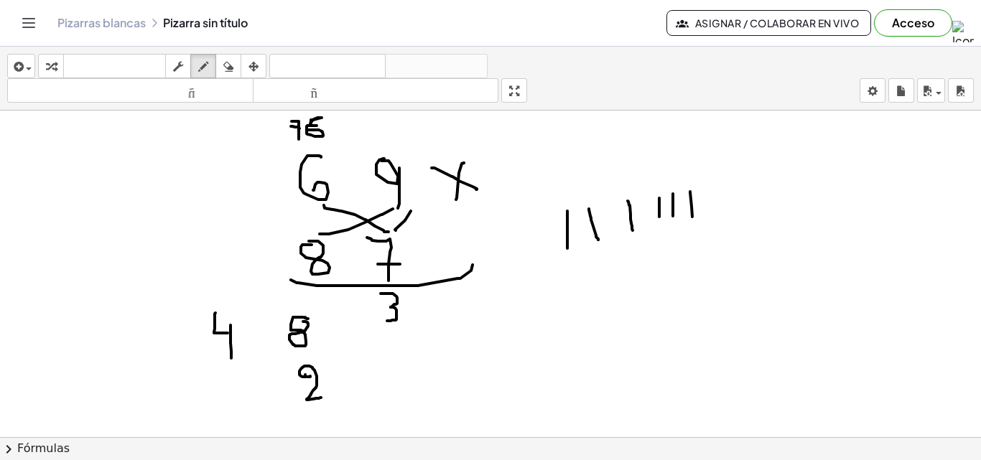
drag, startPoint x: 348, startPoint y: 230, endPoint x: 372, endPoint y: 200, distance: 37.8
drag, startPoint x: 317, startPoint y: 229, endPoint x: 321, endPoint y: 206, distance: 23.3
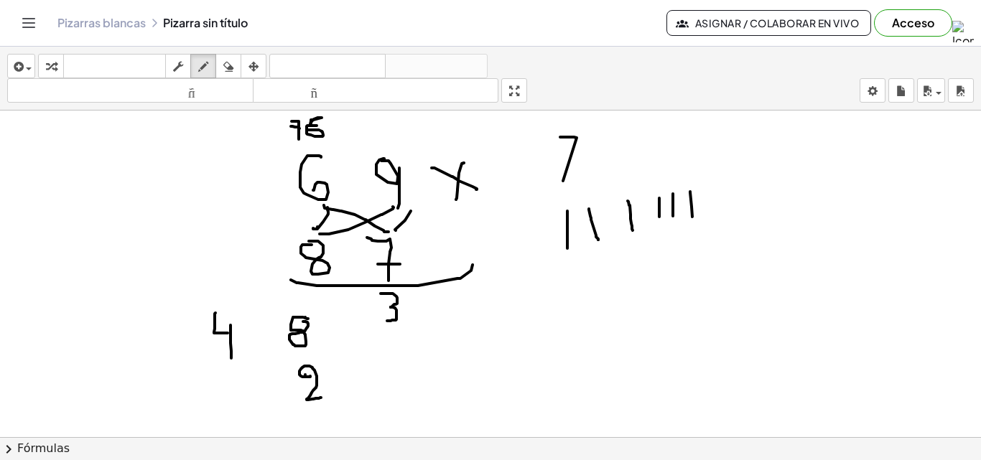
drag, startPoint x: 560, startPoint y: 137, endPoint x: 545, endPoint y: 149, distance: 19.0
drag, startPoint x: 618, startPoint y: 139, endPoint x: 638, endPoint y: 136, distance: 20.4
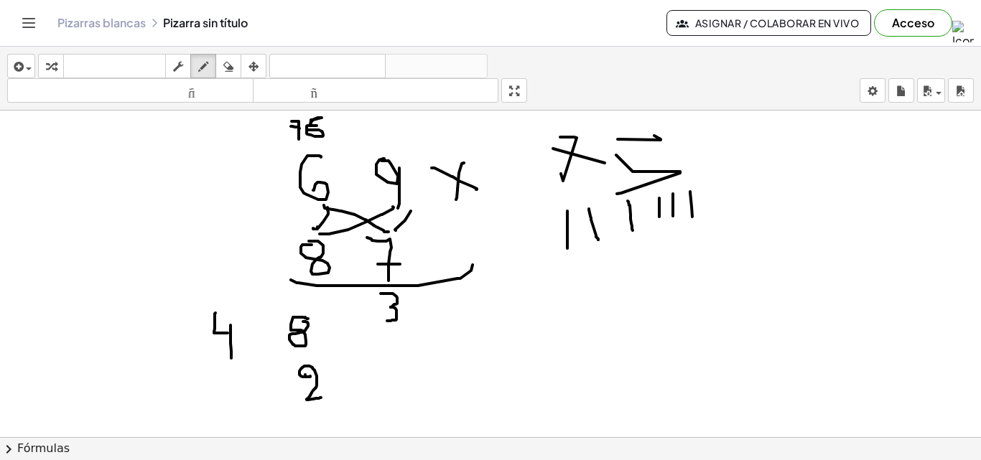
drag, startPoint x: 633, startPoint y: 172, endPoint x: 713, endPoint y: 149, distance: 83.7
drag, startPoint x: 701, startPoint y: 170, endPoint x: 753, endPoint y: 162, distance: 53.0
drag, startPoint x: 756, startPoint y: 144, endPoint x: 794, endPoint y: 170, distance: 46.0
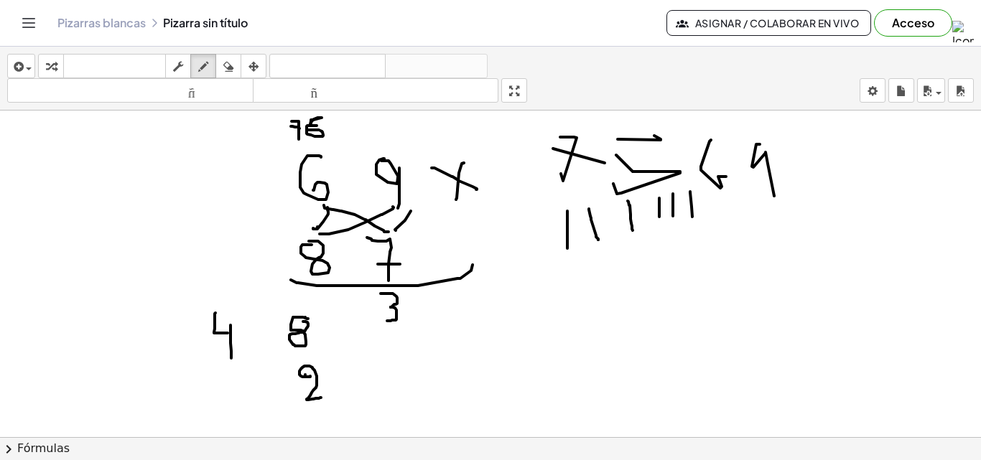
drag, startPoint x: 700, startPoint y: 263, endPoint x: 703, endPoint y: 277, distance: 14.6
drag, startPoint x: 636, startPoint y: 275, endPoint x: 646, endPoint y: 261, distance: 17.5
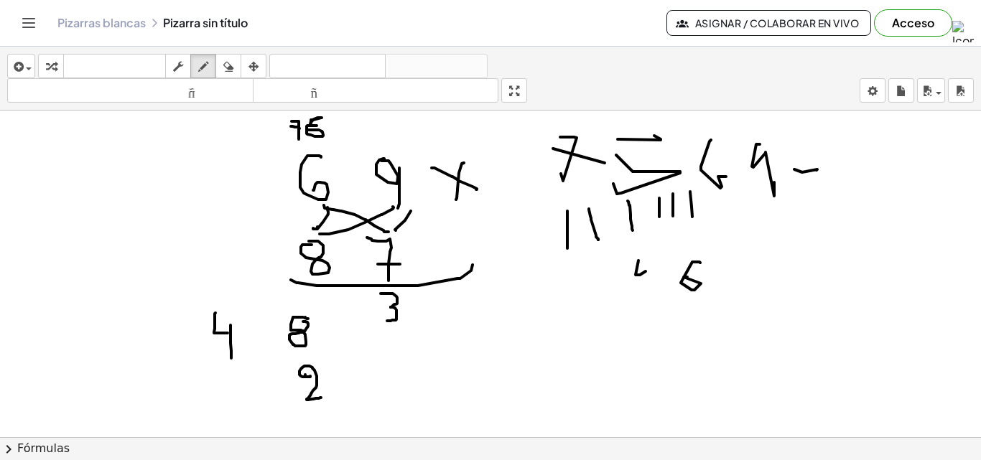
drag, startPoint x: 646, startPoint y: 287, endPoint x: 626, endPoint y: 288, distance: 20.1
drag, startPoint x: 733, startPoint y: 287, endPoint x: 714, endPoint y: 285, distance: 19.5
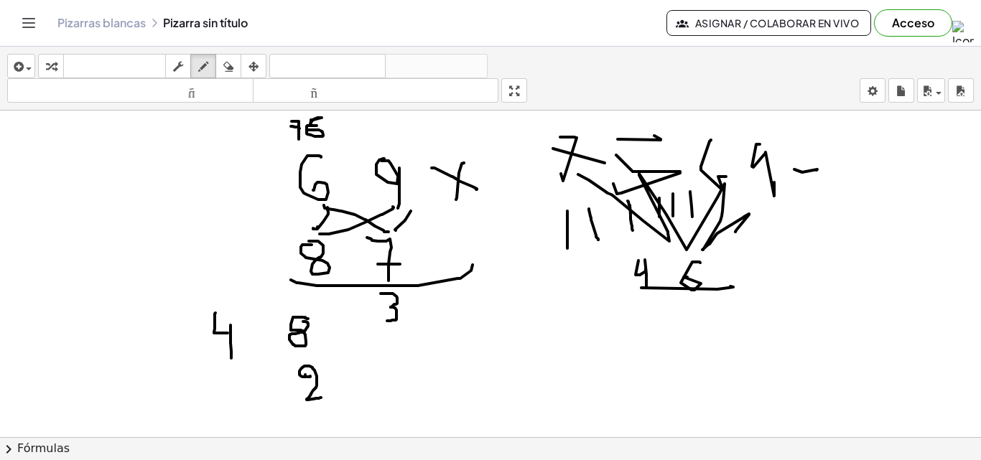
drag, startPoint x: 749, startPoint y: 215, endPoint x: 577, endPoint y: 187, distance: 174.5
drag, startPoint x: 666, startPoint y: 250, endPoint x: 566, endPoint y: 184, distance: 119.7
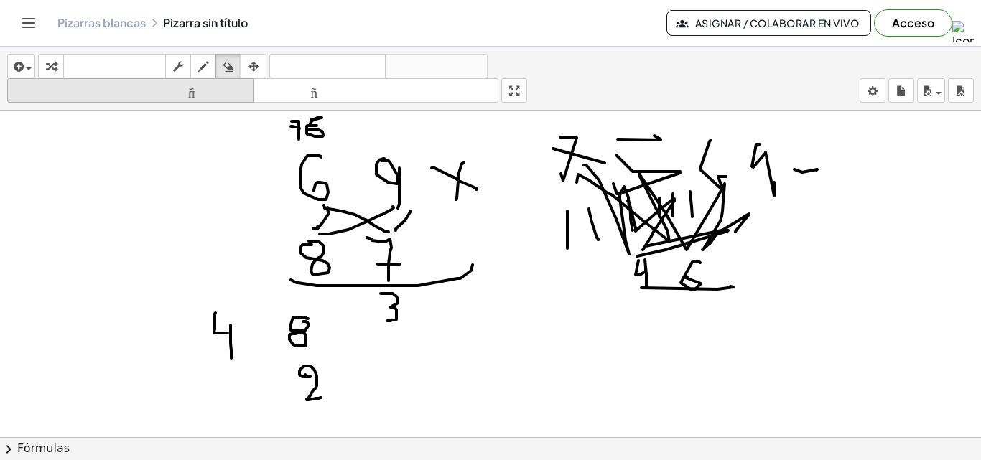
drag, startPoint x: 236, startPoint y: 60, endPoint x: 237, endPoint y: 79, distance: 19.4
click at [238, 60] on div "button" at bounding box center [228, 65] width 19 height 17
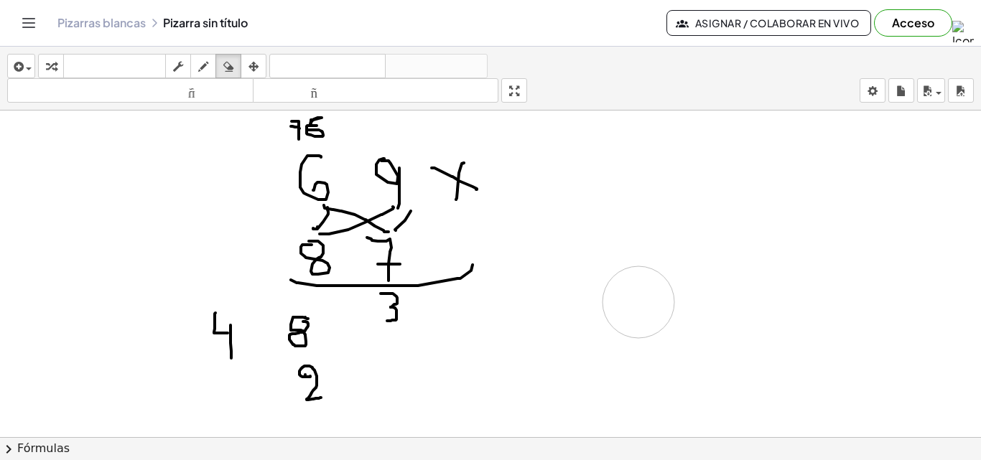
drag, startPoint x: 676, startPoint y: 201, endPoint x: 425, endPoint y: 177, distance: 252.5
drag, startPoint x: 211, startPoint y: 65, endPoint x: 223, endPoint y: 113, distance: 48.9
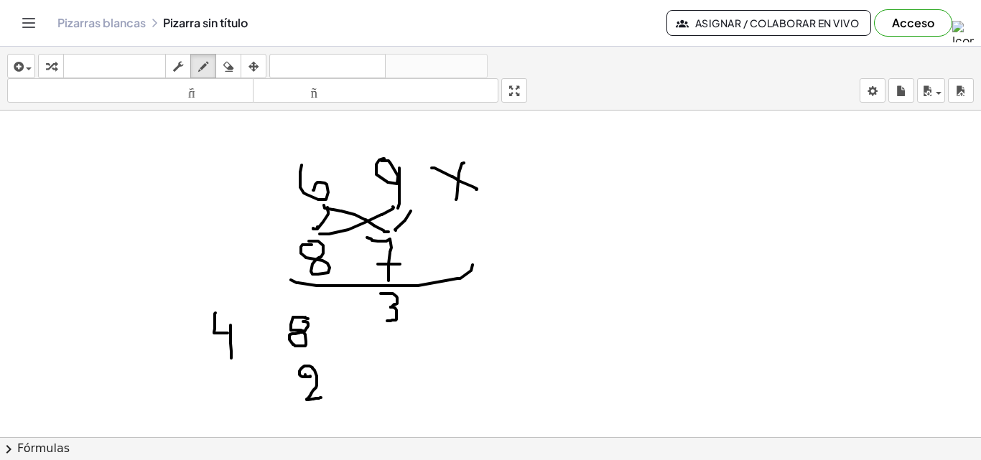
click at [211, 66] on div "button" at bounding box center [203, 65] width 19 height 17
drag, startPoint x: 316, startPoint y: 159, endPoint x: 297, endPoint y: 146, distance: 23.7
drag, startPoint x: 306, startPoint y: 135, endPoint x: 318, endPoint y: 148, distance: 17.8
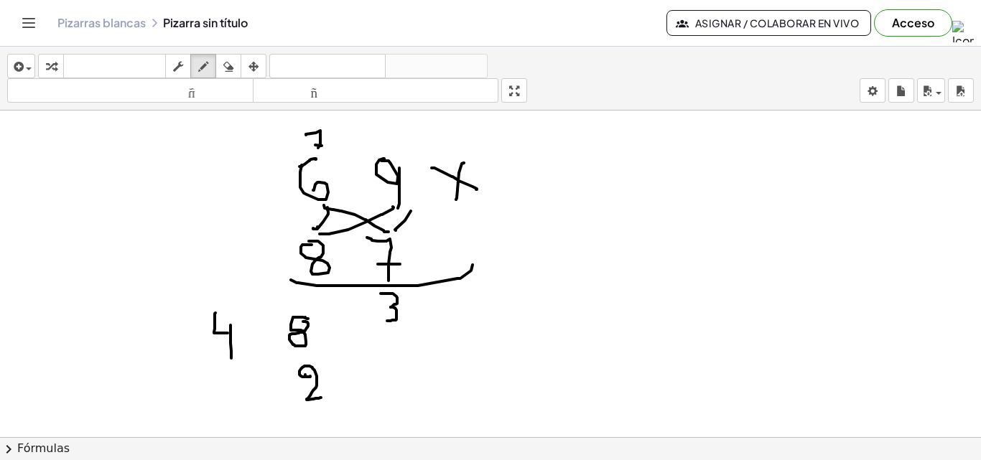
drag, startPoint x: 581, startPoint y: 239, endPoint x: 575, endPoint y: 261, distance: 23.0
drag, startPoint x: 603, startPoint y: 230, endPoint x: 601, endPoint y: 261, distance: 31.6
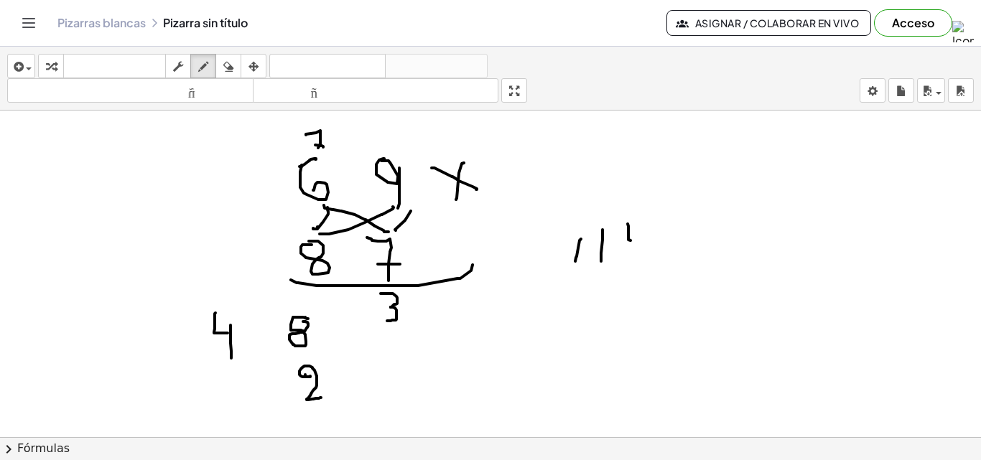
drag, startPoint x: 628, startPoint y: 224, endPoint x: 631, endPoint y: 241, distance: 16.8
drag, startPoint x: 644, startPoint y: 218, endPoint x: 666, endPoint y: 215, distance: 22.4
drag, startPoint x: 670, startPoint y: 208, endPoint x: 671, endPoint y: 236, distance: 27.3
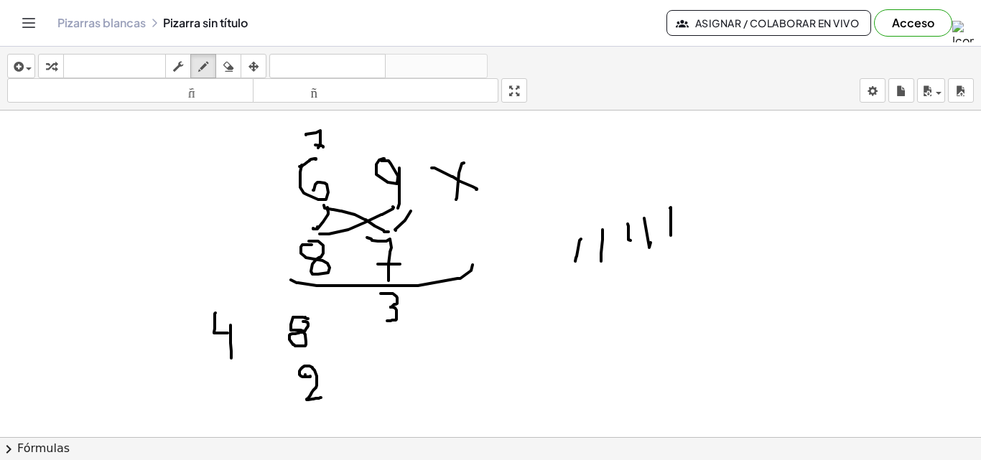
drag, startPoint x: 712, startPoint y: 208, endPoint x: 716, endPoint y: 223, distance: 14.8
drag, startPoint x: 730, startPoint y: 210, endPoint x: 731, endPoint y: 226, distance: 15.8
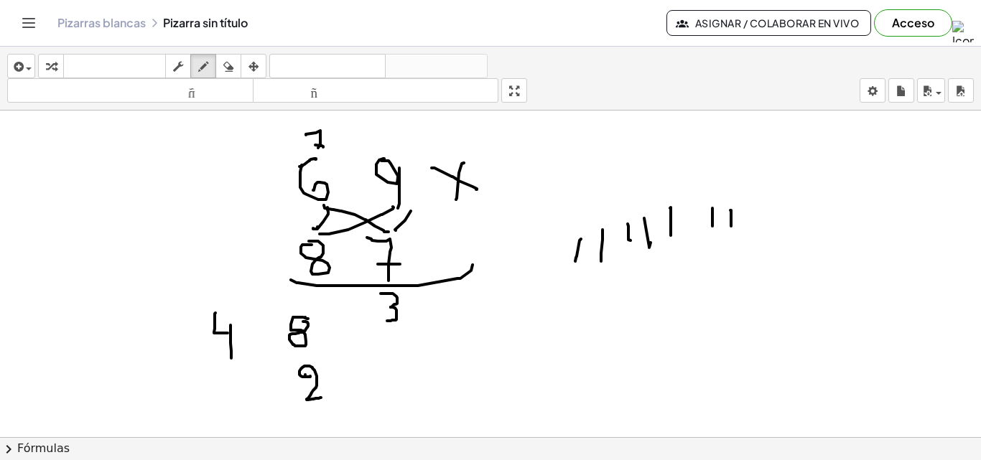
drag, startPoint x: 234, startPoint y: 392, endPoint x: 205, endPoint y: 420, distance: 40.1
drag, startPoint x: 149, startPoint y: 386, endPoint x: 124, endPoint y: 424, distance: 45.6
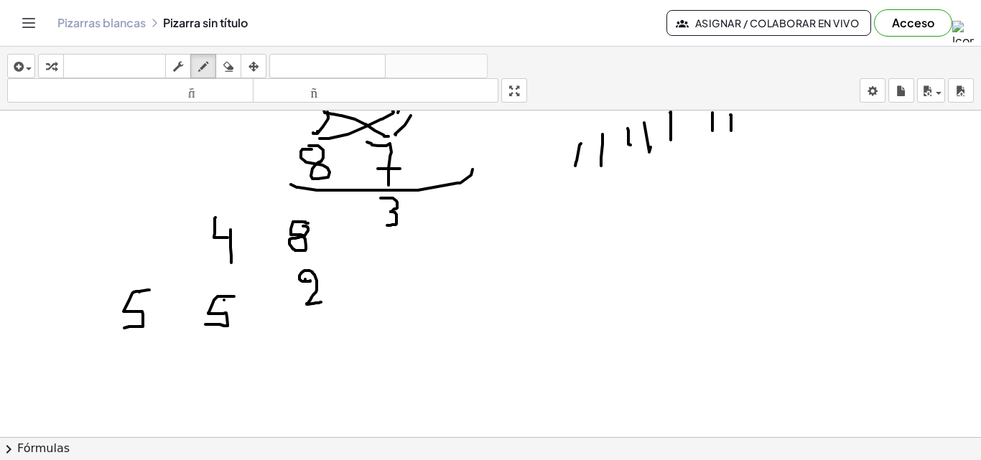
scroll to position [1307, 0]
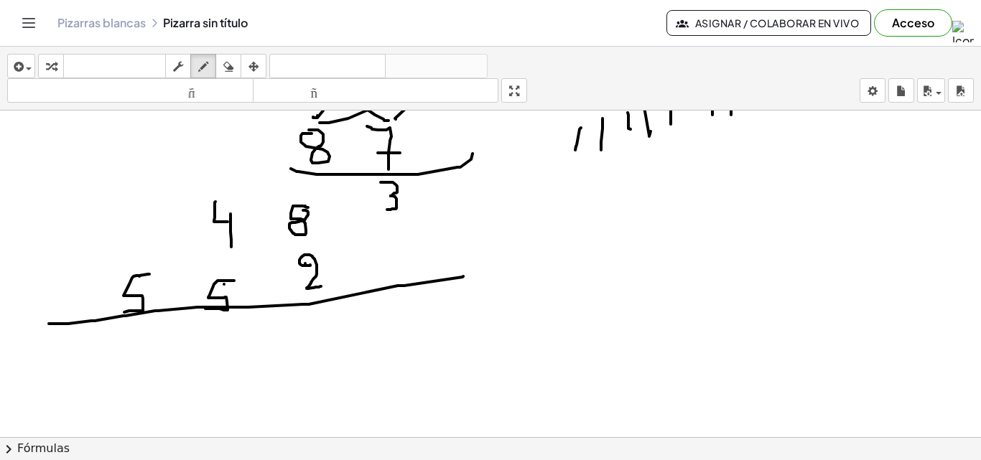
drag, startPoint x: 68, startPoint y: 324, endPoint x: 440, endPoint y: 237, distance: 382.0
drag, startPoint x: 424, startPoint y: 203, endPoint x: 462, endPoint y: 199, distance: 38.9
drag, startPoint x: 437, startPoint y: 190, endPoint x: 450, endPoint y: 225, distance: 37.9
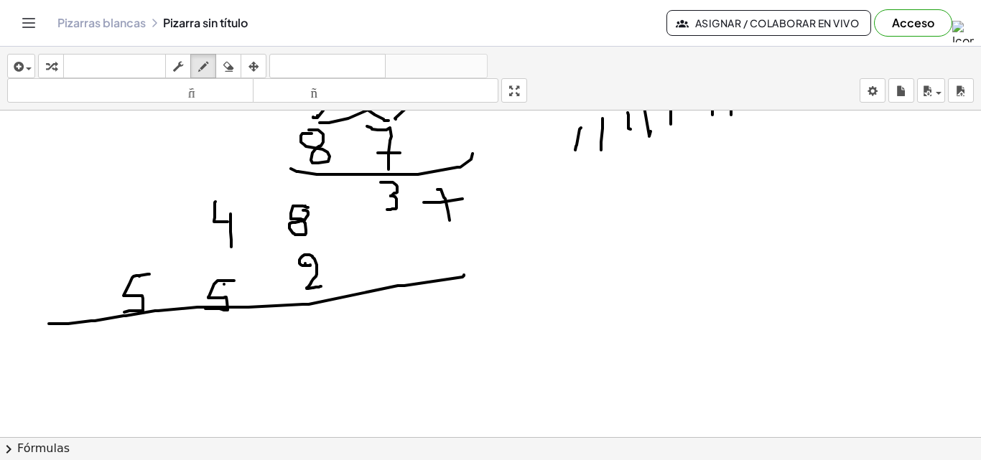
drag, startPoint x: 389, startPoint y: 308, endPoint x: 409, endPoint y: 338, distance: 36.3
drag, startPoint x: 220, startPoint y: 183, endPoint x: 220, endPoint y: 199, distance: 15.8
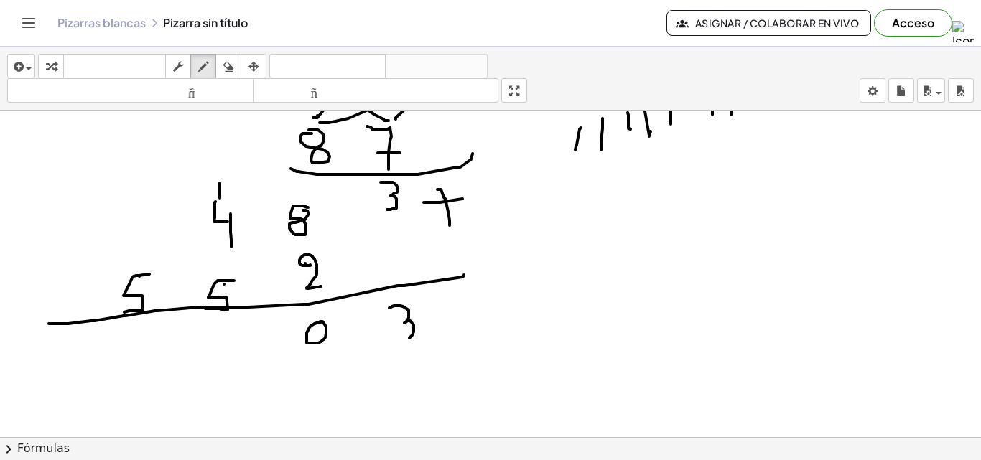
drag, startPoint x: 552, startPoint y: 254, endPoint x: 549, endPoint y: 274, distance: 21.0
drag, startPoint x: 569, startPoint y: 253, endPoint x: 569, endPoint y: 272, distance: 19.4
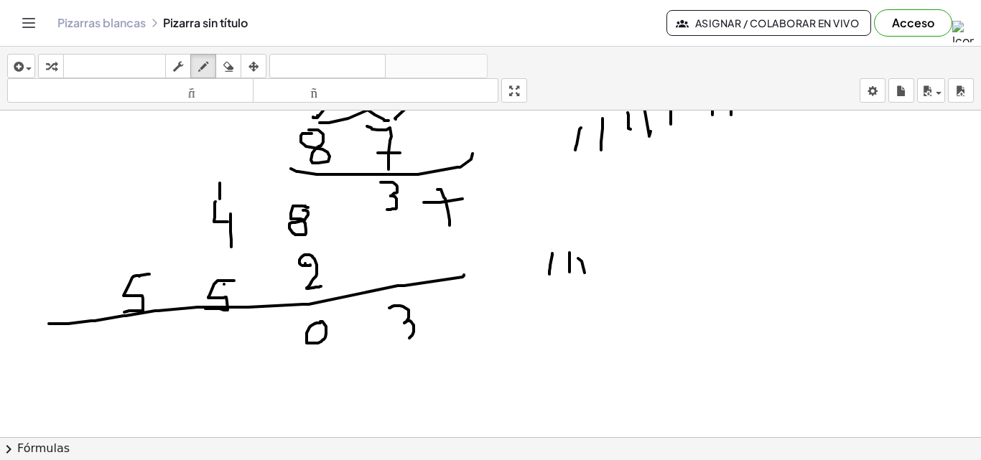
drag, startPoint x: 578, startPoint y: 259, endPoint x: 586, endPoint y: 281, distance: 23.6
drag, startPoint x: 596, startPoint y: 256, endPoint x: 596, endPoint y: 271, distance: 15.1
drag, startPoint x: 610, startPoint y: 259, endPoint x: 620, endPoint y: 279, distance: 23.4
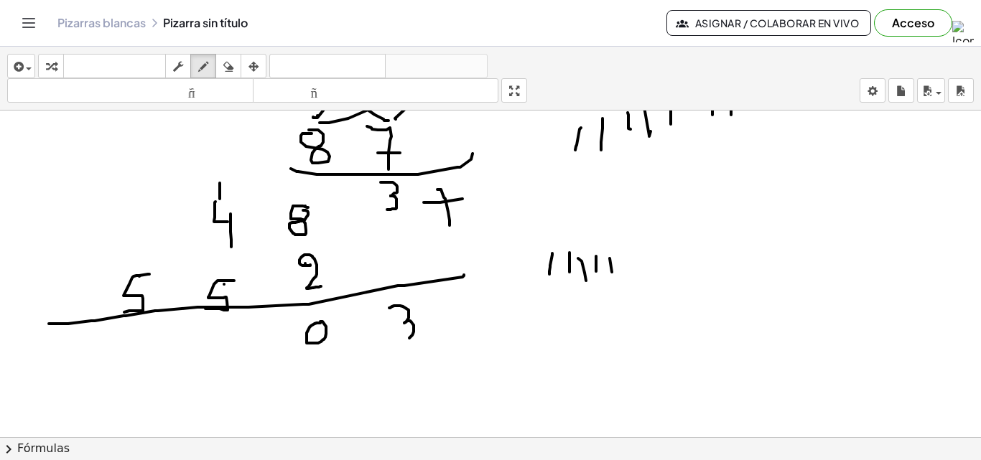
drag, startPoint x: 218, startPoint y: 318, endPoint x: 212, endPoint y: 322, distance: 7.4
drag, startPoint x: 212, startPoint y: 322, endPoint x: 210, endPoint y: 329, distance: 7.5
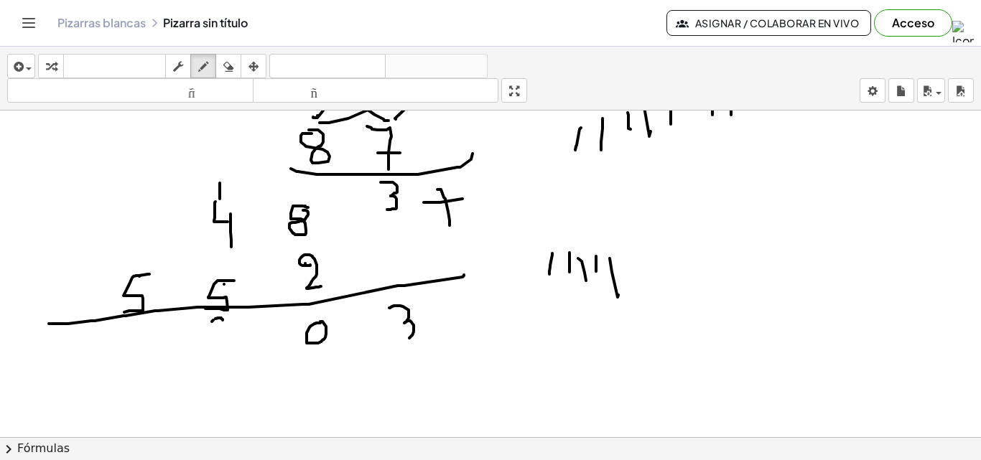
drag, startPoint x: 213, startPoint y: 338, endPoint x: 222, endPoint y: 340, distance: 9.6
drag, startPoint x: 222, startPoint y: 340, endPoint x: 229, endPoint y: 330, distance: 12.4
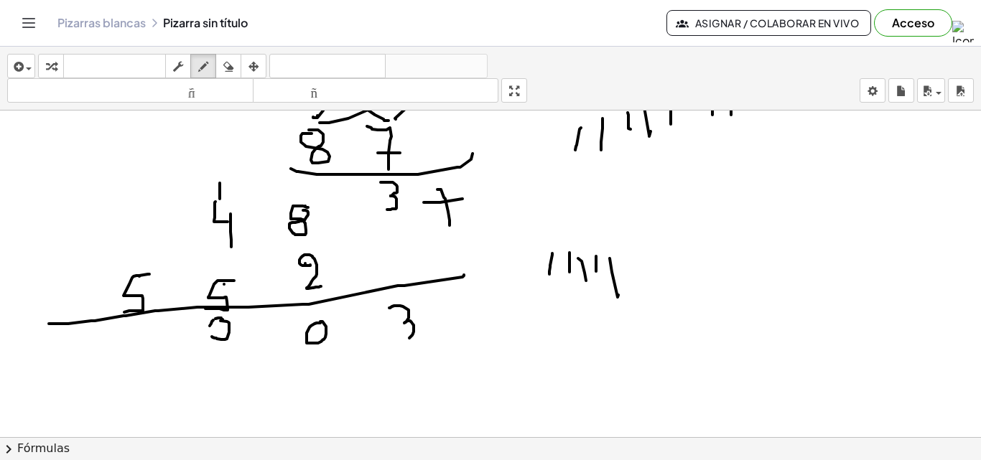
drag, startPoint x: 229, startPoint y: 330, endPoint x: 220, endPoint y: 321, distance: 12.2
drag, startPoint x: 211, startPoint y: 320, endPoint x: 210, endPoint y: 338, distance: 18.0
drag, startPoint x: 141, startPoint y: 246, endPoint x: 140, endPoint y: 275, distance: 29.5
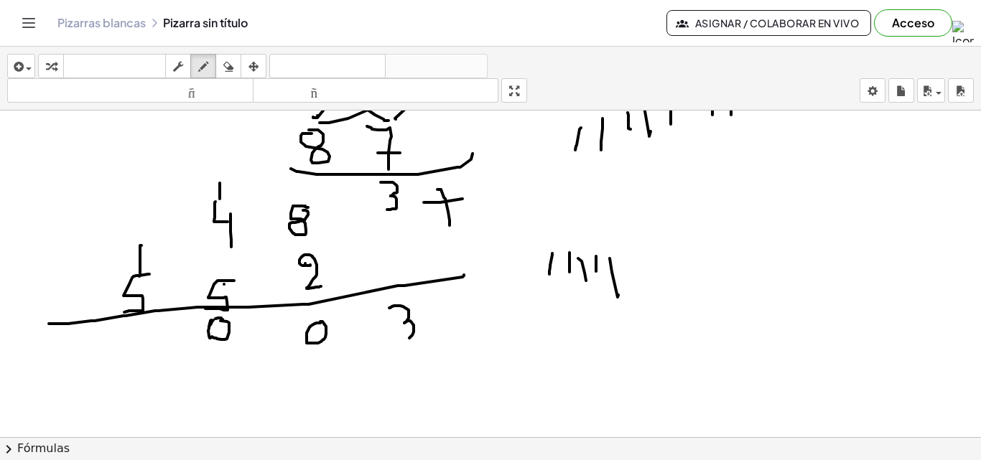
drag, startPoint x: 145, startPoint y: 322, endPoint x: 133, endPoint y: 338, distance: 20.0
drag, startPoint x: 170, startPoint y: 328, endPoint x: 167, endPoint y: 340, distance: 11.8
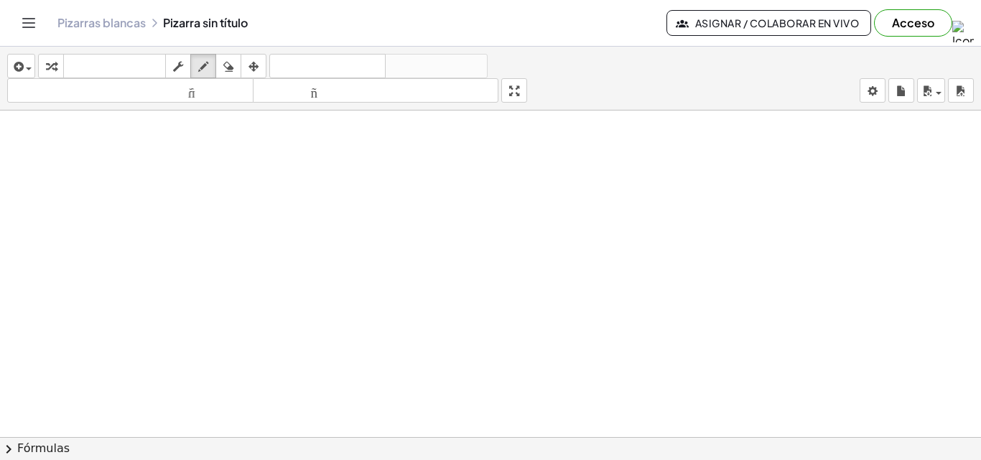
scroll to position [1594, 0]
drag, startPoint x: 295, startPoint y: 187, endPoint x: 317, endPoint y: 199, distance: 24.4
drag, startPoint x: 322, startPoint y: 192, endPoint x: 321, endPoint y: 208, distance: 15.8
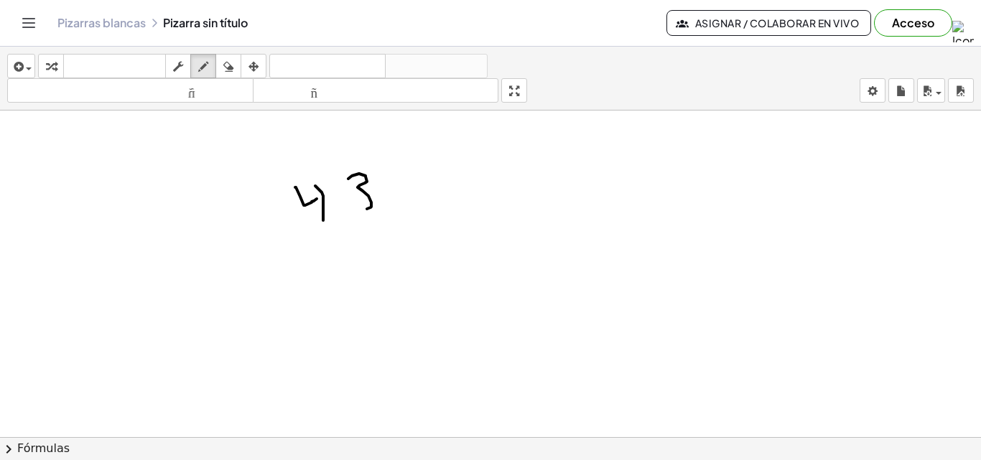
drag, startPoint x: 348, startPoint y: 179, endPoint x: 363, endPoint y: 210, distance: 34.4
drag, startPoint x: 316, startPoint y: 245, endPoint x: 338, endPoint y: 259, distance: 26.5
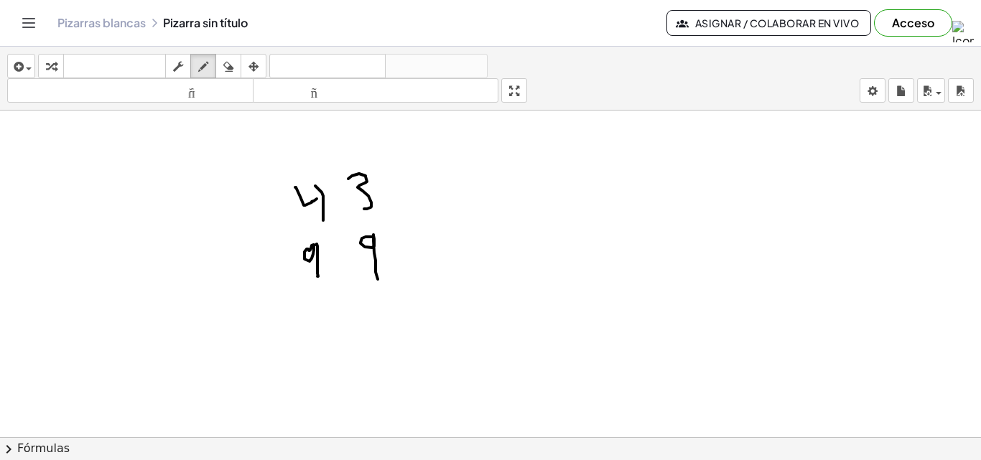
drag, startPoint x: 362, startPoint y: 238, endPoint x: 378, endPoint y: 202, distance: 39.9
drag, startPoint x: 405, startPoint y: 172, endPoint x: 419, endPoint y: 180, distance: 16.1
drag, startPoint x: 418, startPoint y: 171, endPoint x: 364, endPoint y: 277, distance: 119.2
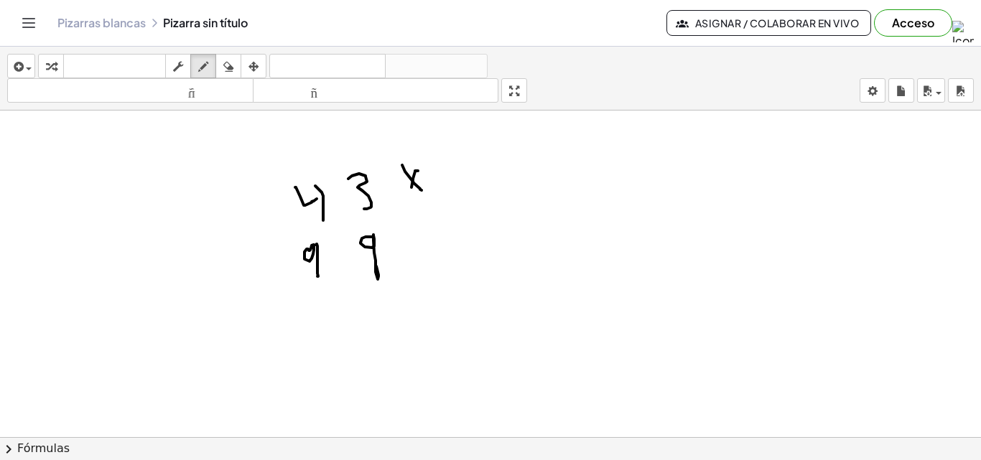
drag, startPoint x: 278, startPoint y: 299, endPoint x: 422, endPoint y: 283, distance: 145.3
drag, startPoint x: 377, startPoint y: 295, endPoint x: 387, endPoint y: 327, distance: 33.2
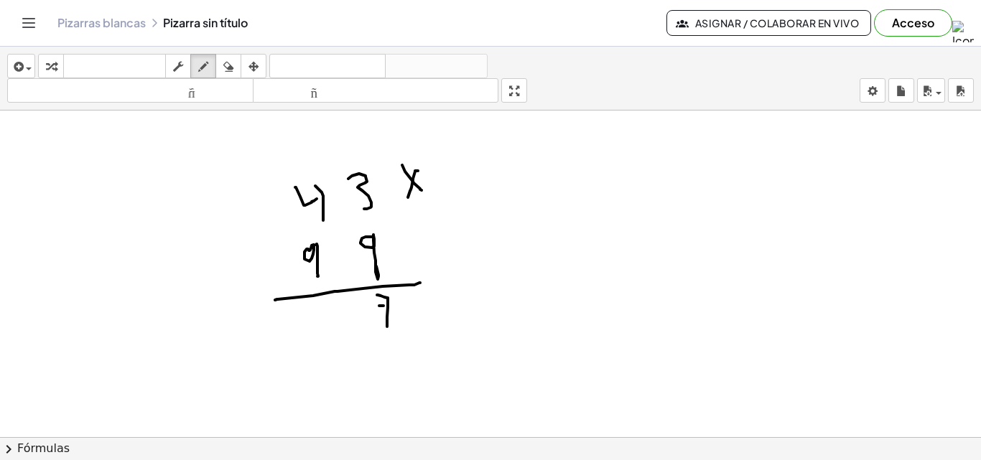
drag, startPoint x: 314, startPoint y: 162, endPoint x: 302, endPoint y: 162, distance: 11.5
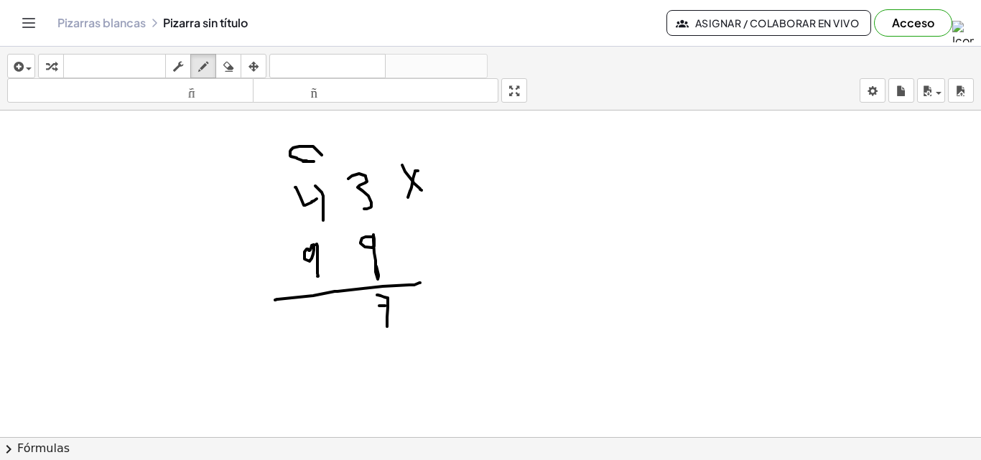
drag, startPoint x: 307, startPoint y: 161, endPoint x: 322, endPoint y: 155, distance: 16.1
drag, startPoint x: 322, startPoint y: 155, endPoint x: 316, endPoint y: 175, distance: 20.9
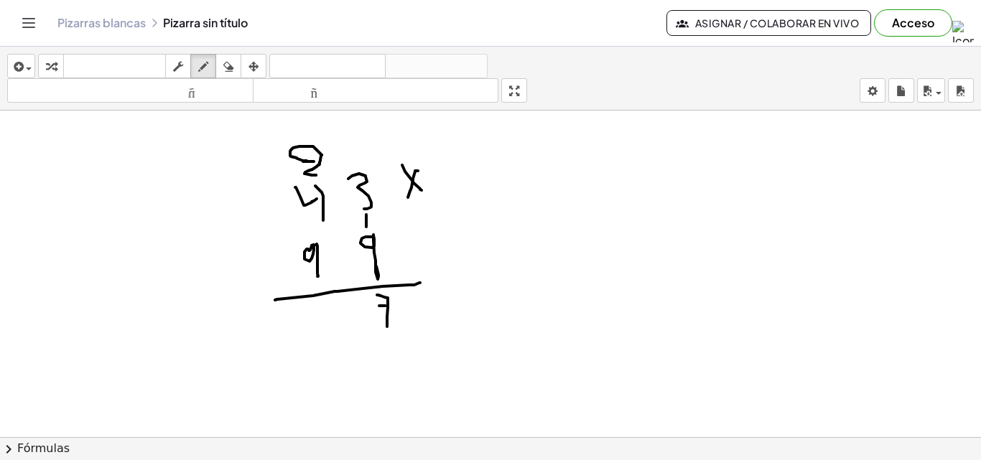
drag, startPoint x: 366, startPoint y: 227, endPoint x: 366, endPoint y: 214, distance: 12.9
drag, startPoint x: 536, startPoint y: 156, endPoint x: 536, endPoint y: 174, distance: 18.0
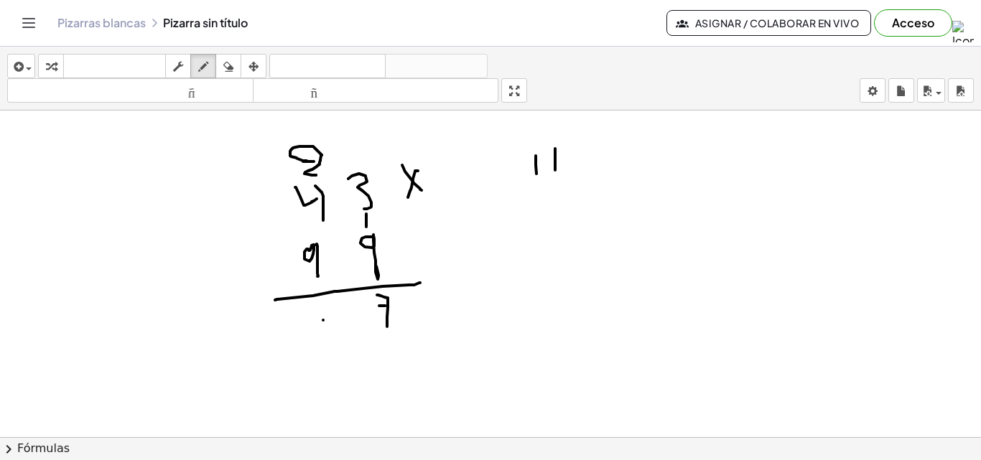
drag, startPoint x: 269, startPoint y: 327, endPoint x: 284, endPoint y: 341, distance: 21.4
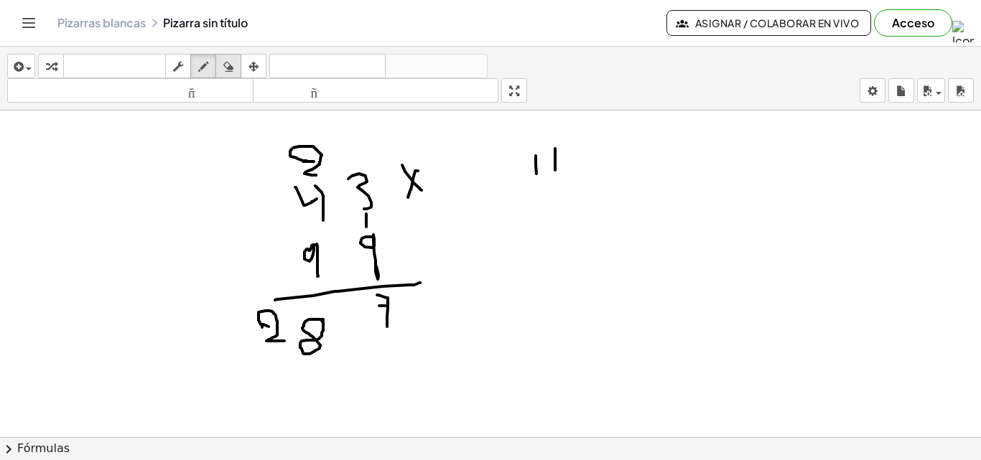
click at [227, 66] on icon "button" at bounding box center [228, 66] width 10 height 17
drag, startPoint x: 176, startPoint y: 350, endPoint x: 274, endPoint y: 288, distance: 115.6
drag, startPoint x: 254, startPoint y: 326, endPoint x: 264, endPoint y: 325, distance: 10.1
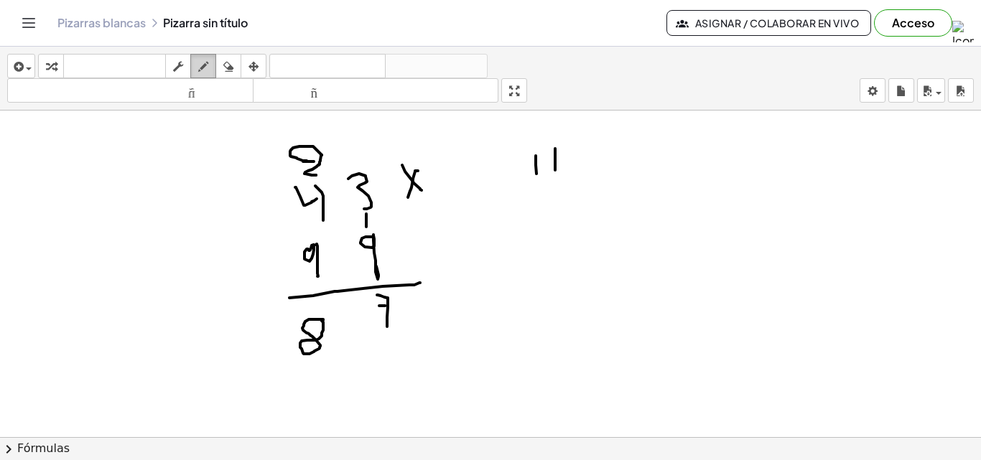
click at [199, 59] on icon "button" at bounding box center [203, 66] width 10 height 17
drag, startPoint x: 254, startPoint y: 328, endPoint x: 228, endPoint y: 389, distance: 65.6
drag, startPoint x: 313, startPoint y: 241, endPoint x: 350, endPoint y: 209, distance: 48.9
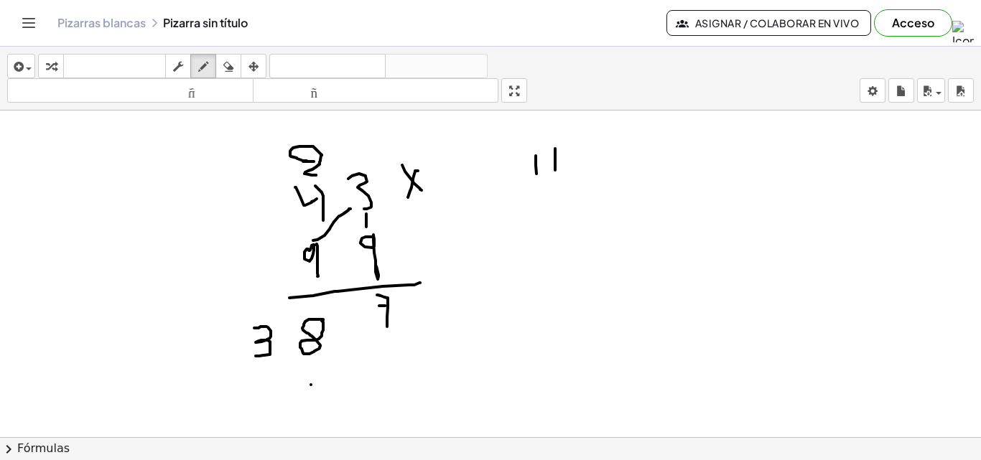
drag, startPoint x: 310, startPoint y: 386, endPoint x: 318, endPoint y: 407, distance: 23.2
drag, startPoint x: 310, startPoint y: 391, endPoint x: 320, endPoint y: 391, distance: 10.8
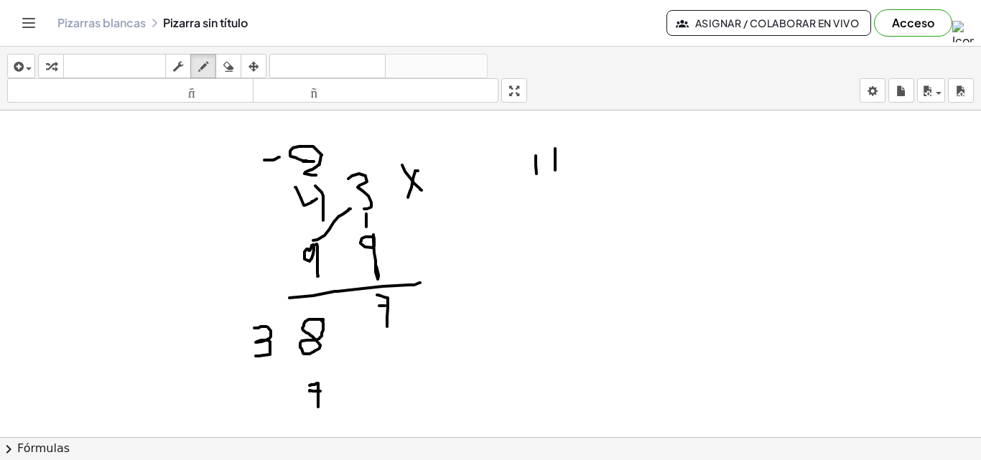
drag, startPoint x: 279, startPoint y: 157, endPoint x: 261, endPoint y: 160, distance: 18.2
drag, startPoint x: 261, startPoint y: 147, endPoint x: 291, endPoint y: 178, distance: 43.2
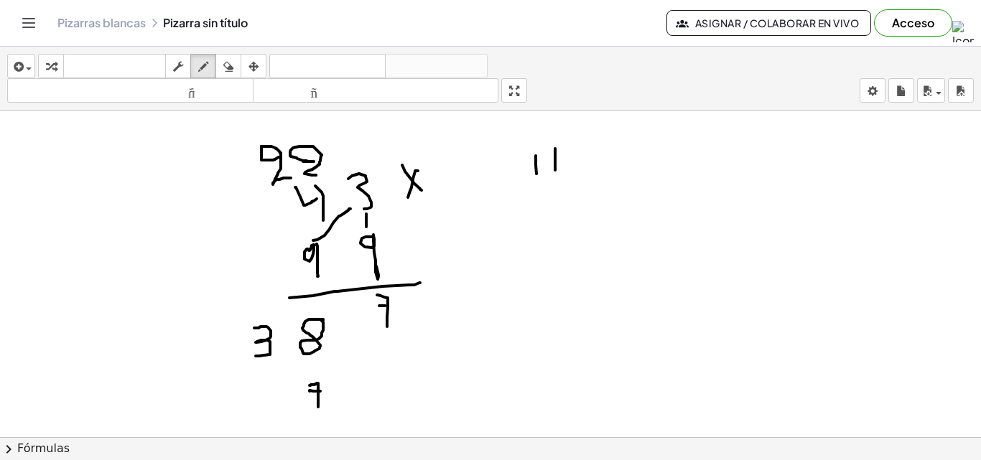
drag, startPoint x: 264, startPoint y: 391, endPoint x: 255, endPoint y: 389, distance: 8.9
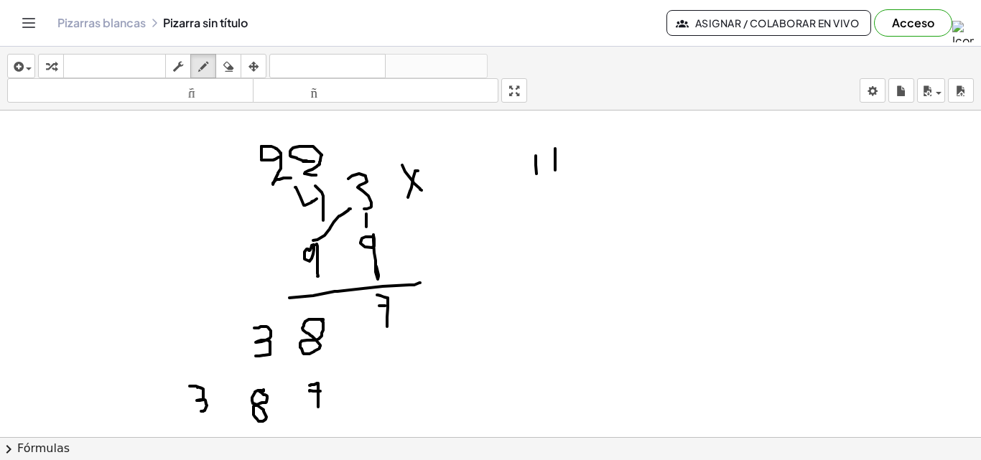
drag, startPoint x: 190, startPoint y: 386, endPoint x: 201, endPoint y: 411, distance: 27.6
drag, startPoint x: 419, startPoint y: 300, endPoint x: 452, endPoint y: 297, distance: 32.5
drag, startPoint x: 435, startPoint y: 284, endPoint x: 444, endPoint y: 335, distance: 52.4
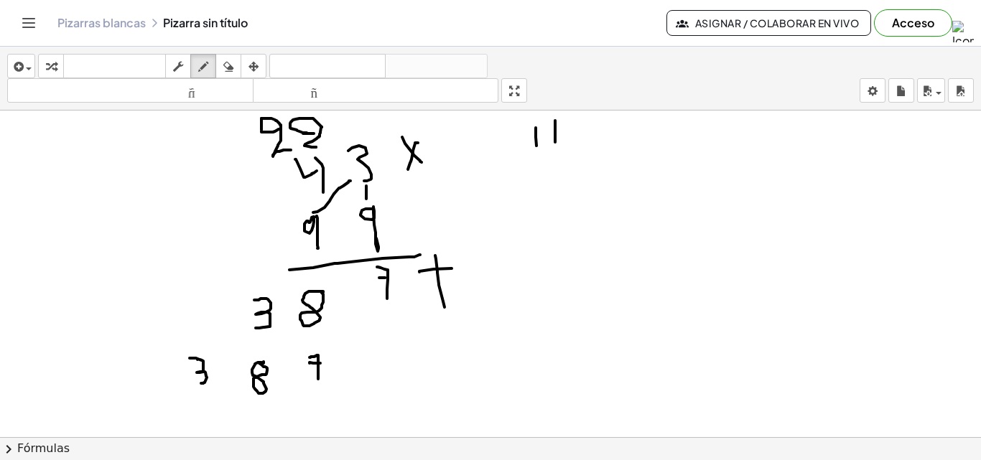
scroll to position [1706, 0]
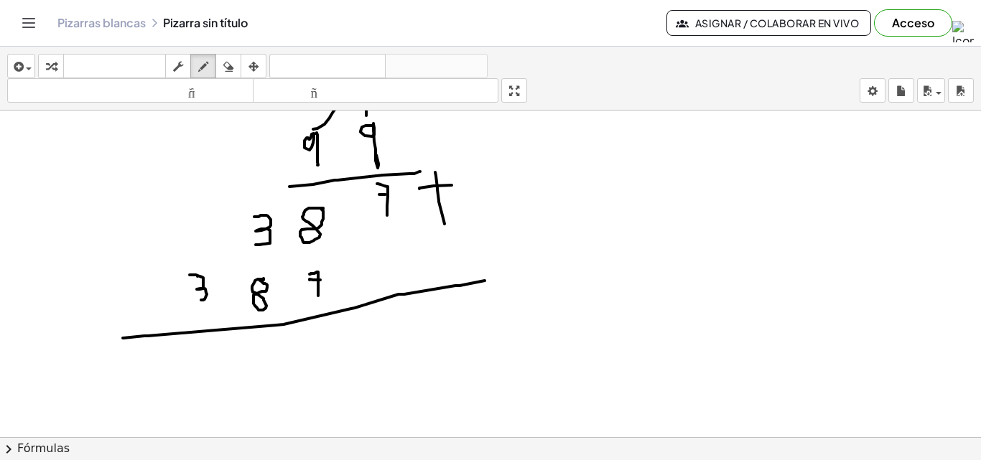
drag, startPoint x: 148, startPoint y: 336, endPoint x: 470, endPoint y: 276, distance: 327.9
drag, startPoint x: 384, startPoint y: 312, endPoint x: 390, endPoint y: 346, distance: 34.9
drag, startPoint x: 387, startPoint y: 327, endPoint x: 396, endPoint y: 327, distance: 8.6
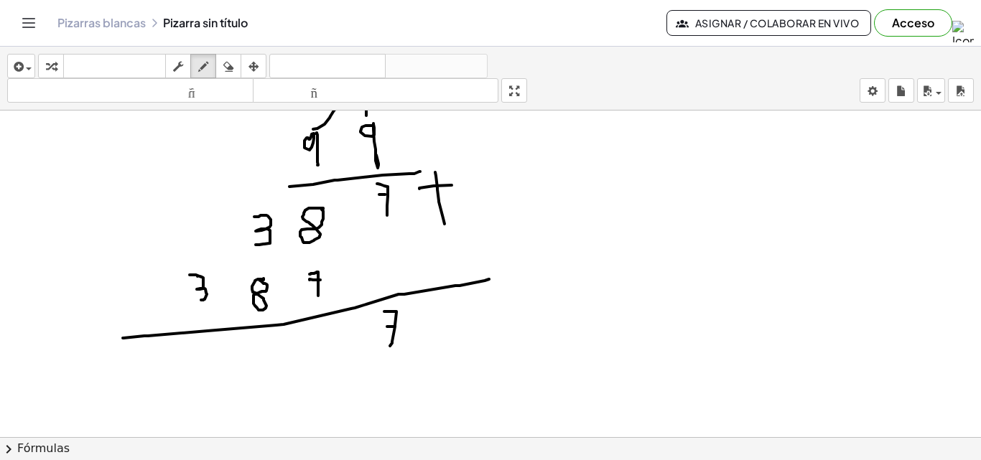
drag, startPoint x: 562, startPoint y: 231, endPoint x: 585, endPoint y: 229, distance: 23.1
drag, startPoint x: 586, startPoint y: 228, endPoint x: 582, endPoint y: 261, distance: 32.6
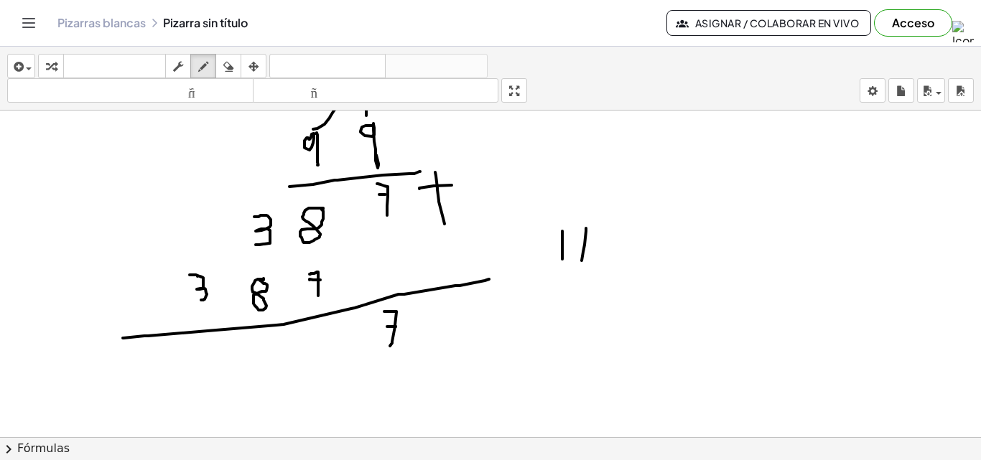
drag, startPoint x: 623, startPoint y: 223, endPoint x: 622, endPoint y: 257, distance: 33.8
drag, startPoint x: 643, startPoint y: 227, endPoint x: 643, endPoint y: 261, distance: 34.5
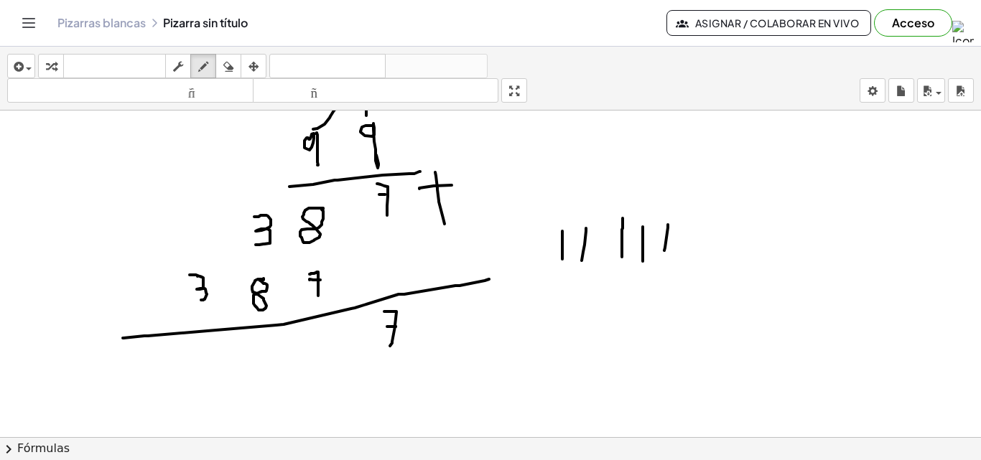
drag, startPoint x: 668, startPoint y: 225, endPoint x: 664, endPoint y: 251, distance: 26.1
drag, startPoint x: 675, startPoint y: 226, endPoint x: 676, endPoint y: 251, distance: 25.1
drag, startPoint x: 694, startPoint y: 236, endPoint x: 696, endPoint y: 255, distance: 19.4
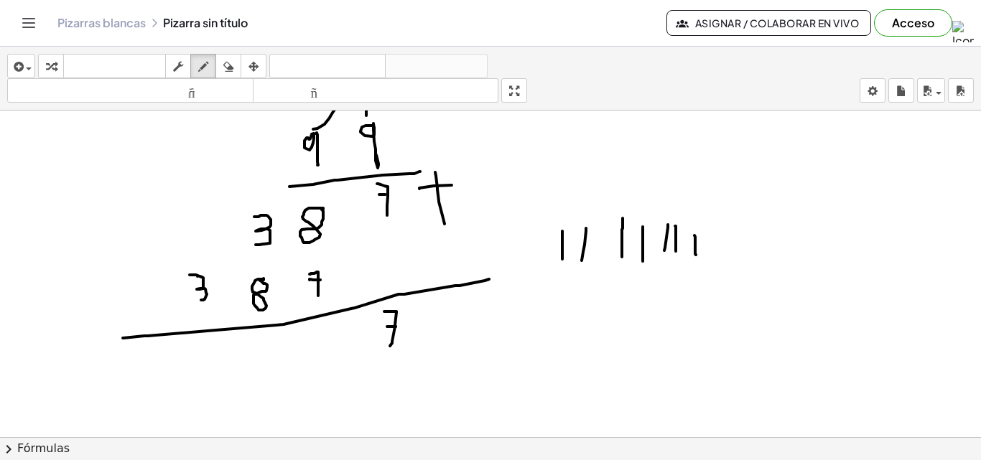
drag, startPoint x: 333, startPoint y: 325, endPoint x: 320, endPoint y: 325, distance: 12.9
drag, startPoint x: 320, startPoint y: 325, endPoint x: 298, endPoint y: 357, distance: 38.7
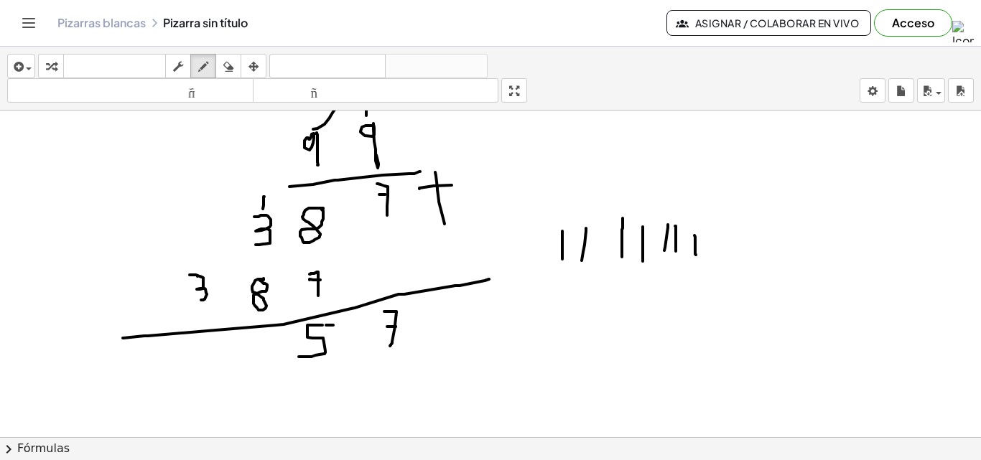
drag, startPoint x: 264, startPoint y: 197, endPoint x: 263, endPoint y: 209, distance: 12.3
drag, startPoint x: 270, startPoint y: 343, endPoint x: 256, endPoint y: 346, distance: 14.8
drag, startPoint x: 249, startPoint y: 346, endPoint x: 296, endPoint y: 367, distance: 51.1
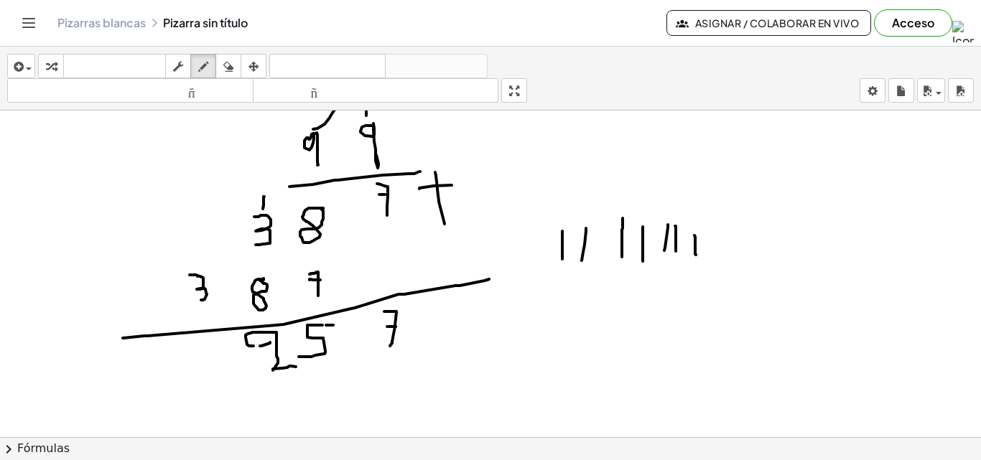
drag, startPoint x: 245, startPoint y: 343, endPoint x: 266, endPoint y: 346, distance: 21.0
drag, startPoint x: 198, startPoint y: 254, endPoint x: 197, endPoint y: 263, distance: 9.4
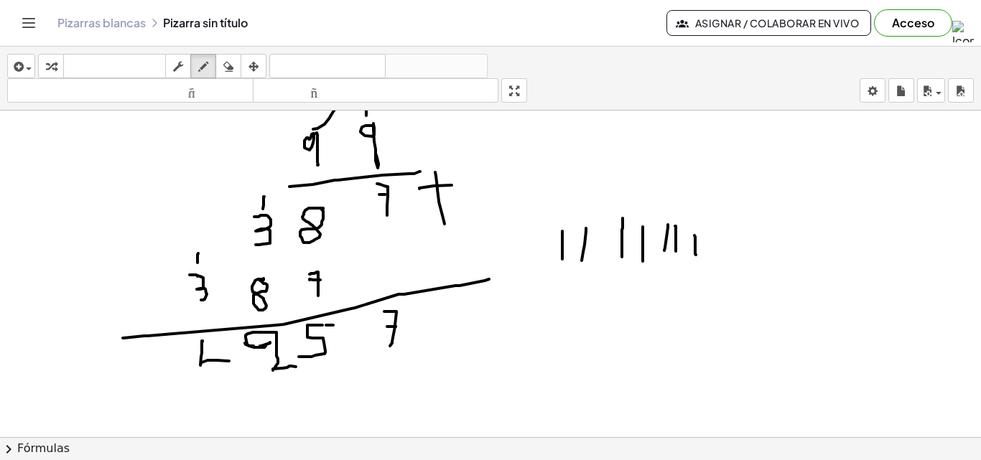
drag, startPoint x: 203, startPoint y: 341, endPoint x: 229, endPoint y: 361, distance: 33.3
drag, startPoint x: 220, startPoint y: 341, endPoint x: 221, endPoint y: 383, distance: 41.7
drag, startPoint x: 232, startPoint y: 348, endPoint x: 233, endPoint y: 357, distance: 9.4
